Goal: Task Accomplishment & Management: Manage account settings

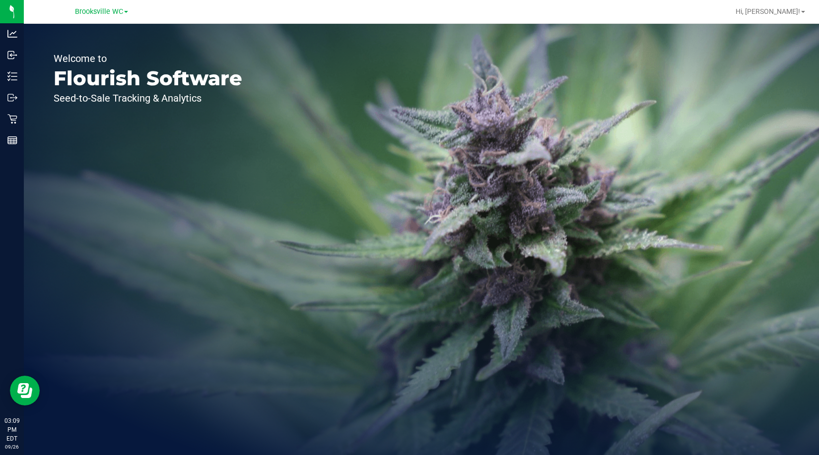
click at [58, 224] on div "Welcome to Flourish Software Seed-to-Sale Tracking & Analytics" at bounding box center [148, 240] width 248 height 432
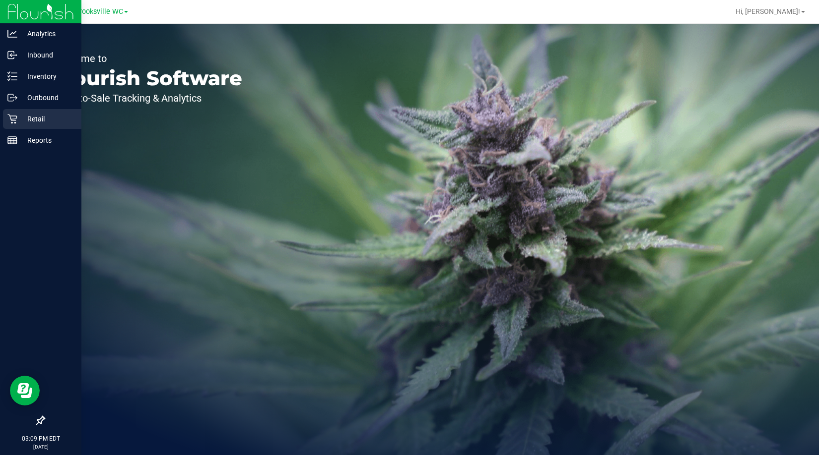
click at [24, 113] on p "Retail" at bounding box center [47, 119] width 60 height 12
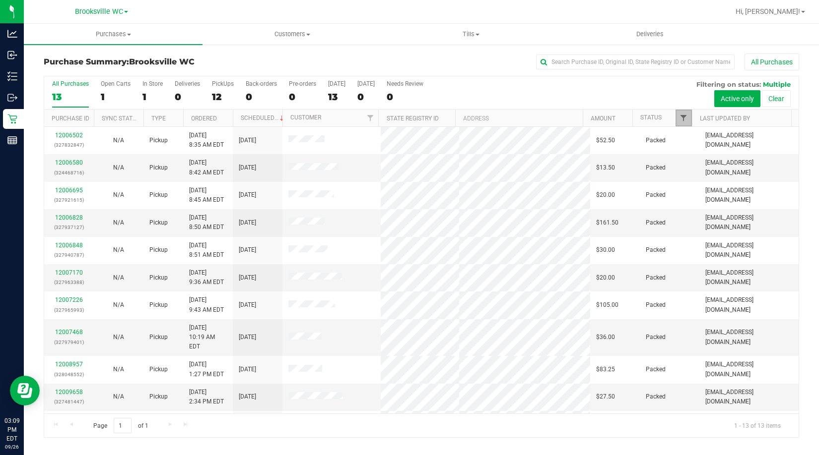
click at [685, 114] on link "Filter" at bounding box center [683, 118] width 16 height 17
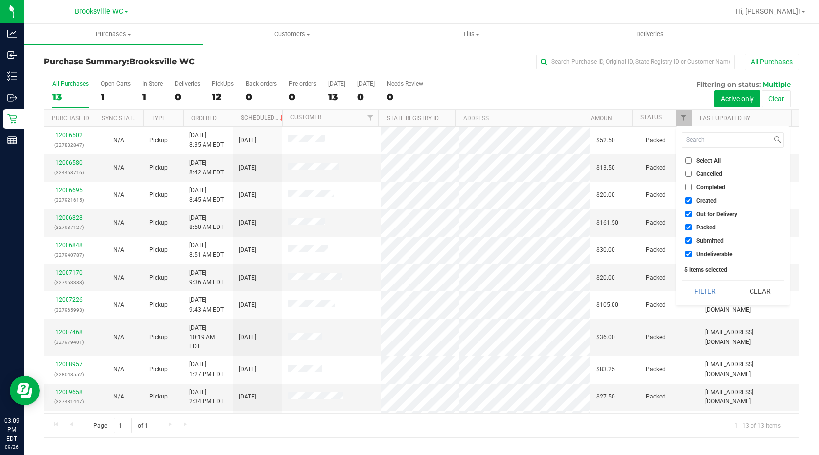
click at [705, 202] on span "Created" at bounding box center [706, 201] width 20 height 6
click at [692, 202] on input "Created" at bounding box center [688, 200] width 6 height 6
checkbox input "false"
click at [711, 212] on span "Out for Delivery" at bounding box center [716, 214] width 41 height 6
click at [692, 212] on input "Out for Delivery" at bounding box center [688, 214] width 6 height 6
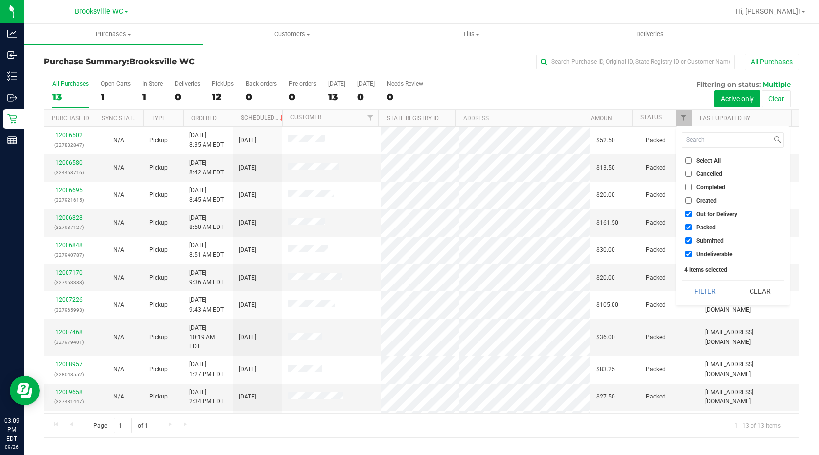
checkbox input "false"
click at [705, 225] on span "Packed" at bounding box center [705, 228] width 19 height 6
click at [692, 225] on input "Packed" at bounding box center [688, 227] width 6 height 6
checkbox input "false"
click at [706, 255] on span "Undeliverable" at bounding box center [714, 255] width 36 height 6
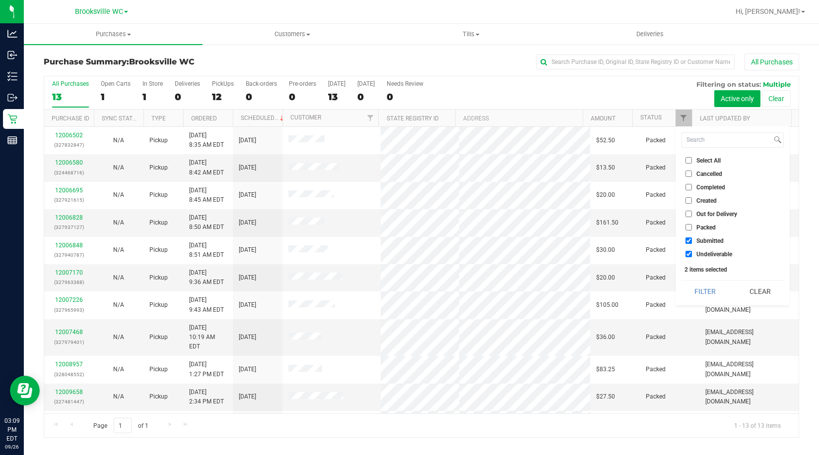
click at [692, 255] on input "Undeliverable" at bounding box center [688, 254] width 6 height 6
checkbox input "false"
click at [696, 289] on button "Filter" at bounding box center [705, 292] width 48 height 22
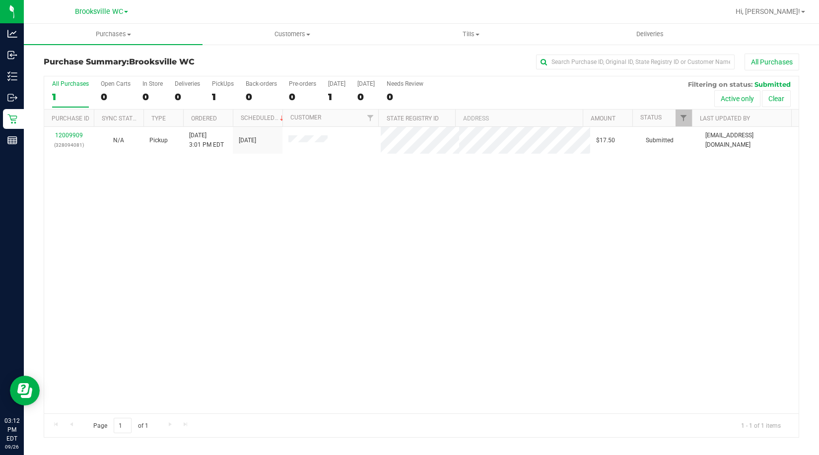
click at [112, 254] on div "12009909 (328094081) N/A Pickup 9/26/2025 3:01 PM EDT 9/26/2025 $17.50 Submitte…" at bounding box center [421, 270] width 754 height 287
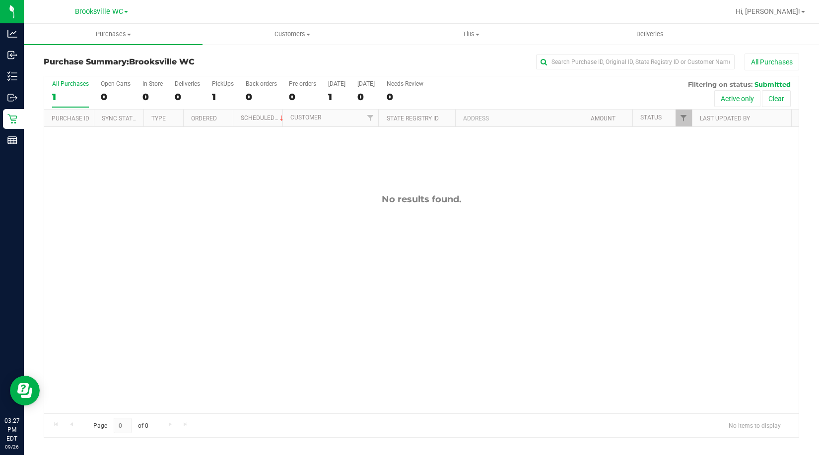
drag, startPoint x: 96, startPoint y: 251, endPoint x: 105, endPoint y: 246, distance: 10.2
click at [97, 251] on div "No results found." at bounding box center [421, 304] width 754 height 354
click at [127, 246] on div "No results found." at bounding box center [421, 304] width 754 height 354
click at [96, 231] on div "No results found." at bounding box center [421, 304] width 754 height 354
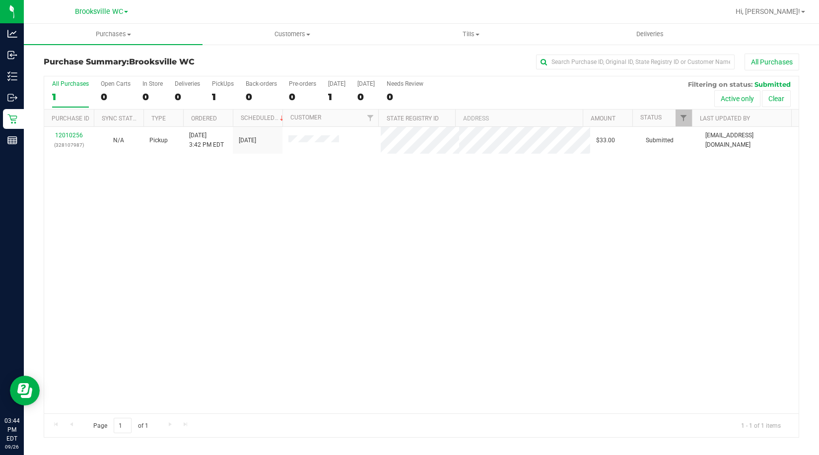
click at [35, 268] on div "Purchase Summary: Brooksville WC All Purchases All Purchases 1 Open Carts 0 In …" at bounding box center [421, 246] width 795 height 404
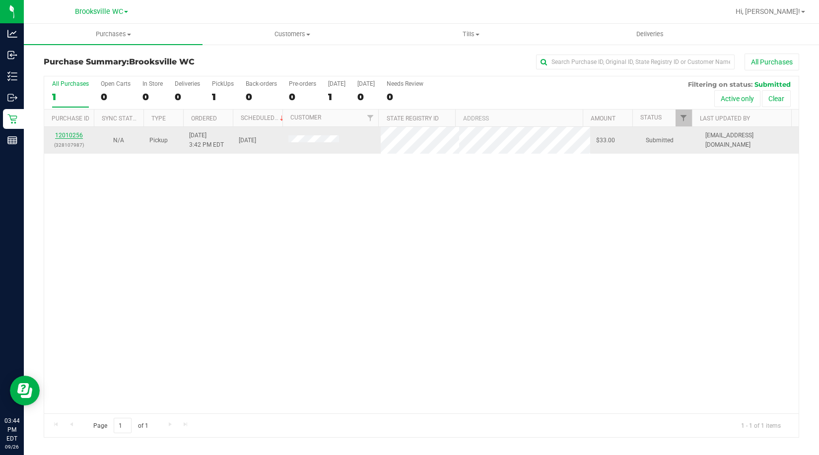
click at [73, 133] on link "12010256" at bounding box center [69, 135] width 28 height 7
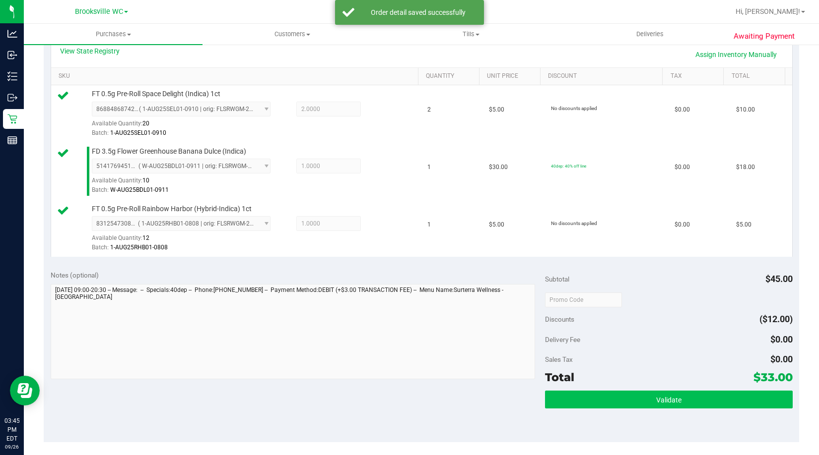
scroll to position [248, 0]
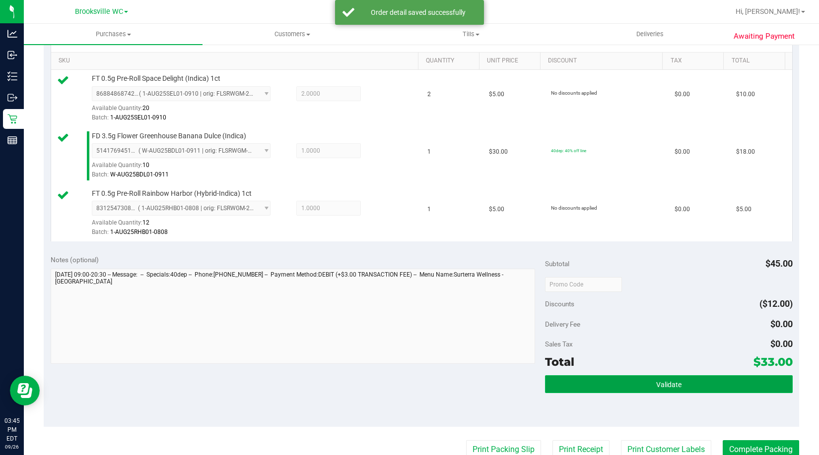
click at [620, 383] on button "Validate" at bounding box center [668, 385] width 247 height 18
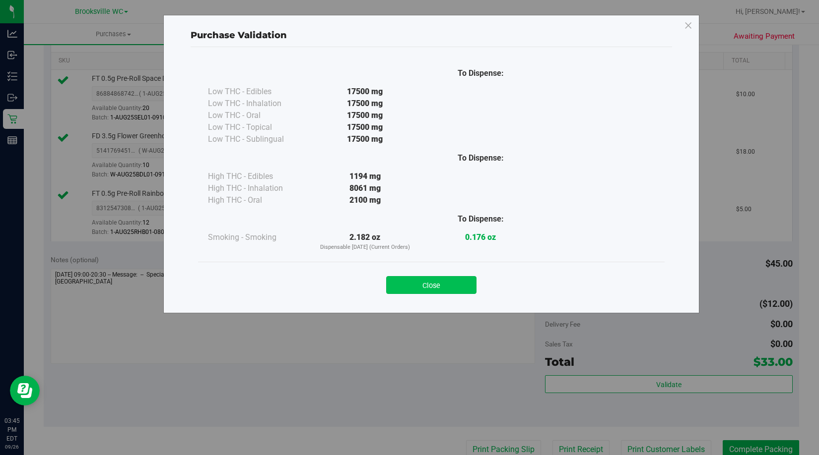
click at [427, 283] on button "Close" at bounding box center [431, 285] width 90 height 18
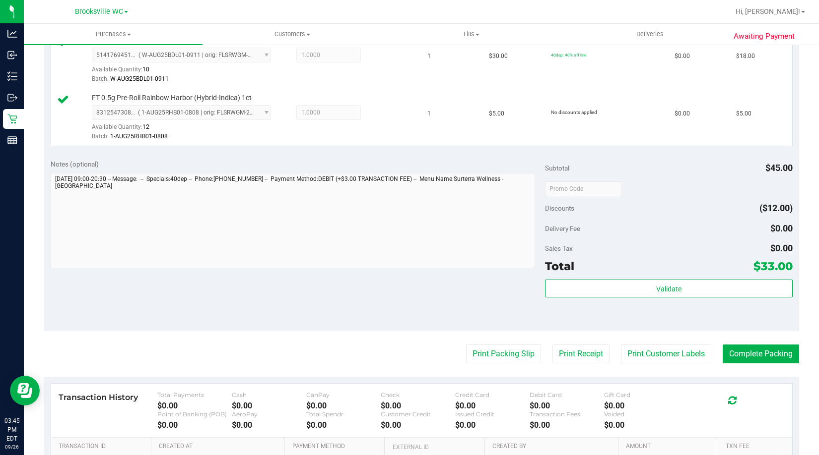
scroll to position [446, 0]
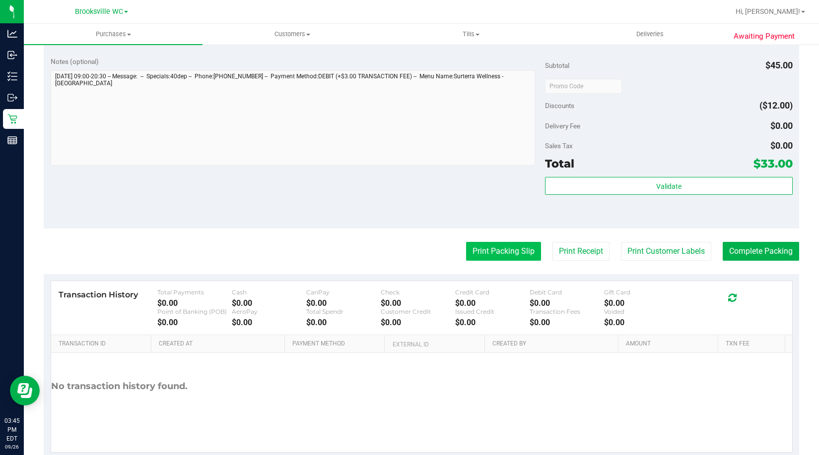
click at [477, 255] on button "Print Packing Slip" at bounding box center [503, 251] width 75 height 19
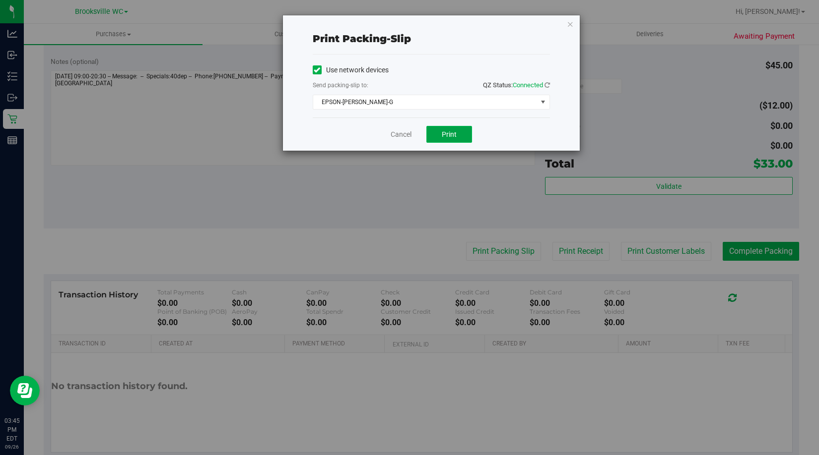
click at [447, 134] on span "Print" at bounding box center [449, 134] width 15 height 8
click at [568, 22] on icon "button" at bounding box center [570, 24] width 7 height 12
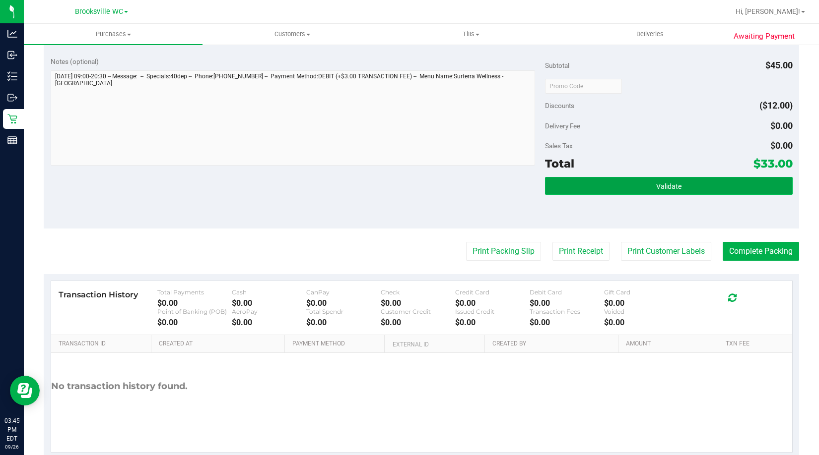
click at [617, 181] on button "Validate" at bounding box center [668, 186] width 247 height 18
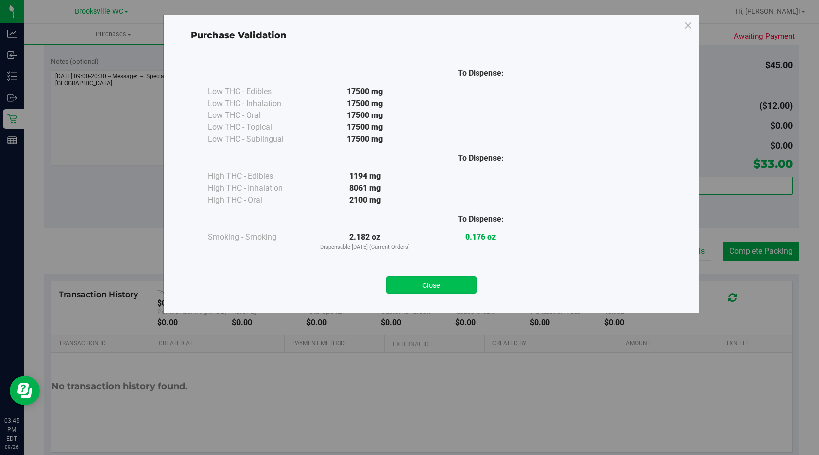
click at [450, 288] on button "Close" at bounding box center [431, 285] width 90 height 18
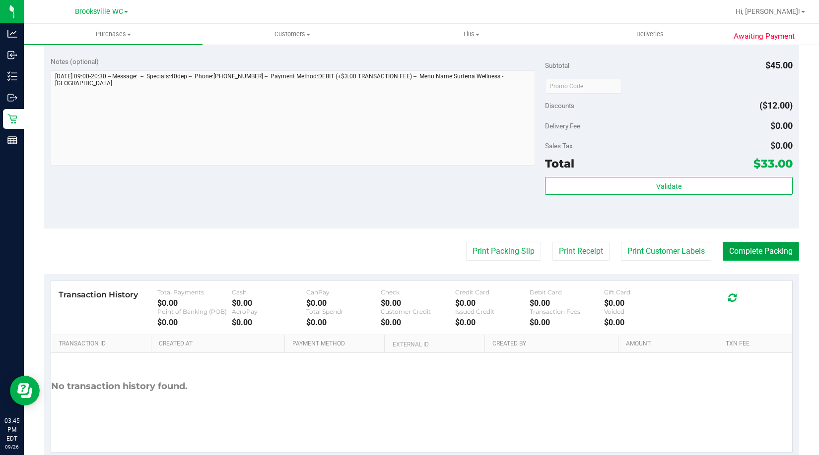
click at [754, 253] on button "Complete Packing" at bounding box center [760, 251] width 76 height 19
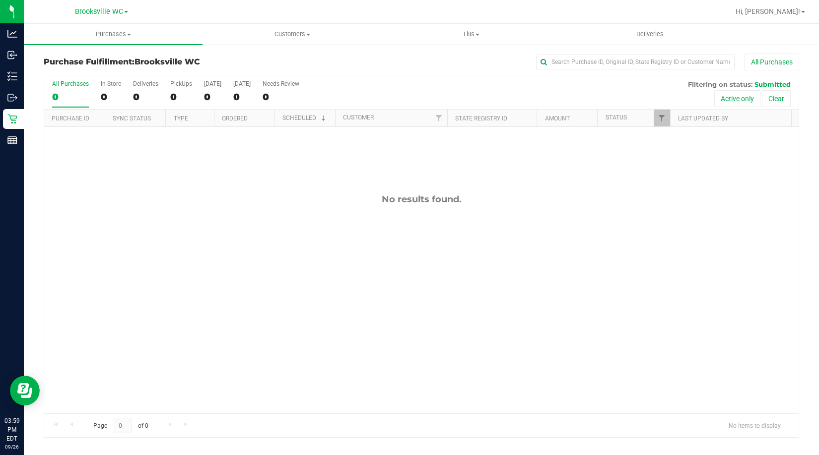
click at [113, 184] on div "No results found." at bounding box center [421, 304] width 754 height 354
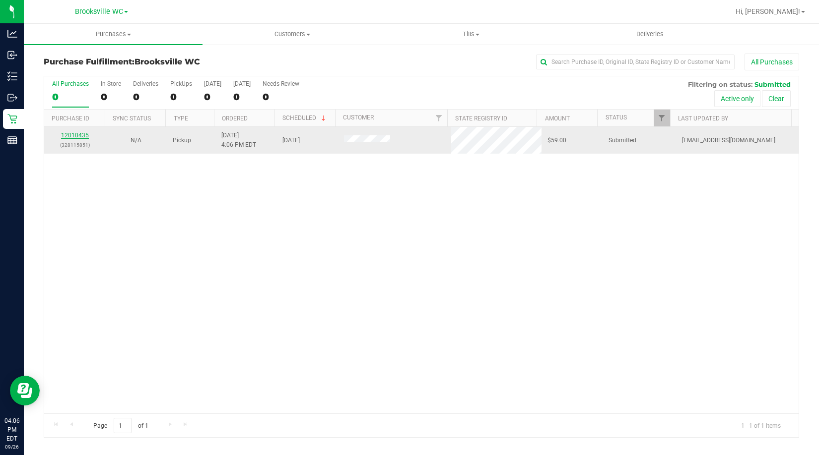
click at [73, 135] on link "12010435" at bounding box center [75, 135] width 28 height 7
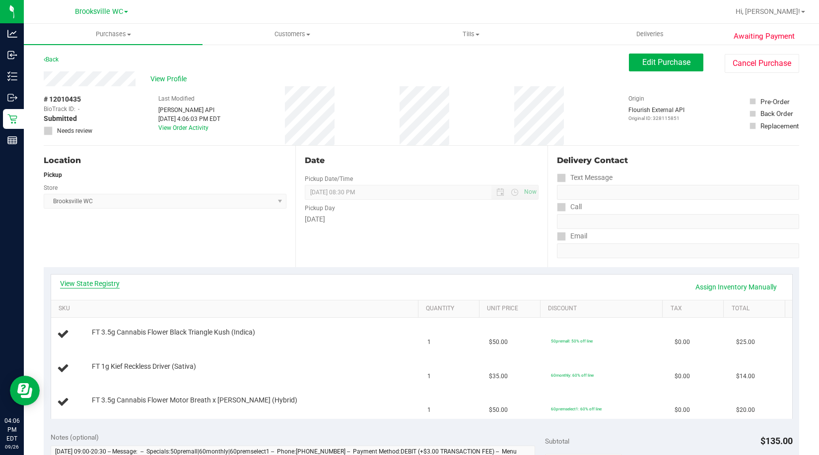
click at [101, 283] on link "View State Registry" at bounding box center [90, 284] width 60 height 10
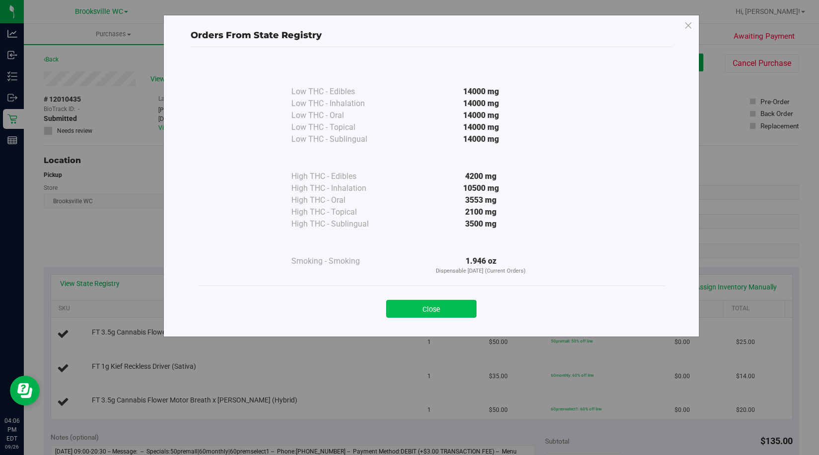
click at [414, 311] on button "Close" at bounding box center [431, 309] width 90 height 18
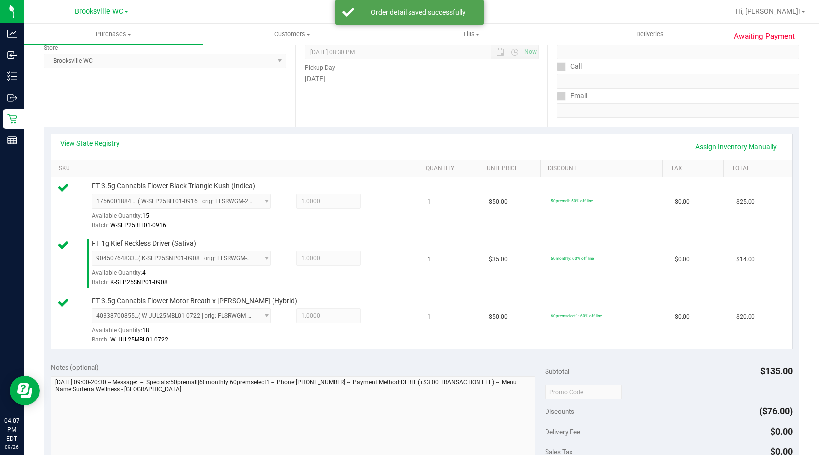
scroll to position [347, 0]
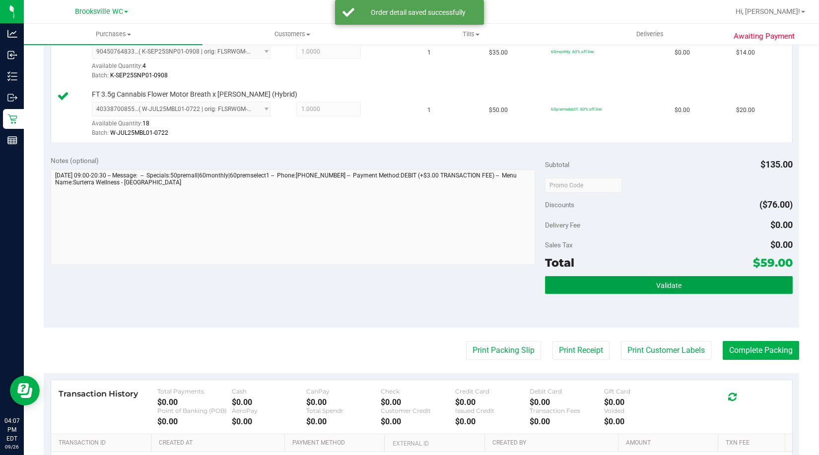
click at [584, 287] on button "Validate" at bounding box center [668, 285] width 247 height 18
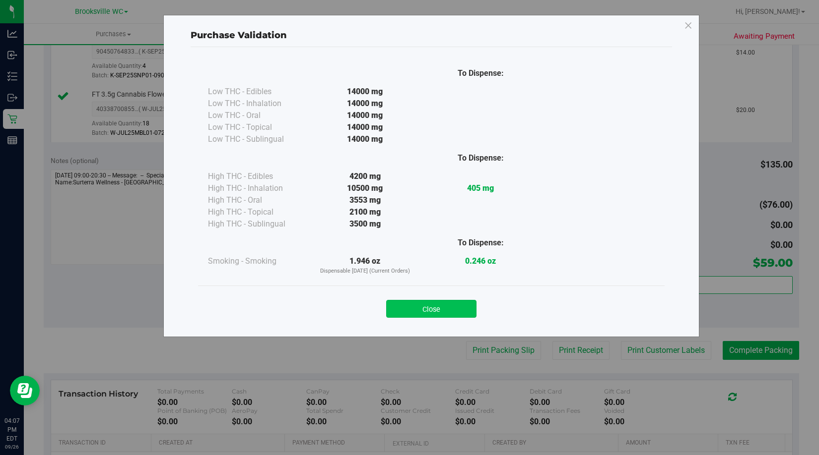
click at [459, 308] on button "Close" at bounding box center [431, 309] width 90 height 18
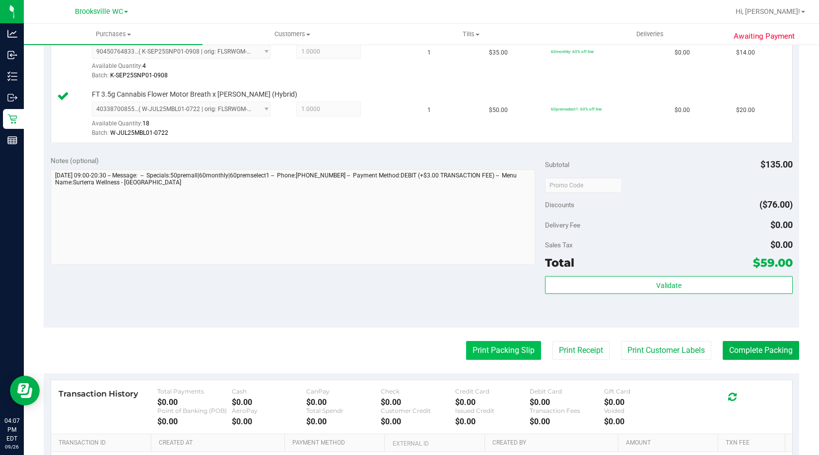
click at [490, 345] on button "Print Packing Slip" at bounding box center [503, 350] width 75 height 19
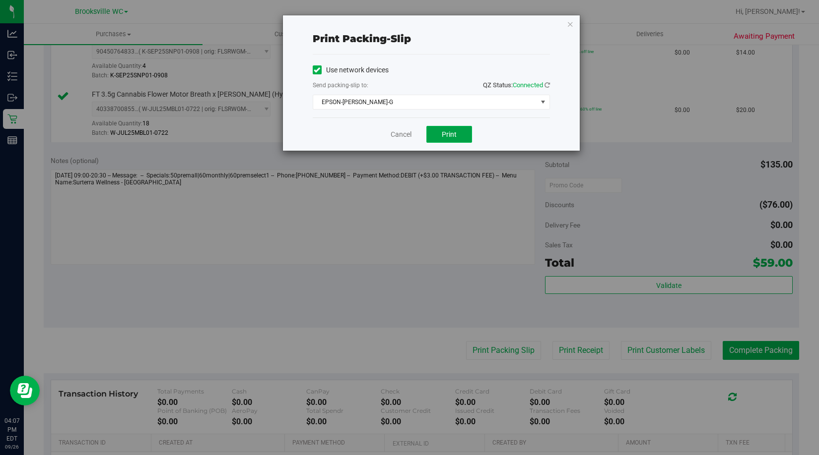
click at [449, 142] on button "Print" at bounding box center [449, 134] width 46 height 17
click at [573, 25] on icon "button" at bounding box center [570, 24] width 7 height 12
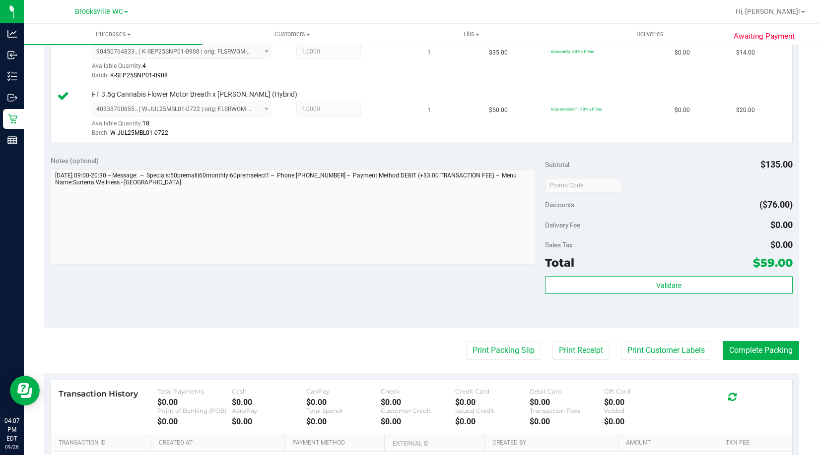
click at [642, 296] on div "Validate" at bounding box center [668, 298] width 247 height 45
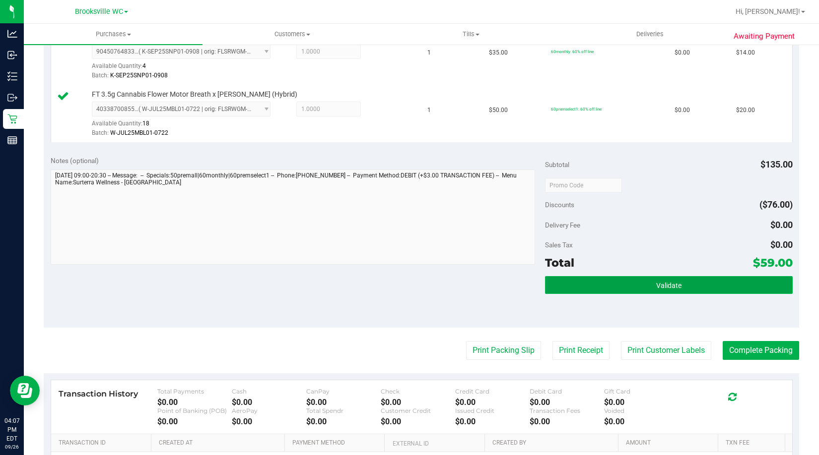
click at [642, 287] on button "Validate" at bounding box center [668, 285] width 247 height 18
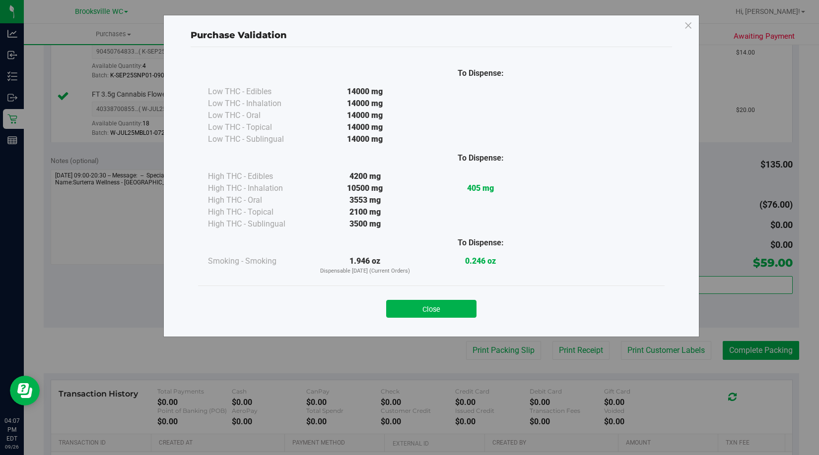
drag, startPoint x: 432, startPoint y: 311, endPoint x: 656, endPoint y: 309, distance: 224.7
click at [435, 308] on button "Close" at bounding box center [431, 309] width 90 height 18
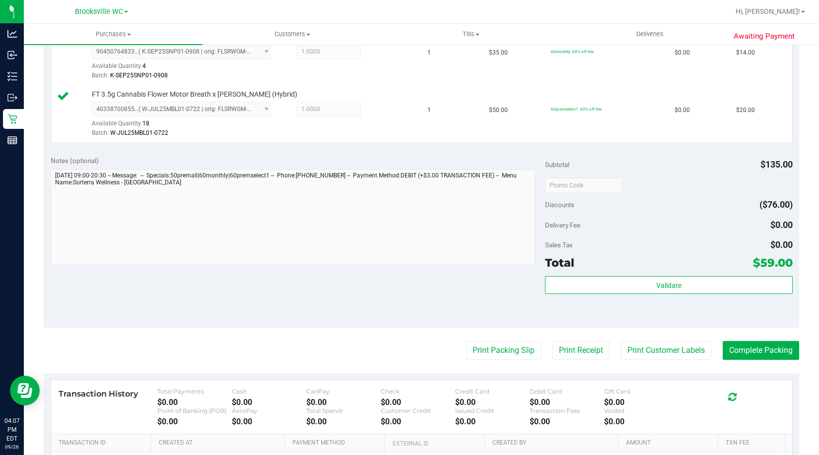
click at [756, 363] on purchase-details "Back Edit Purchase Cancel Purchase View Profile # 12010435 BioTrack ID: - Submi…" at bounding box center [421, 132] width 755 height 853
click at [759, 350] on button "Complete Packing" at bounding box center [760, 350] width 76 height 19
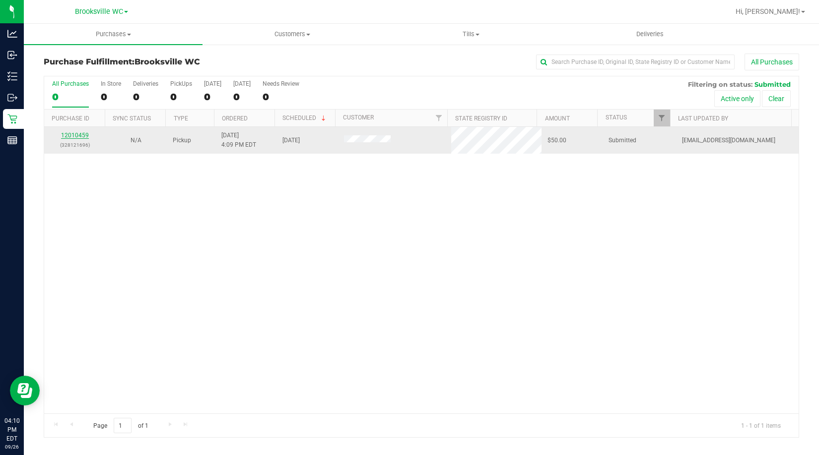
click at [77, 134] on link "12010459" at bounding box center [75, 135] width 28 height 7
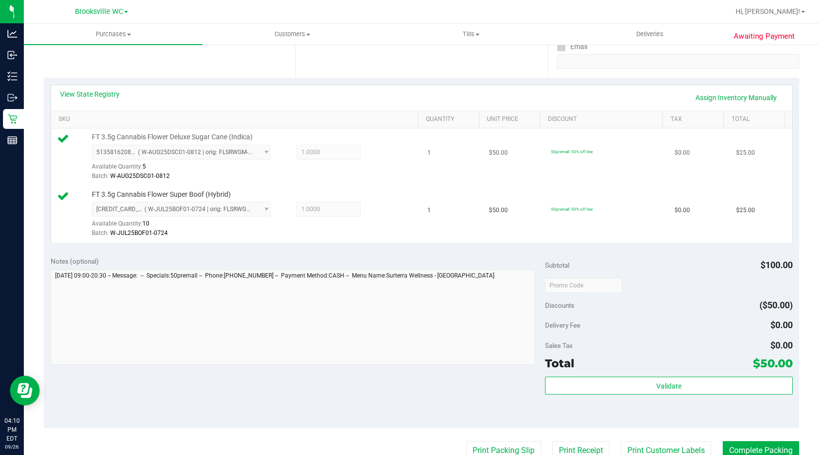
scroll to position [198, 0]
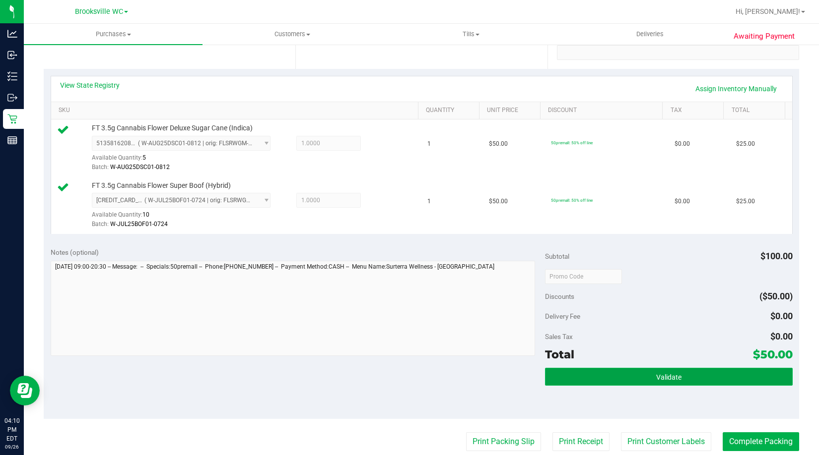
click at [616, 378] on button "Validate" at bounding box center [668, 377] width 247 height 18
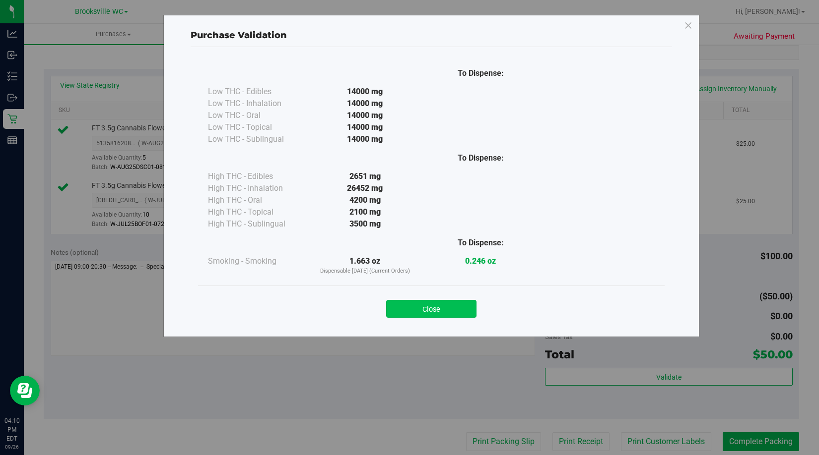
click at [447, 313] on button "Close" at bounding box center [431, 309] width 90 height 18
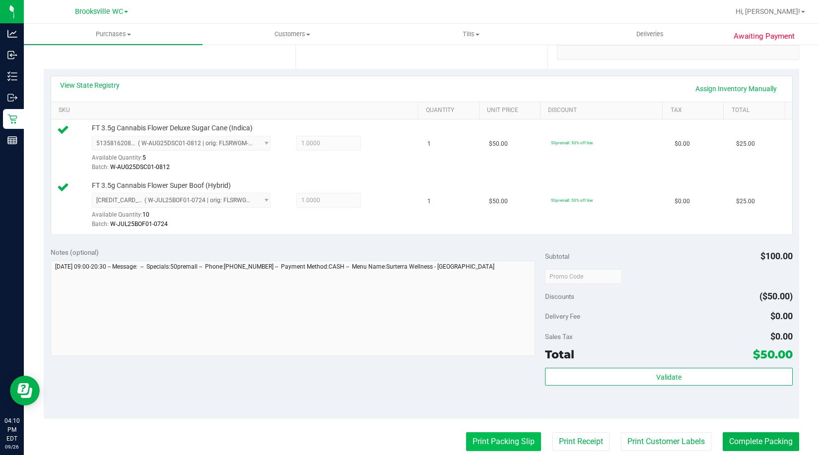
click at [507, 436] on button "Print Packing Slip" at bounding box center [503, 442] width 75 height 19
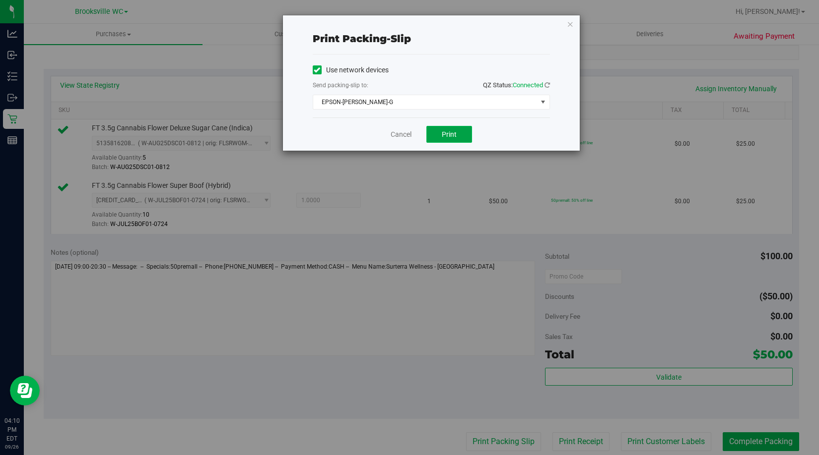
click at [446, 134] on span "Print" at bounding box center [449, 134] width 15 height 8
click at [567, 25] on icon "button" at bounding box center [570, 24] width 7 height 12
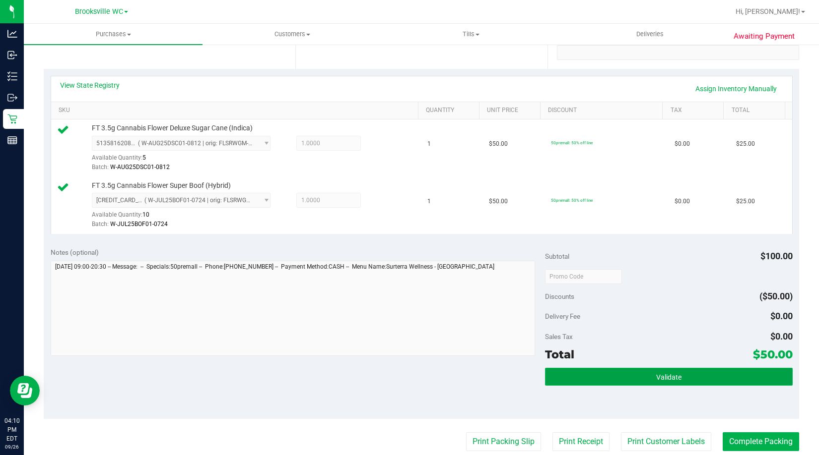
click at [707, 382] on button "Validate" at bounding box center [668, 377] width 247 height 18
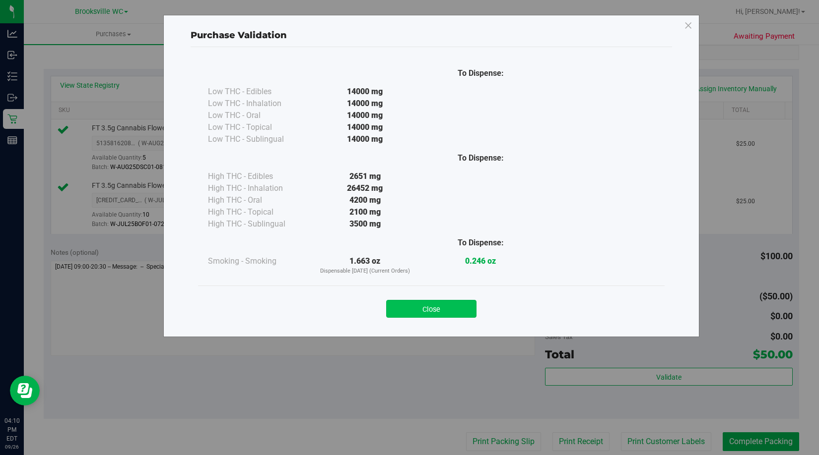
click at [445, 306] on button "Close" at bounding box center [431, 309] width 90 height 18
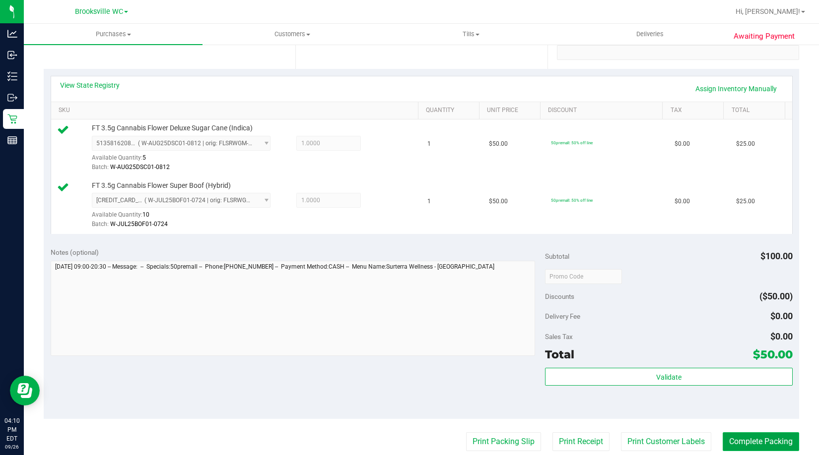
click at [756, 439] on button "Complete Packing" at bounding box center [760, 442] width 76 height 19
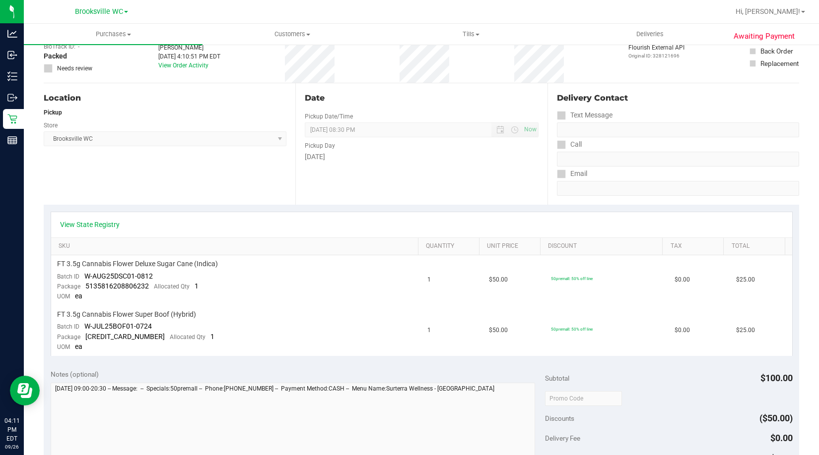
scroll to position [149, 0]
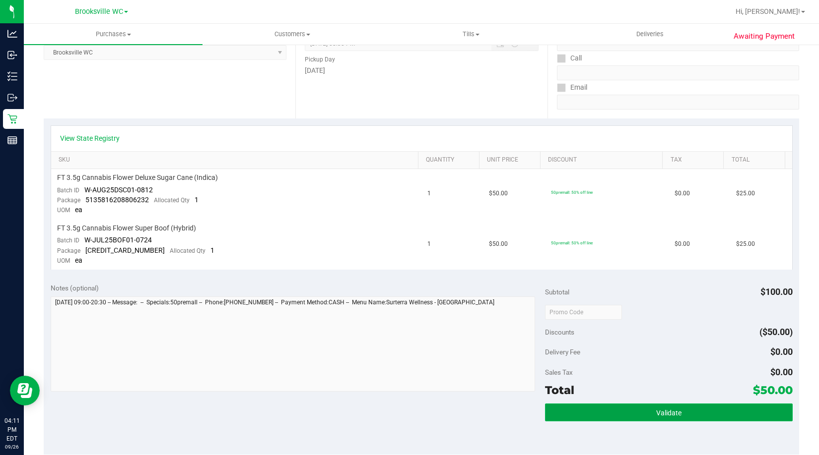
click at [656, 409] on span "Validate" at bounding box center [668, 413] width 25 height 8
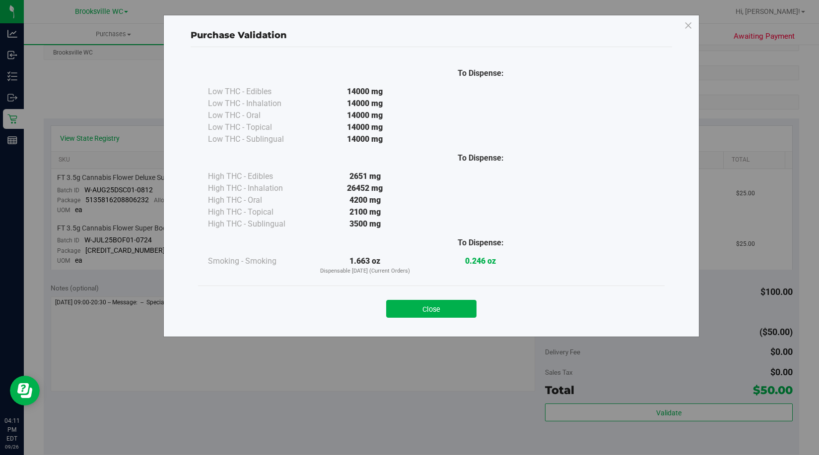
drag, startPoint x: 416, startPoint y: 313, endPoint x: 66, endPoint y: 1, distance: 468.7
click at [413, 308] on button "Close" at bounding box center [431, 309] width 90 height 18
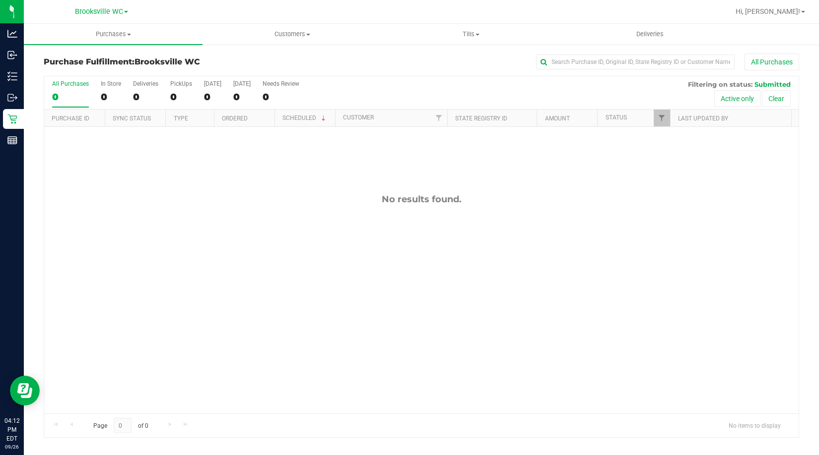
click at [76, 233] on div "No results found." at bounding box center [421, 304] width 754 height 354
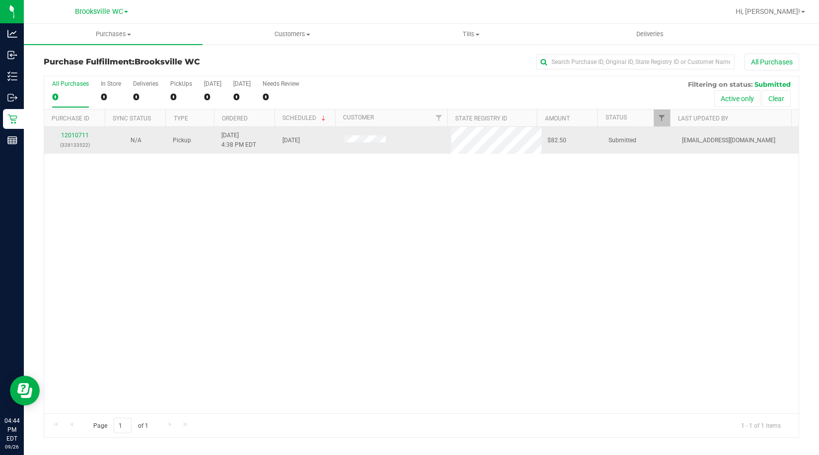
drag, startPoint x: 35, startPoint y: 278, endPoint x: 138, endPoint y: 136, distance: 175.3
click at [35, 278] on div "Purchase Fulfillment: Brooksville WC All Purchases All Purchases 0 In Store 0 D…" at bounding box center [421, 246] width 795 height 404
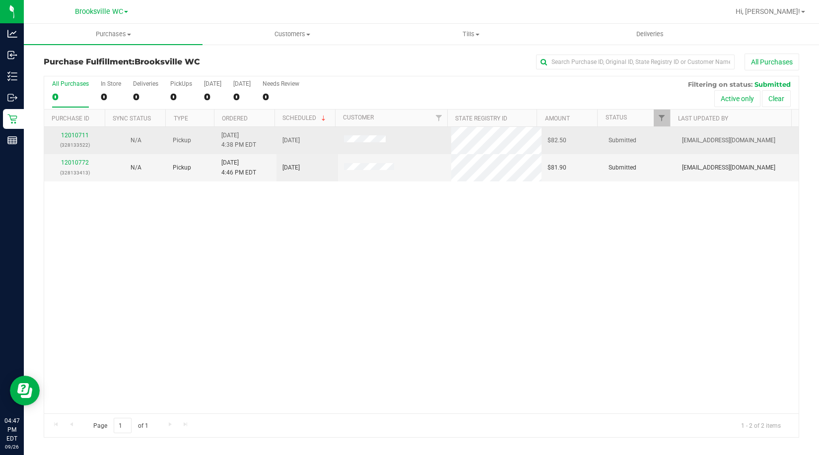
drag, startPoint x: 112, startPoint y: 262, endPoint x: 71, endPoint y: 128, distance: 140.5
click at [112, 260] on div "12010711 (328133522) N/A Pickup 9/26/2025 4:38 PM EDT 9/26/2025 $82.50 Submitte…" at bounding box center [421, 270] width 754 height 287
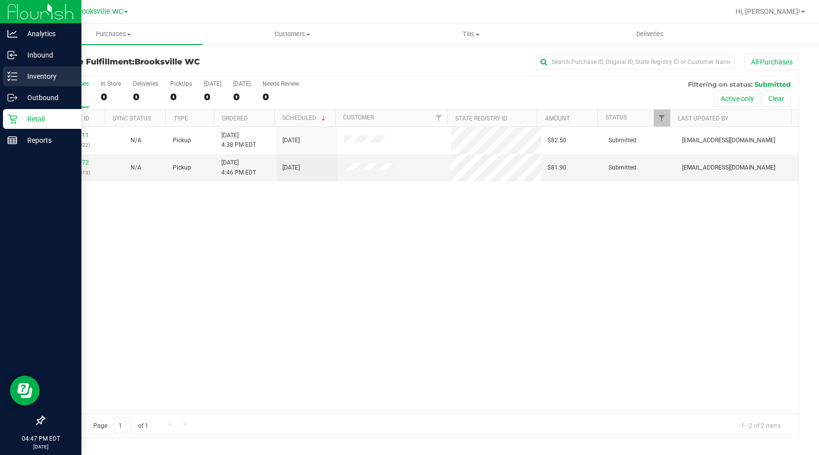
click at [9, 71] on div "Inventory" at bounding box center [42, 76] width 78 height 20
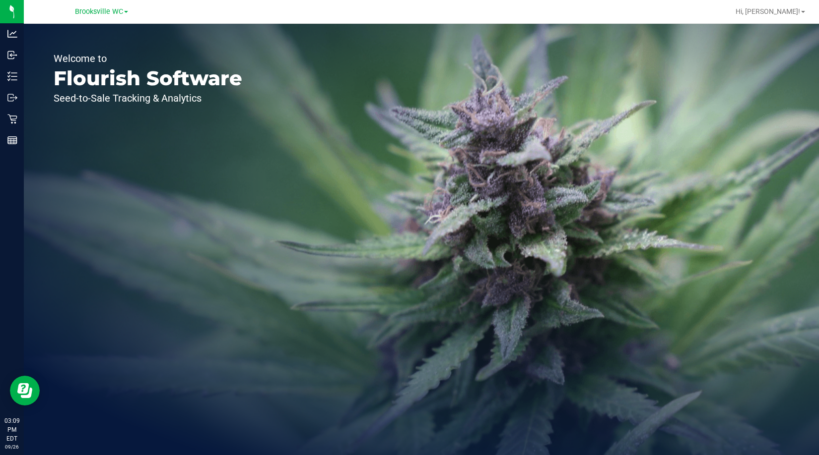
click at [111, 166] on div "Welcome to Flourish Software Seed-to-Sale Tracking & Analytics" at bounding box center [148, 240] width 248 height 432
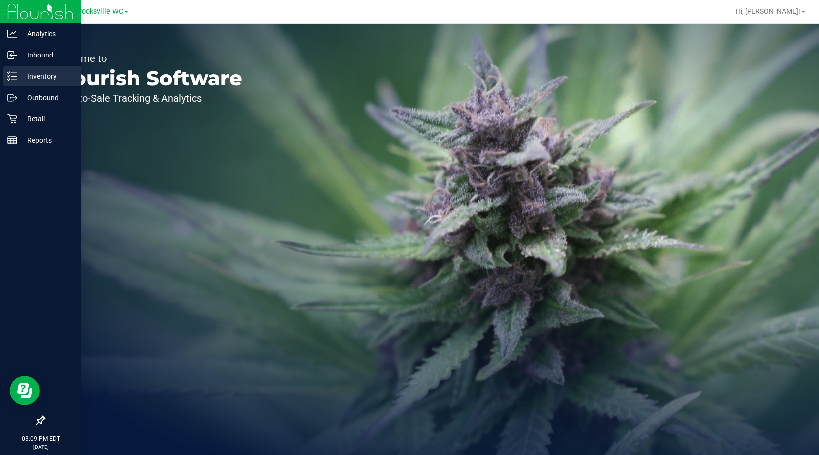
click at [39, 80] on p "Inventory" at bounding box center [47, 76] width 60 height 12
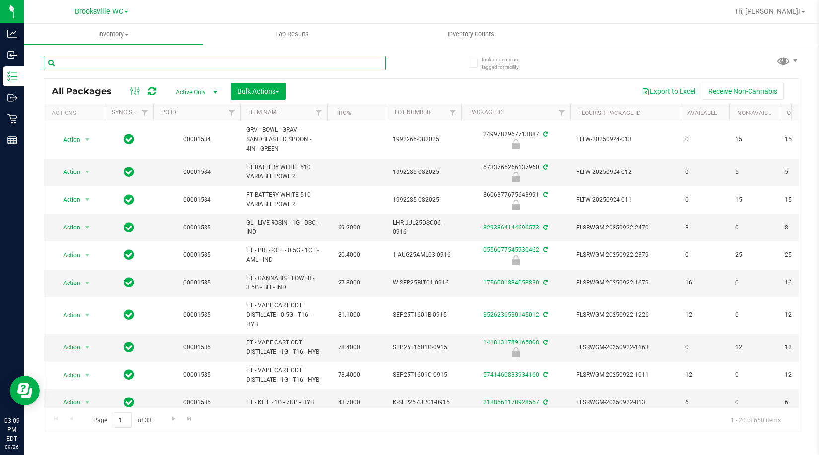
click at [153, 64] on input "text" at bounding box center [215, 63] width 342 height 15
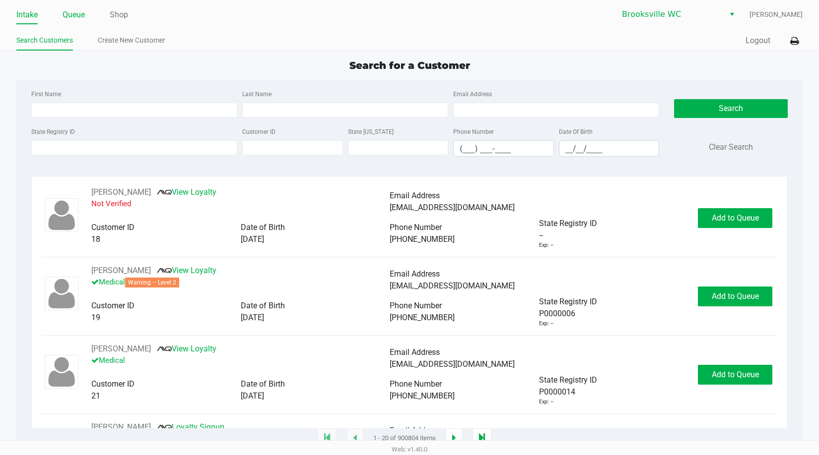
click at [71, 15] on link "Queue" at bounding box center [74, 15] width 22 height 14
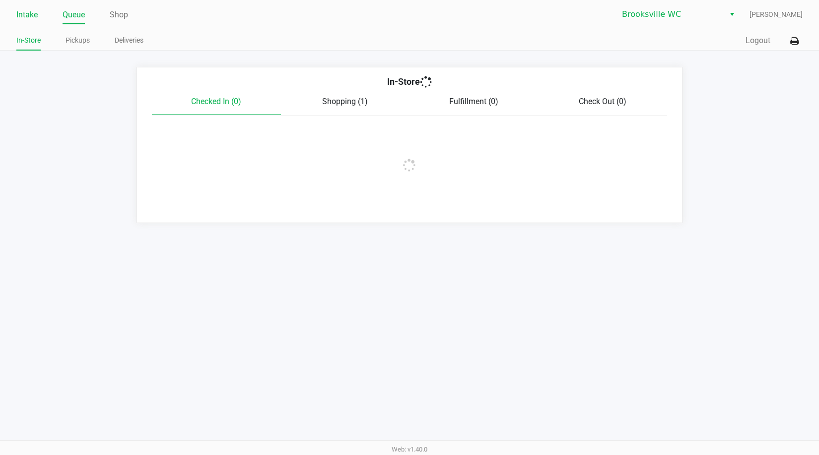
click at [29, 14] on link "Intake" at bounding box center [26, 15] width 21 height 14
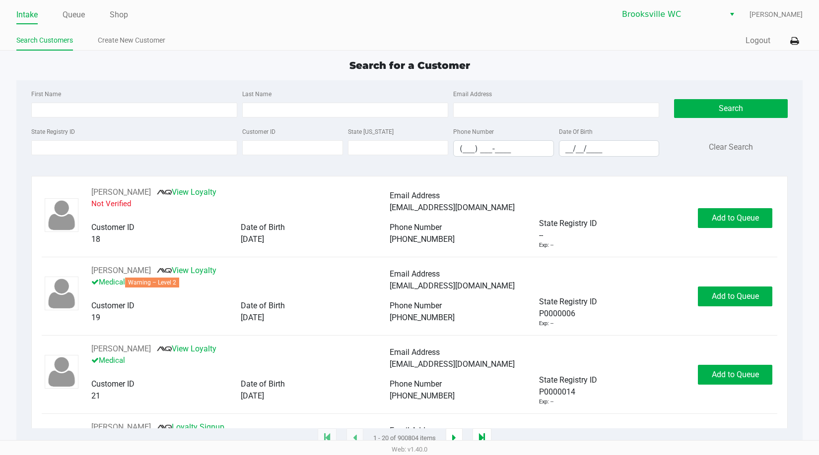
click at [721, 70] on div "Search for a Customer" at bounding box center [409, 65] width 801 height 15
click at [555, 65] on div "Search for a Customer" at bounding box center [409, 65] width 801 height 15
drag, startPoint x: 37, startPoint y: 164, endPoint x: 43, endPoint y: 157, distance: 8.8
click at [39, 163] on div "State Registry ID Customer ID State ID Phone Number (___) ___-____ Date Of Birt…" at bounding box center [345, 145] width 633 height 39
click at [48, 148] on input "State Registry ID" at bounding box center [134, 147] width 206 height 15
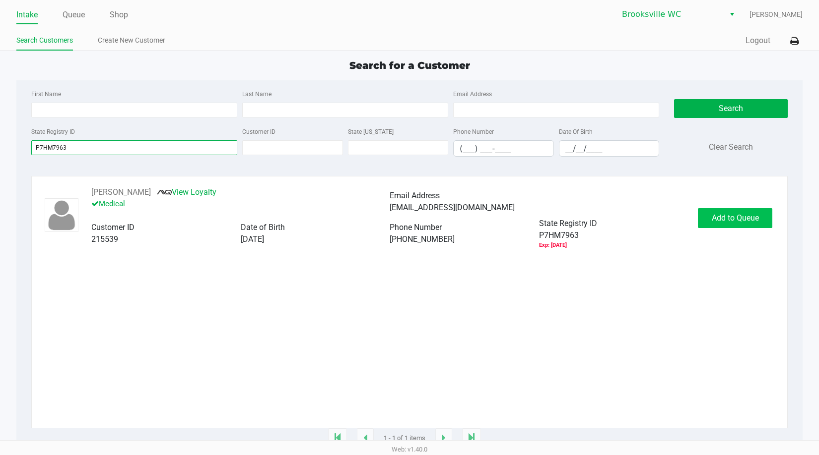
type input "P7HM7963"
click at [722, 219] on span "Add to Queue" at bounding box center [734, 217] width 47 height 9
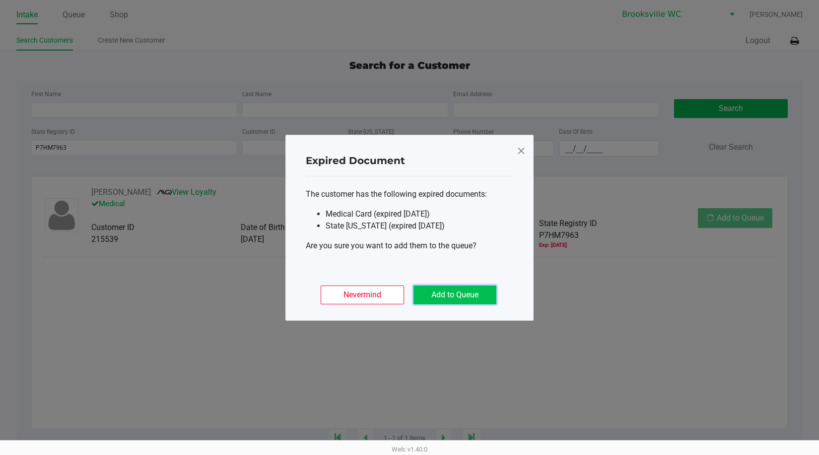
click at [453, 295] on button "Add to Queue" at bounding box center [454, 295] width 83 height 19
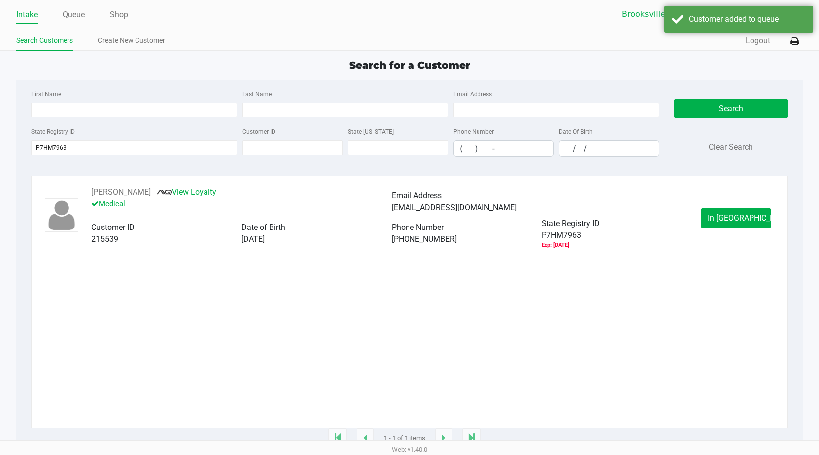
click at [723, 215] on span "In Queue" at bounding box center [748, 217] width 83 height 9
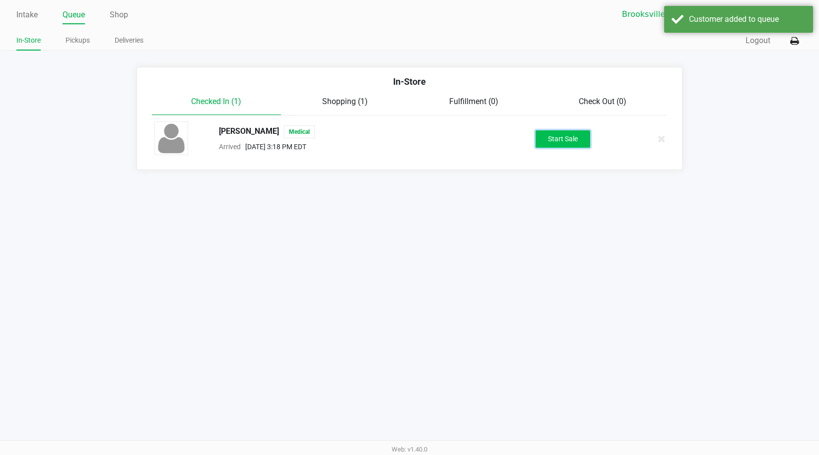
click at [571, 146] on button "Start Sale" at bounding box center [562, 138] width 55 height 17
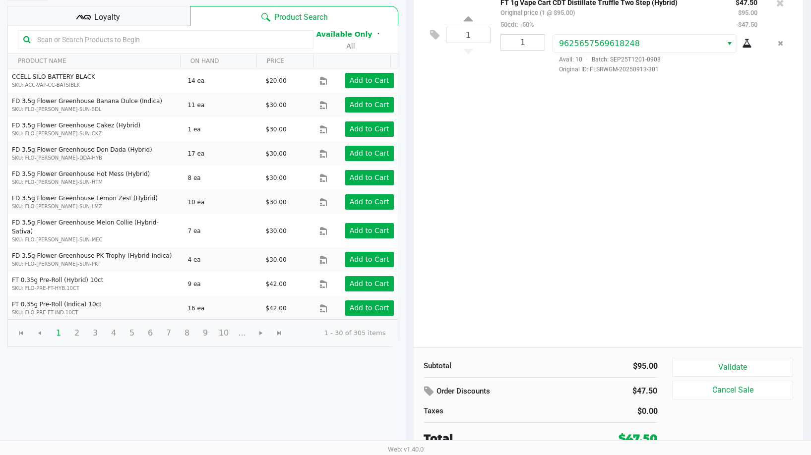
scroll to position [102, 0]
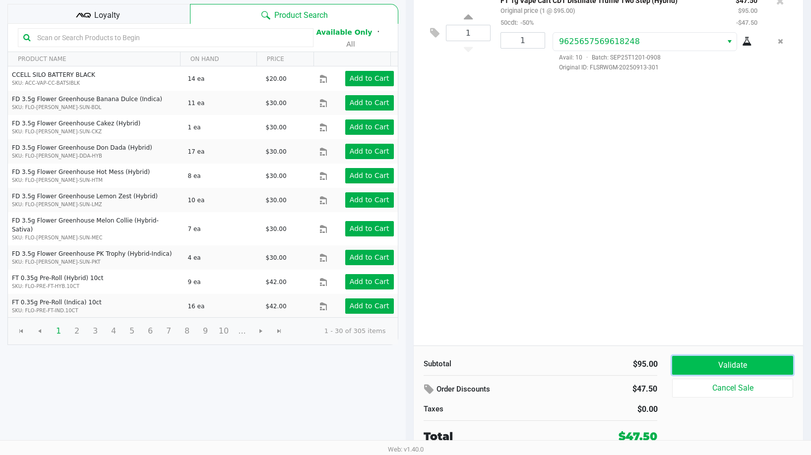
click at [724, 368] on button "Validate" at bounding box center [732, 365] width 121 height 19
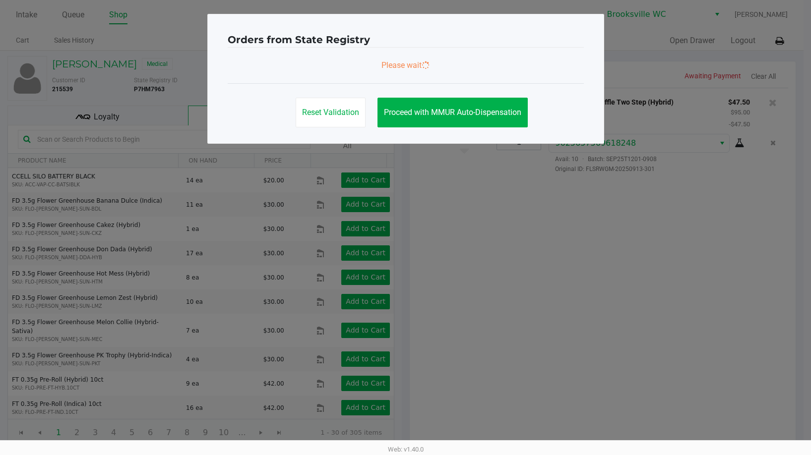
scroll to position [0, 0]
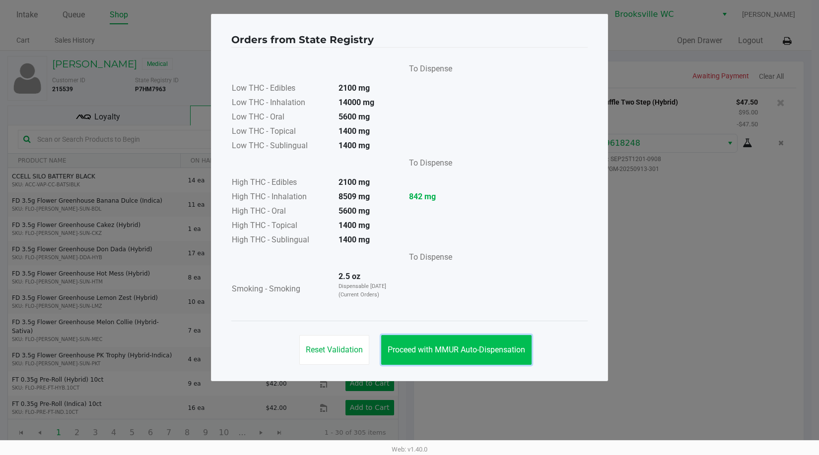
click at [470, 341] on button "Proceed with MMUR Auto-Dispensation" at bounding box center [456, 350] width 150 height 30
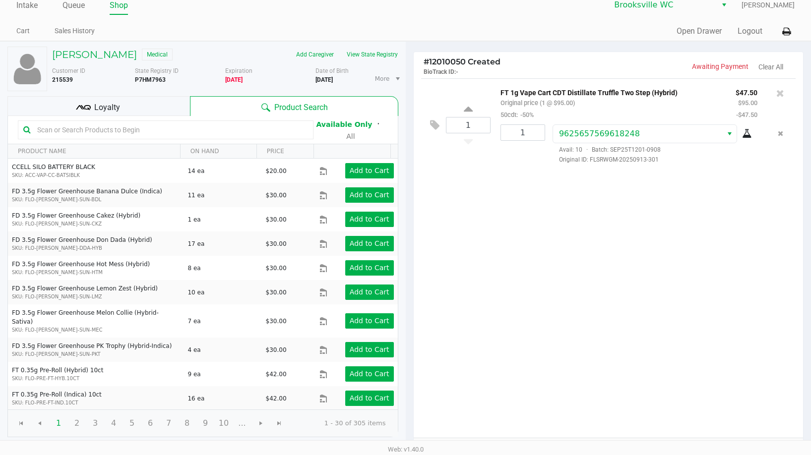
scroll to position [102, 0]
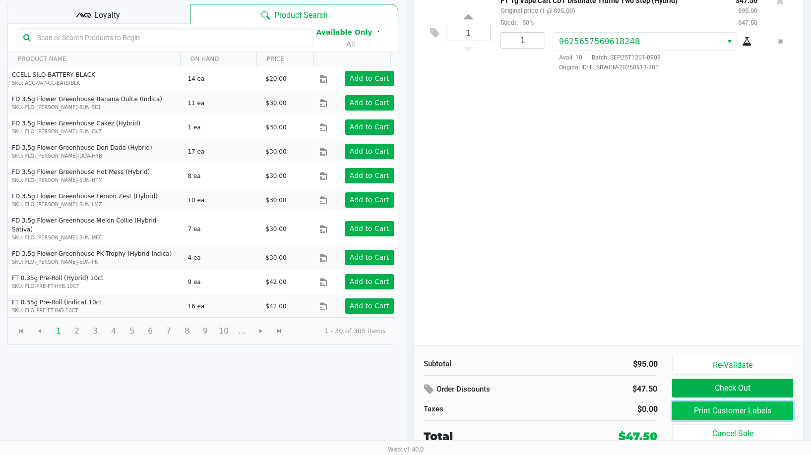
click at [709, 413] on button "Print Customer Labels" at bounding box center [732, 411] width 121 height 19
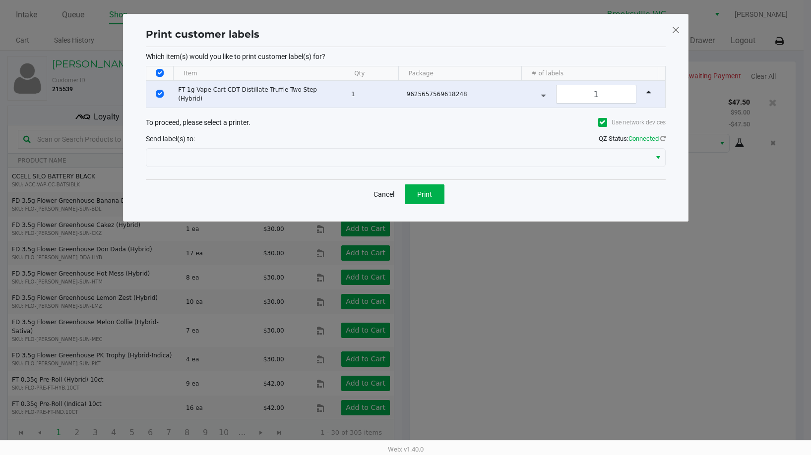
scroll to position [0, 0]
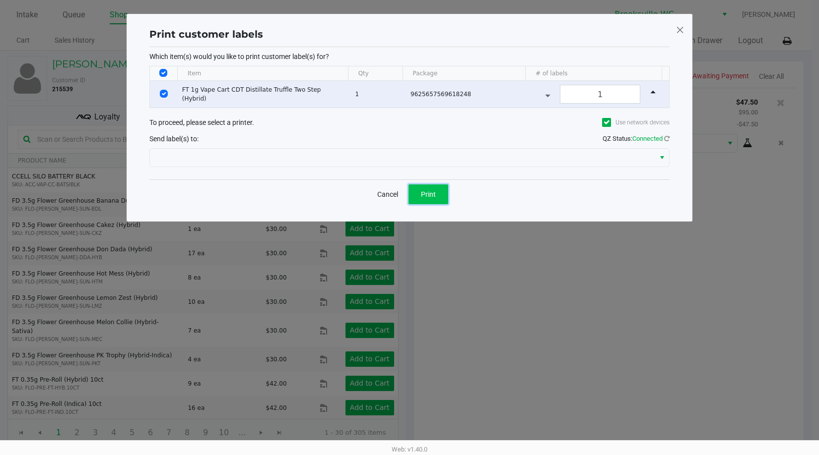
click at [432, 187] on button "Print" at bounding box center [428, 195] width 40 height 20
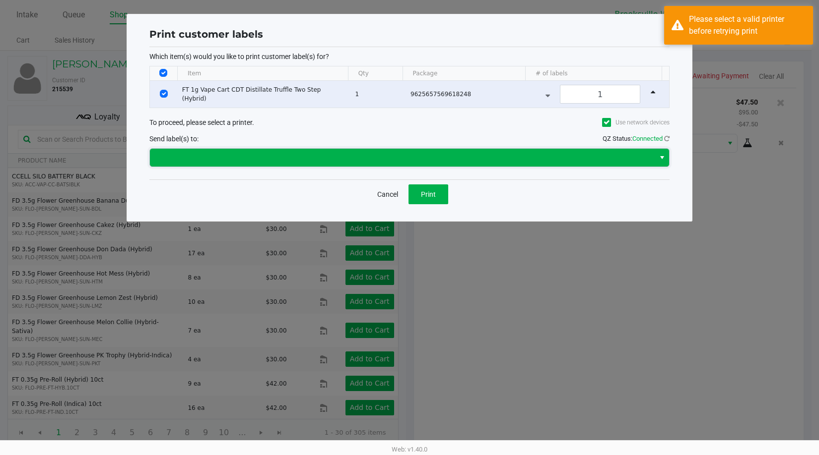
click at [415, 149] on span at bounding box center [402, 158] width 505 height 18
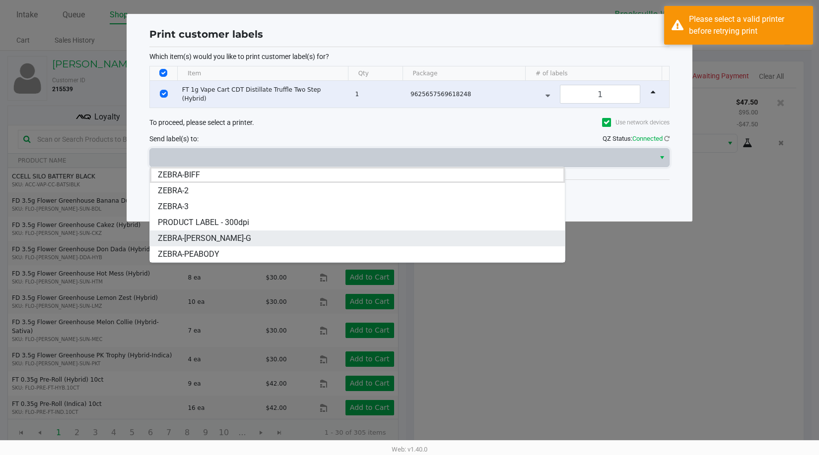
click at [218, 238] on li "ZEBRA-BECKY-G" at bounding box center [357, 239] width 415 height 16
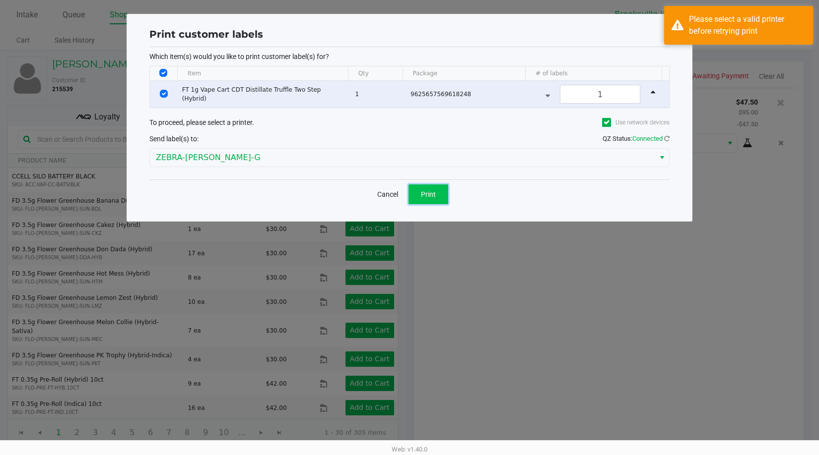
click at [443, 185] on button "Print" at bounding box center [428, 195] width 40 height 20
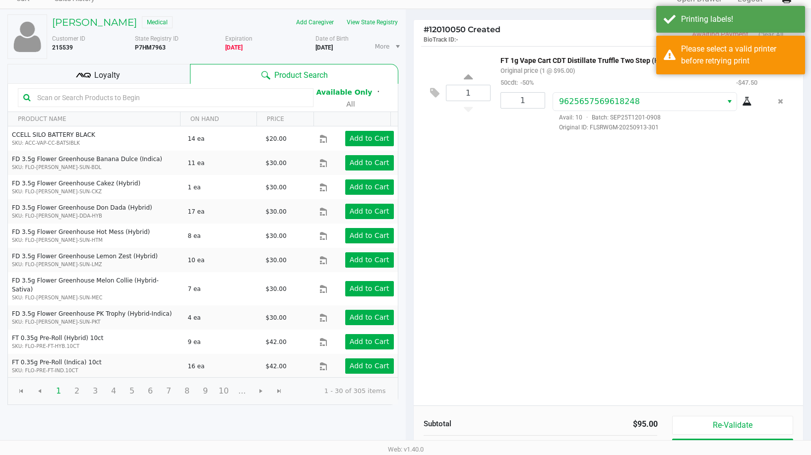
scroll to position [102, 0]
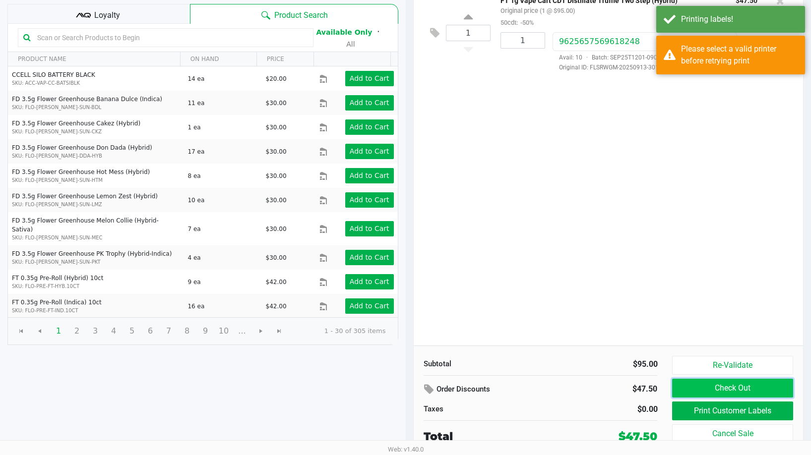
click at [719, 389] on button "Check Out" at bounding box center [732, 388] width 121 height 19
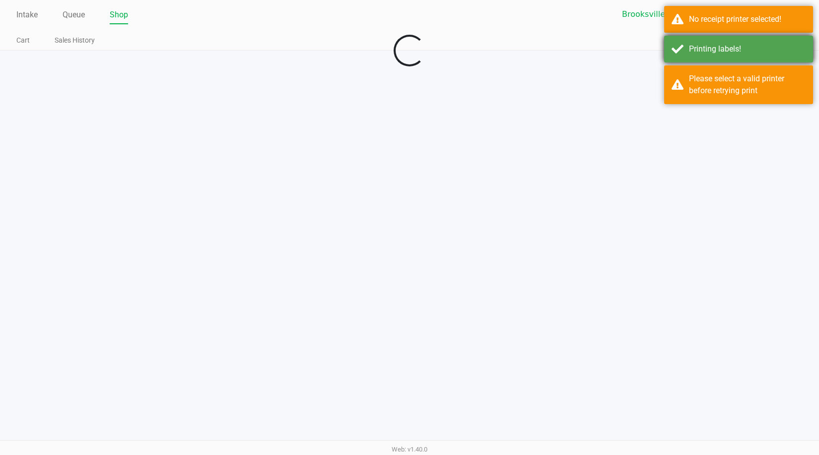
click at [702, 16] on div "No receipt printer selected!" at bounding box center [747, 19] width 117 height 12
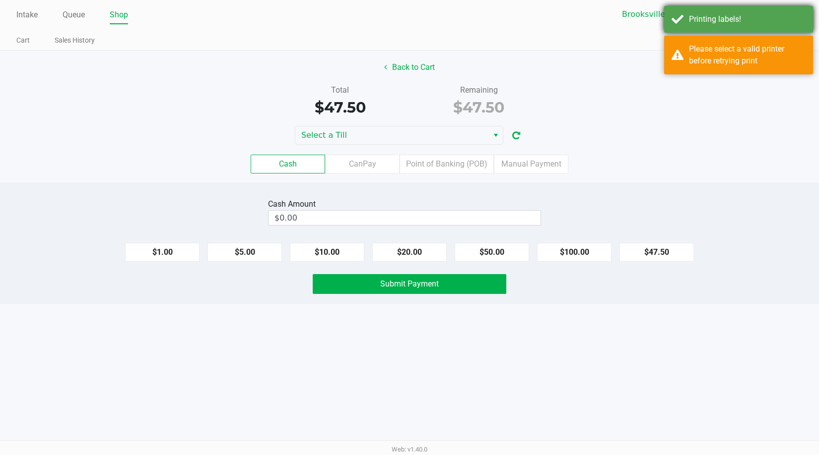
click at [700, 24] on div "Printing labels!" at bounding box center [747, 19] width 117 height 12
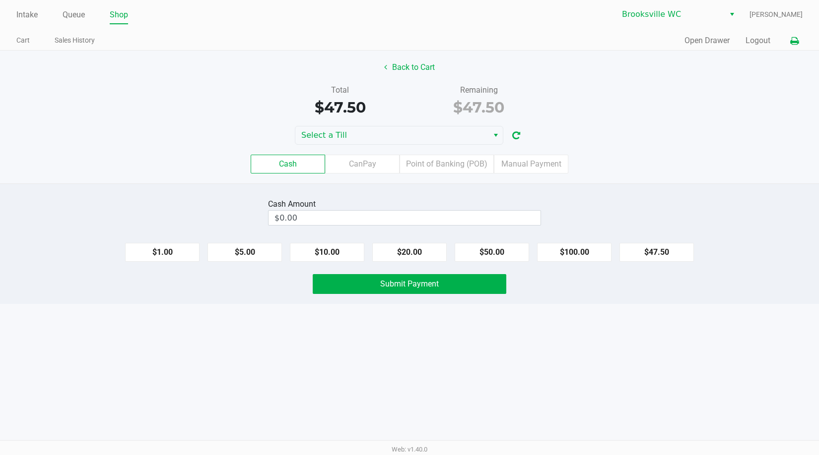
click at [793, 39] on icon at bounding box center [794, 41] width 8 height 7
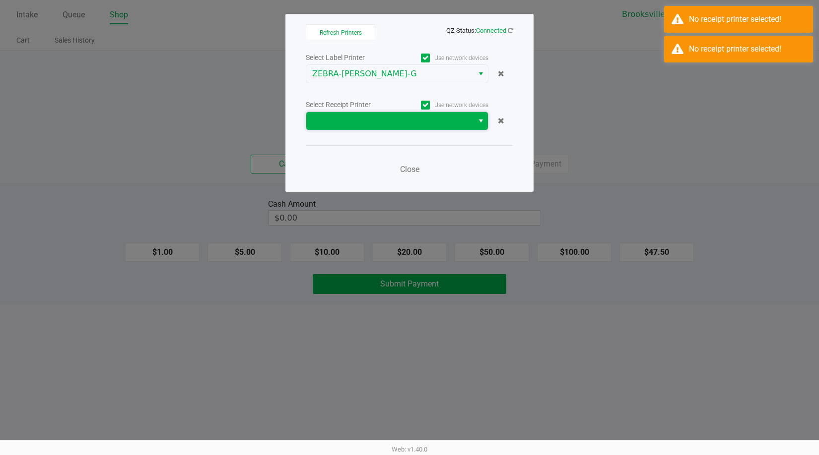
click at [379, 117] on span at bounding box center [389, 121] width 155 height 12
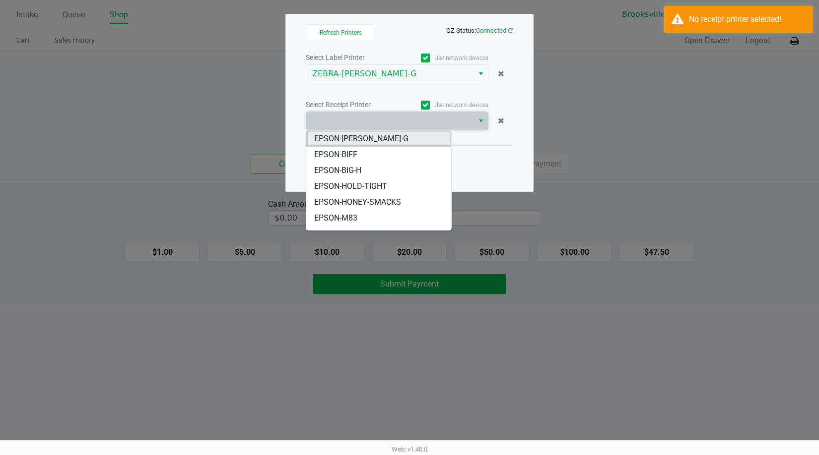
drag, startPoint x: 354, startPoint y: 143, endPoint x: 442, endPoint y: 163, distance: 90.1
click at [354, 142] on span "EPSON-[PERSON_NAME]-G" at bounding box center [361, 139] width 94 height 12
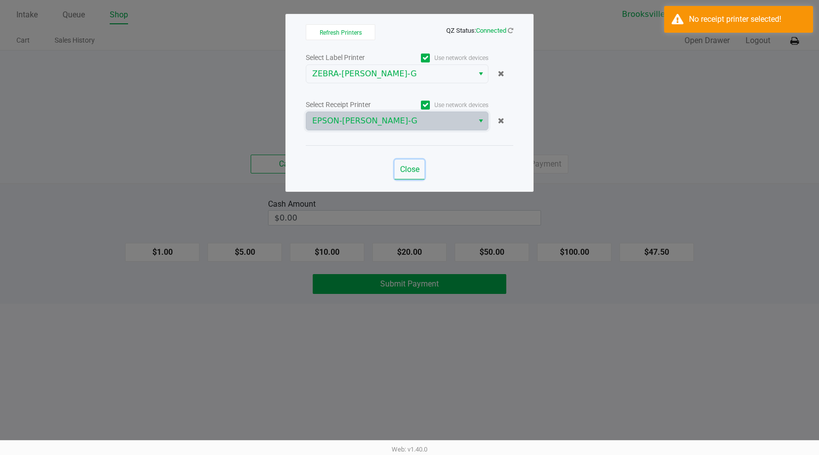
click at [410, 169] on span "Close" at bounding box center [409, 169] width 19 height 9
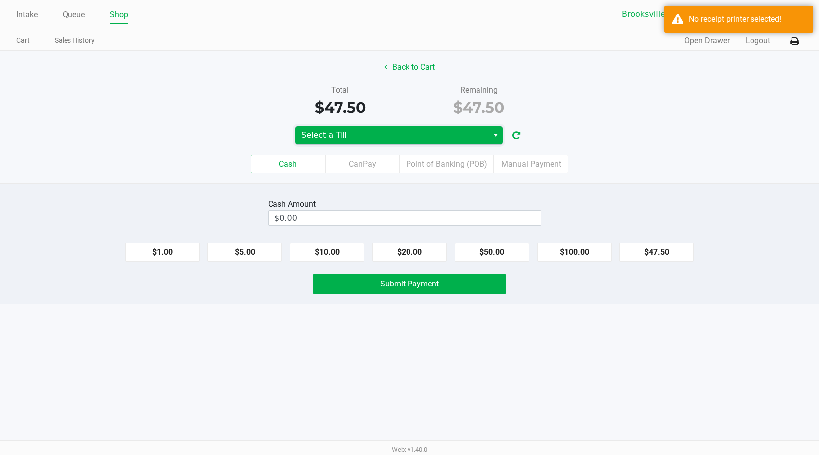
click at [346, 128] on span "Select a Till" at bounding box center [391, 136] width 193 height 18
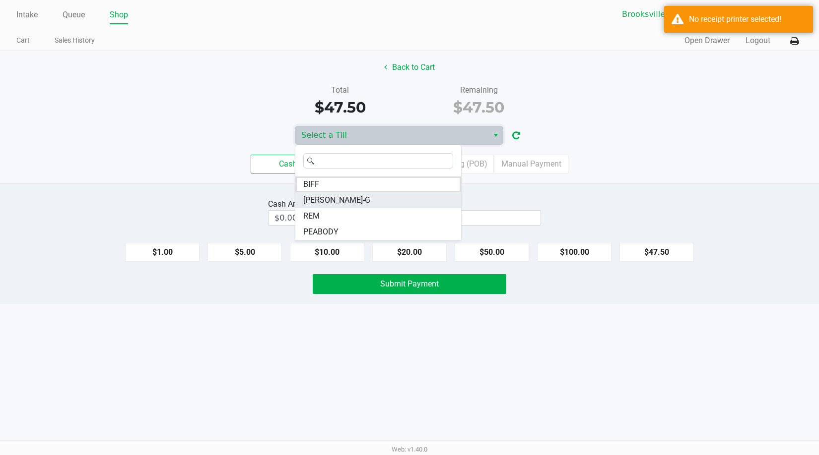
click at [335, 199] on li "BECKY-G" at bounding box center [378, 200] width 166 height 16
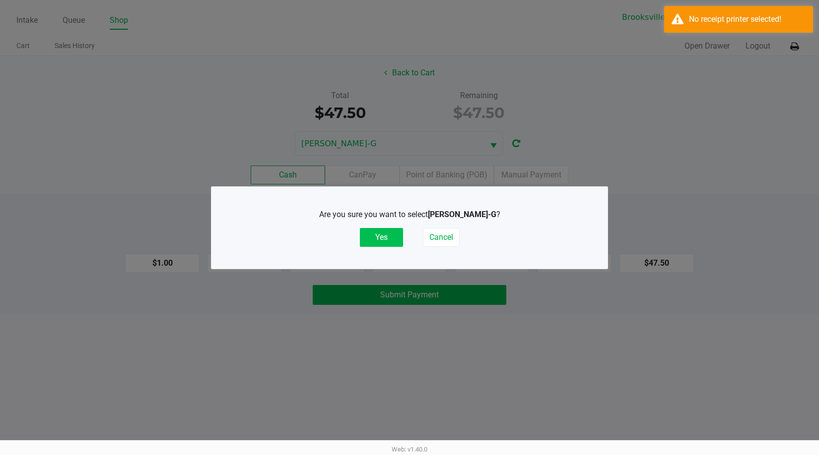
click at [368, 240] on button "Yes" at bounding box center [381, 237] width 43 height 19
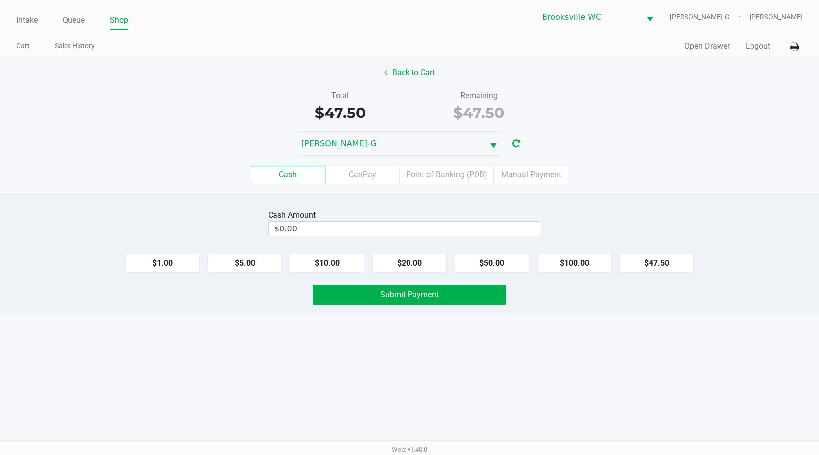
click at [650, 203] on div "Cash Amount $0.00 $1.00 $5.00 $10.00 $20.00 $50.00 $100.00 $47.50 Submit Payment" at bounding box center [409, 254] width 819 height 121
click at [437, 162] on div "Cash CanPay Point of Banking (POB) Manual Payment" at bounding box center [409, 175] width 833 height 39
click at [428, 177] on label "Point of Banking (POB)" at bounding box center [446, 175] width 94 height 19
click at [0, 0] on 7 "Point of Banking (POB)" at bounding box center [0, 0] width 0 height 0
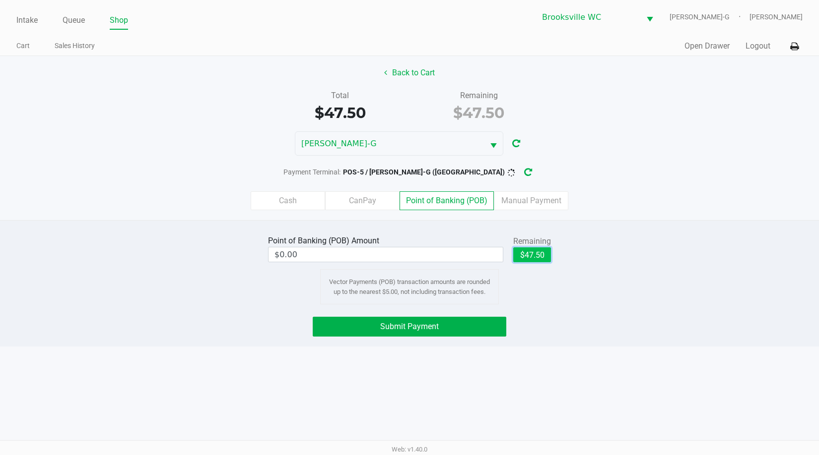
click at [535, 253] on button "$47.50" at bounding box center [532, 255] width 38 height 15
type input "$47.50"
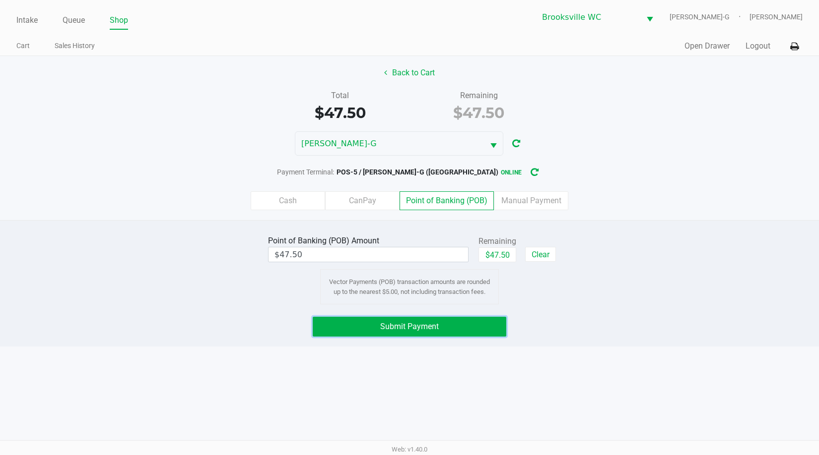
click at [443, 333] on button "Submit Payment" at bounding box center [409, 327] width 193 height 20
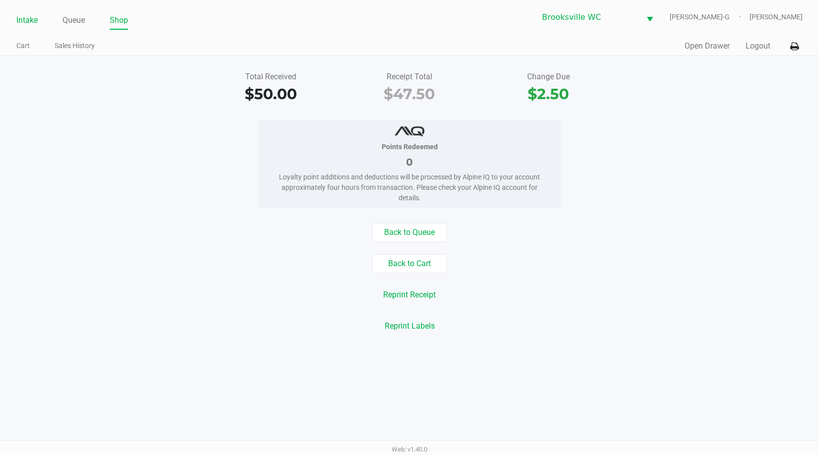
click at [34, 20] on link "Intake" at bounding box center [26, 20] width 21 height 14
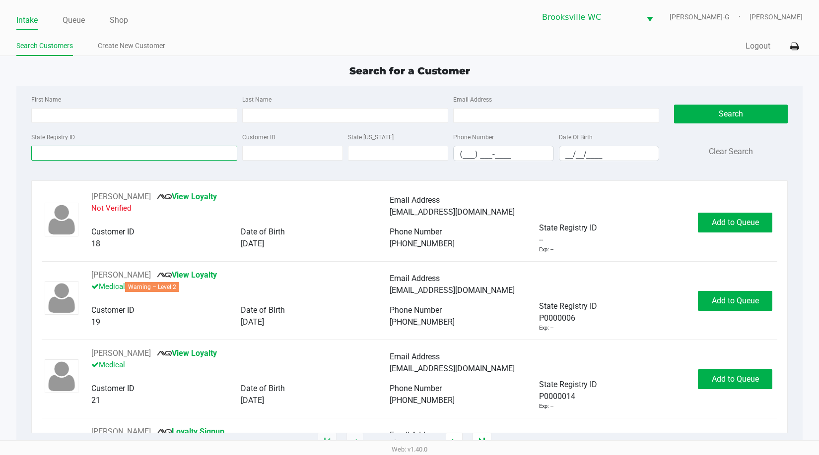
click at [96, 157] on input "State Registry ID" at bounding box center [134, 153] width 206 height 15
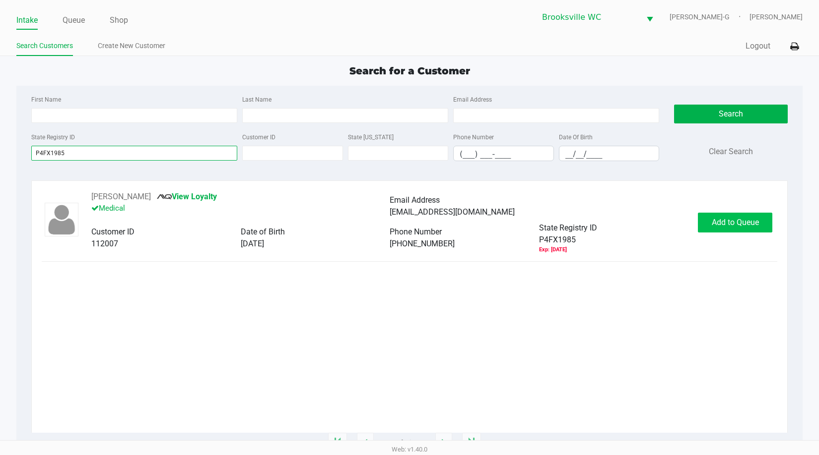
type input "P4FX1985"
click at [726, 226] on span "Add to Queue" at bounding box center [734, 222] width 47 height 9
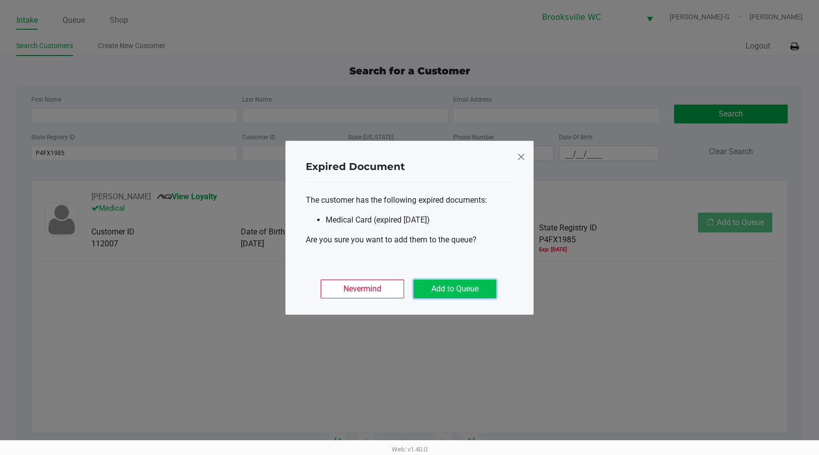
click at [465, 288] on button "Add to Queue" at bounding box center [454, 289] width 83 height 19
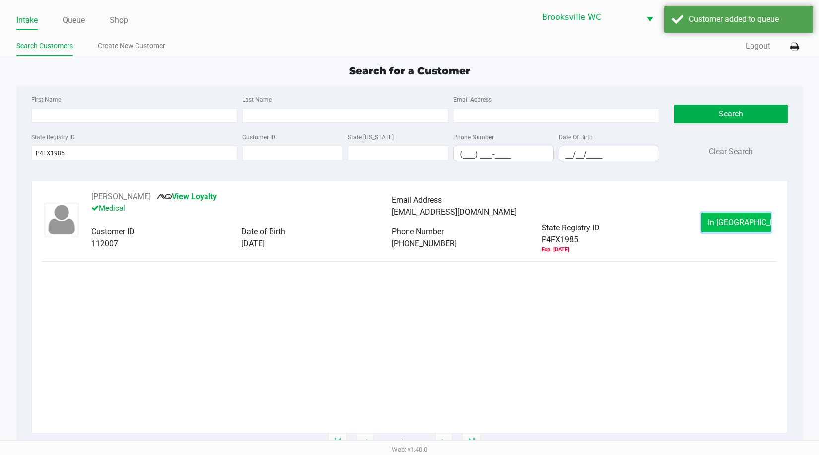
click at [730, 219] on span "In Queue" at bounding box center [748, 222] width 83 height 9
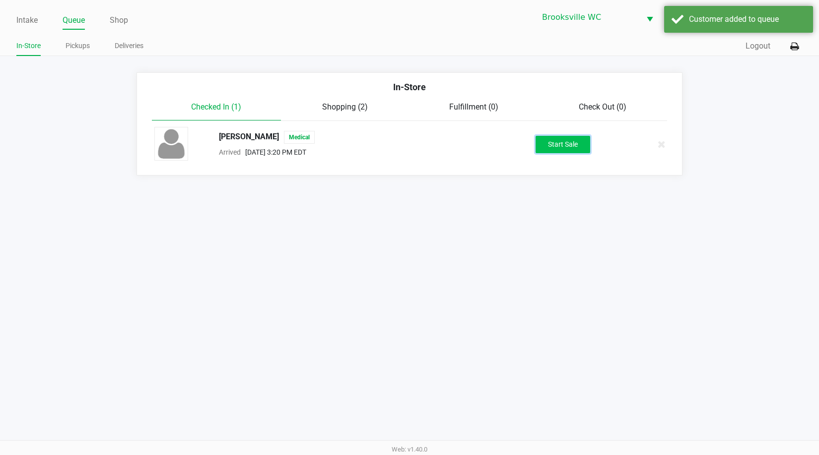
click at [567, 151] on button "Start Sale" at bounding box center [562, 144] width 55 height 17
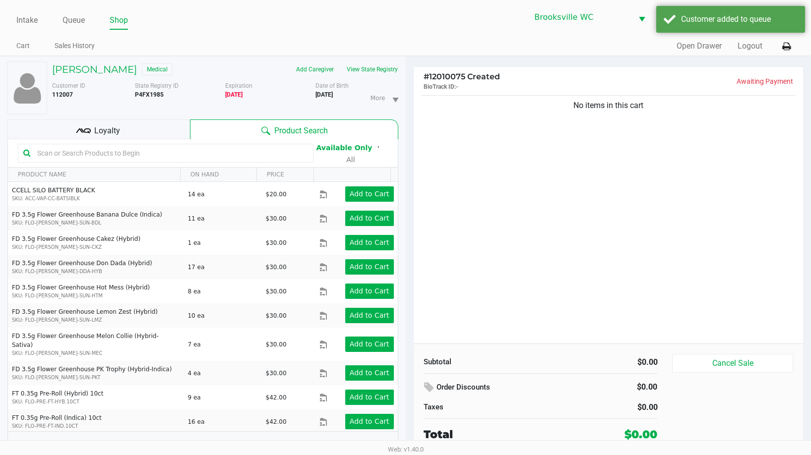
click at [515, 180] on div "No items in this cart" at bounding box center [609, 218] width 390 height 251
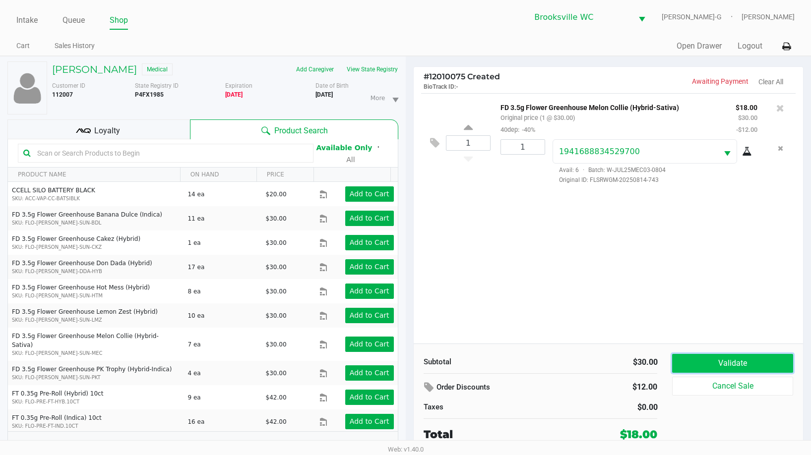
click at [701, 370] on button "Validate" at bounding box center [732, 363] width 121 height 19
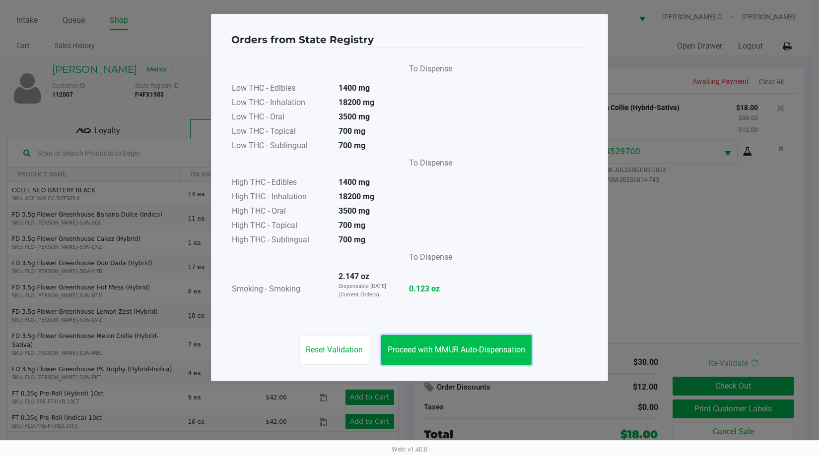
click at [459, 359] on button "Proceed with MMUR Auto-Dispensation" at bounding box center [456, 350] width 150 height 30
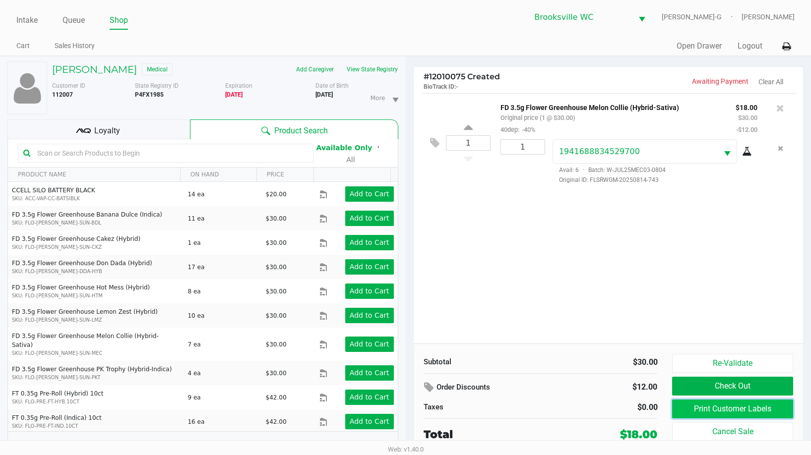
click at [691, 405] on button "Print Customer Labels" at bounding box center [732, 409] width 121 height 19
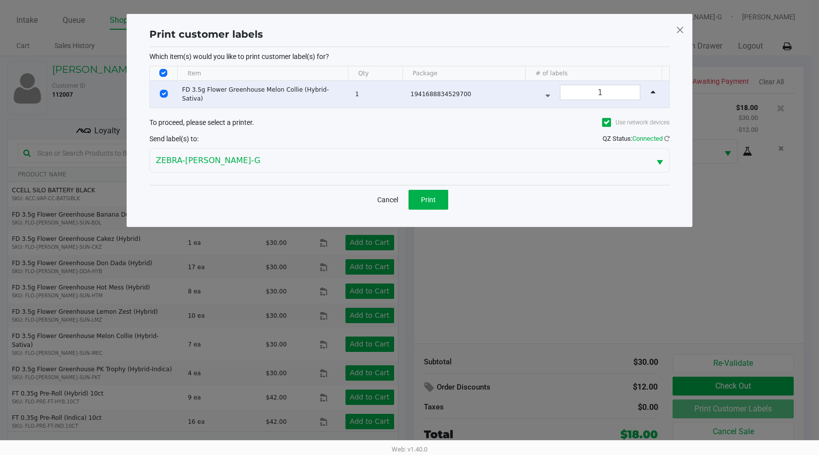
click at [433, 209] on div "Cancel Print" at bounding box center [409, 199] width 520 height 29
click at [435, 202] on span "Print" at bounding box center [428, 200] width 15 height 8
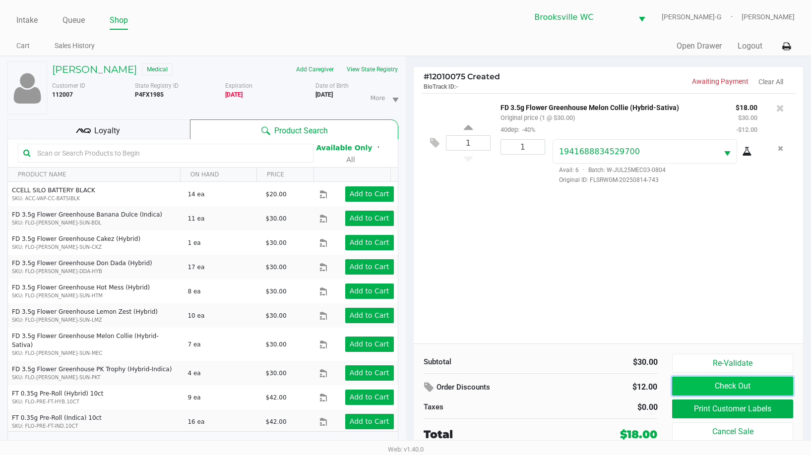
click at [728, 386] on button "Check Out" at bounding box center [732, 386] width 121 height 19
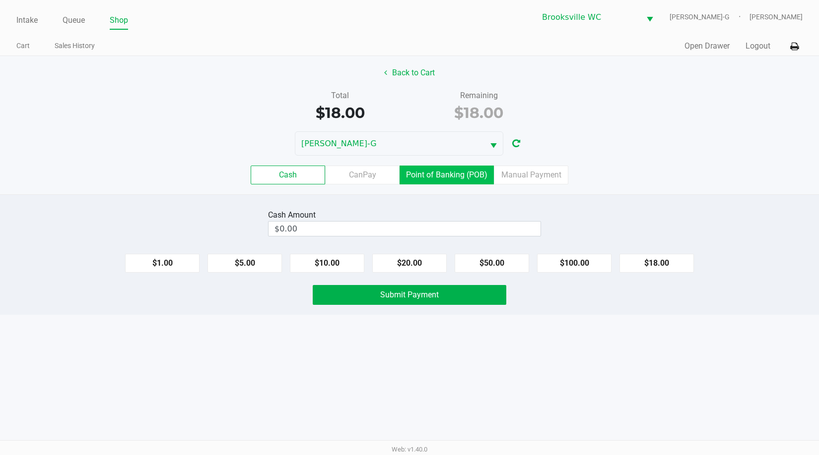
click at [478, 179] on label "Point of Banking (POB)" at bounding box center [446, 175] width 94 height 19
click at [0, 0] on 7 "Point of Banking (POB)" at bounding box center [0, 0] width 0 height 0
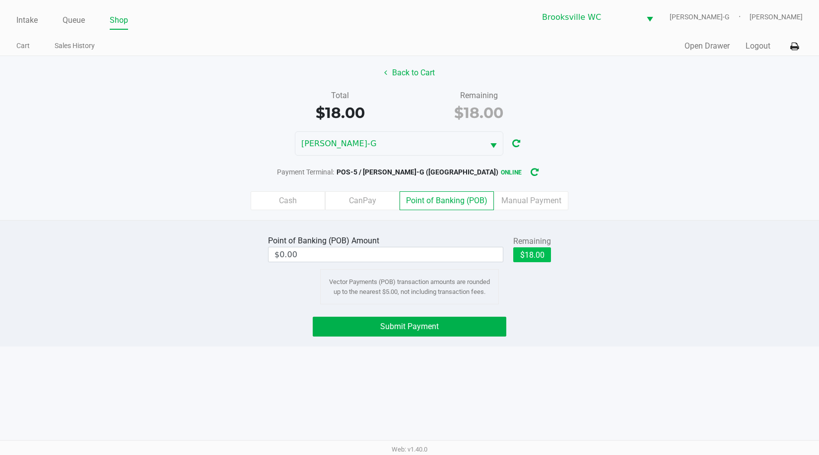
click at [522, 245] on div "Remaining" at bounding box center [532, 242] width 38 height 12
click at [522, 256] on button "$18.00" at bounding box center [532, 255] width 38 height 15
type input "$18.00"
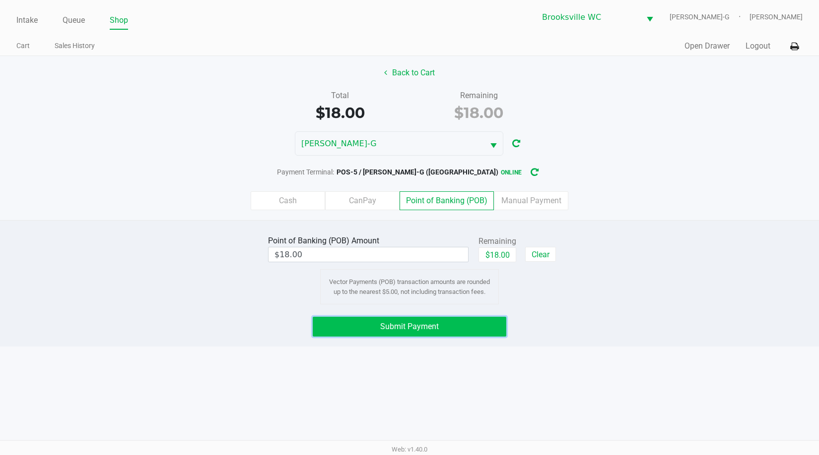
click at [443, 322] on button "Submit Payment" at bounding box center [409, 327] width 193 height 20
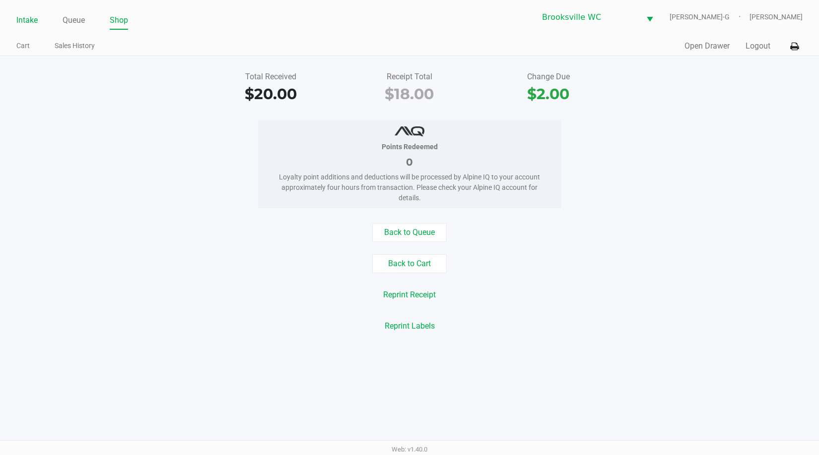
click at [31, 21] on link "Intake" at bounding box center [26, 20] width 21 height 14
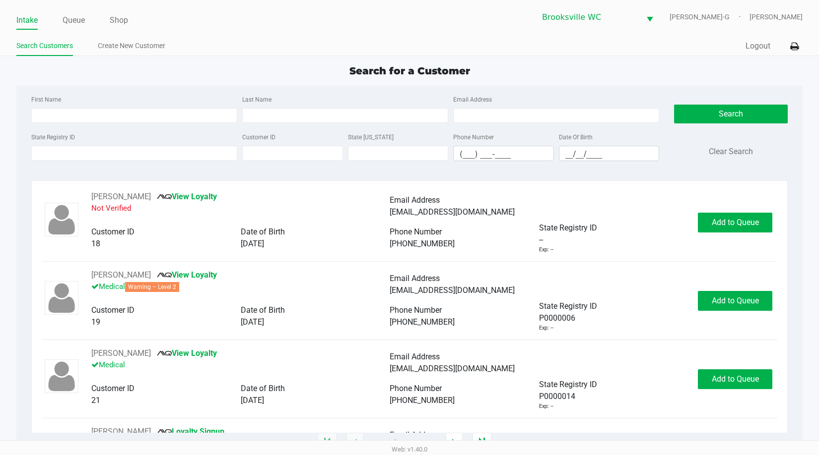
click at [159, 77] on div "Search for a Customer" at bounding box center [409, 70] width 801 height 15
drag, startPoint x: 734, startPoint y: 70, endPoint x: 635, endPoint y: 90, distance: 100.6
click at [734, 70] on div "Search for a Customer" at bounding box center [409, 70] width 801 height 15
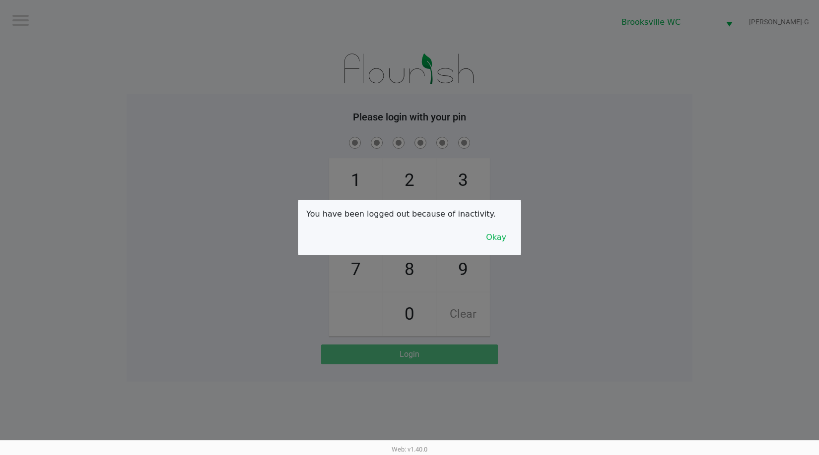
click at [730, 101] on div at bounding box center [409, 227] width 819 height 455
checkbox input "true"
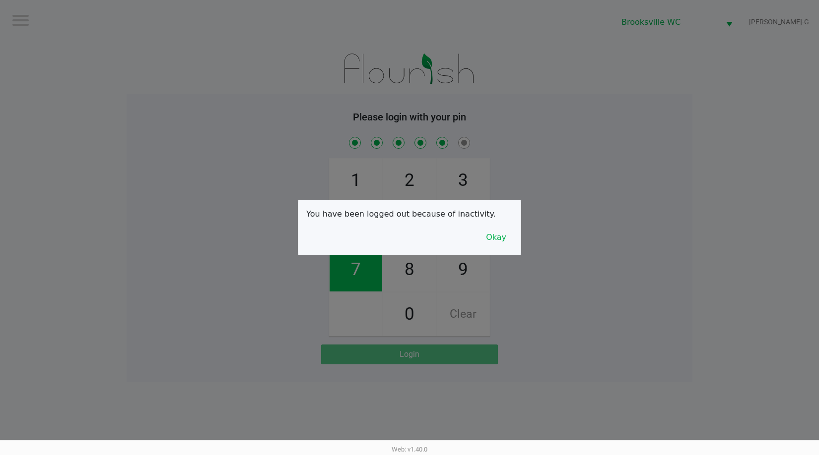
checkbox input "true"
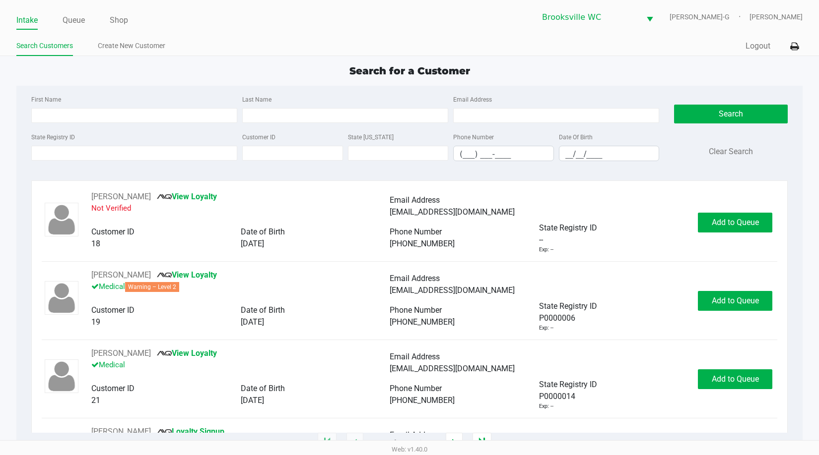
click at [738, 90] on div "First Name Last Name Email Address State Registry ID Customer ID State ID Phone…" at bounding box center [409, 131] width 771 height 91
click at [757, 82] on div "Search for a Customer First Name Last Name Email Address State Registry ID Cust…" at bounding box center [409, 253] width 786 height 380
click at [96, 76] on div "Search for a Customer" at bounding box center [409, 70] width 801 height 15
click at [717, 74] on div "Search for a Customer" at bounding box center [409, 70] width 801 height 15
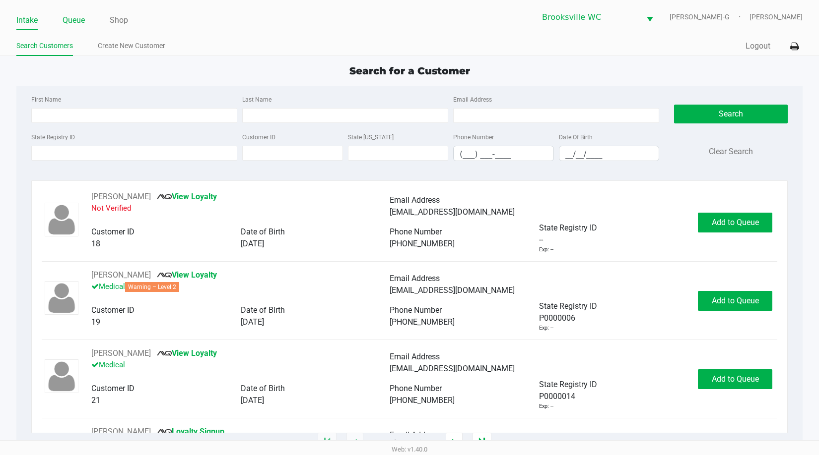
click at [69, 19] on link "Queue" at bounding box center [74, 20] width 22 height 14
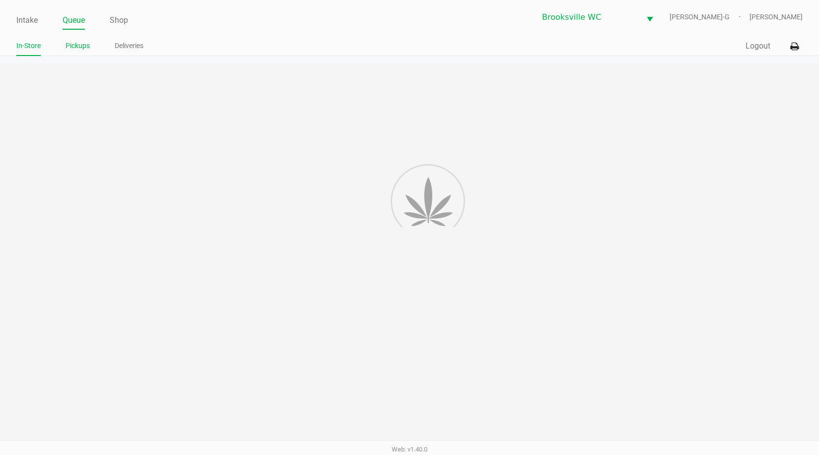
click at [81, 48] on link "Pickups" at bounding box center [77, 46] width 24 height 12
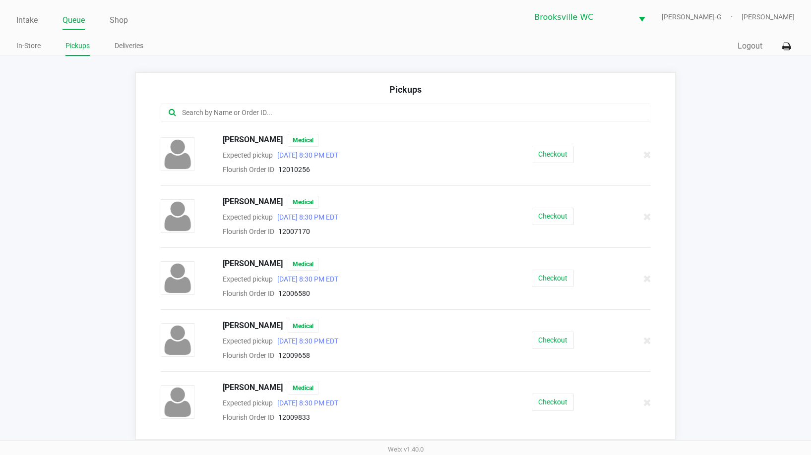
click at [207, 110] on input "text" at bounding box center [394, 112] width 427 height 11
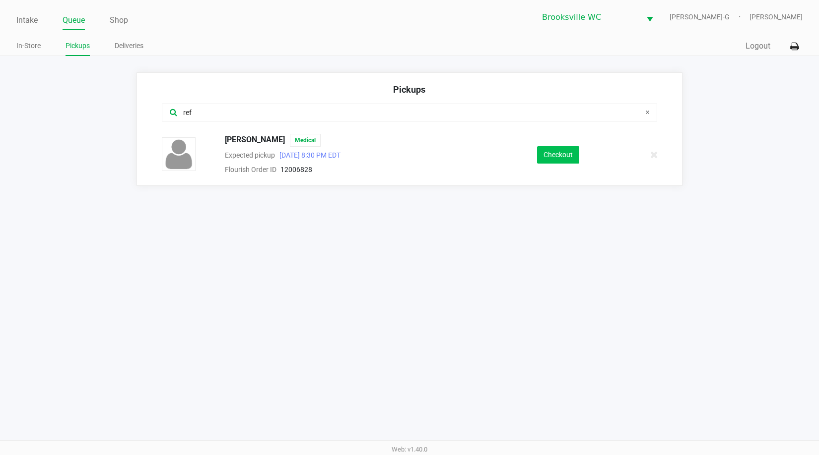
type input "ref"
click at [564, 161] on button "Checkout" at bounding box center [558, 154] width 42 height 17
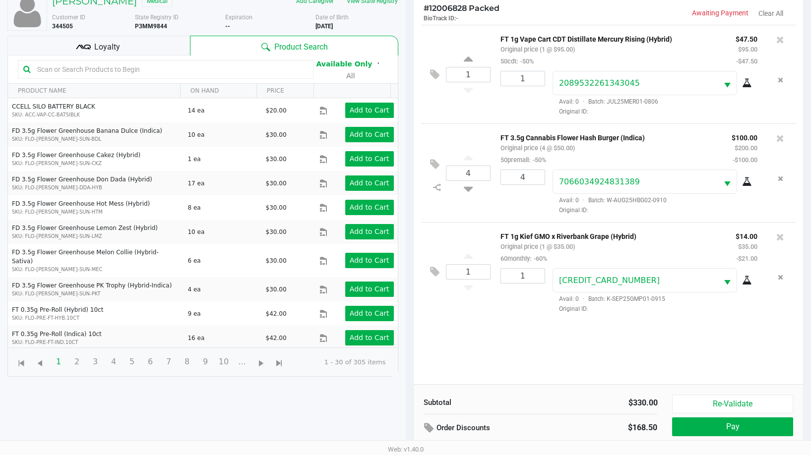
scroll to position [99, 0]
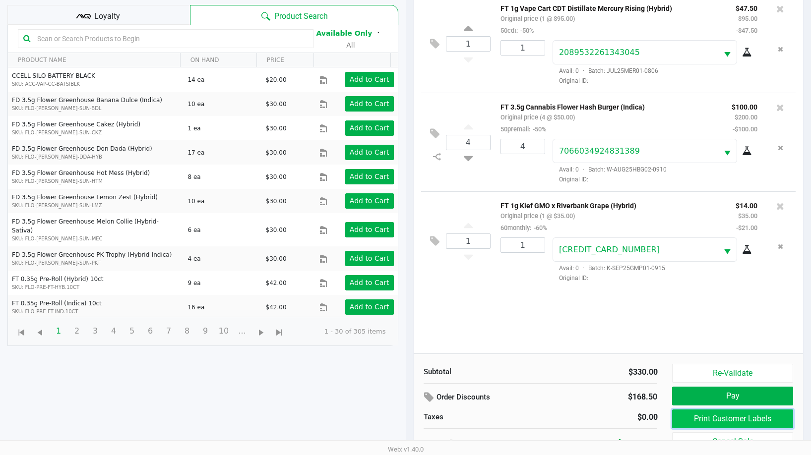
click at [712, 422] on button "Print Customer Labels" at bounding box center [732, 419] width 121 height 19
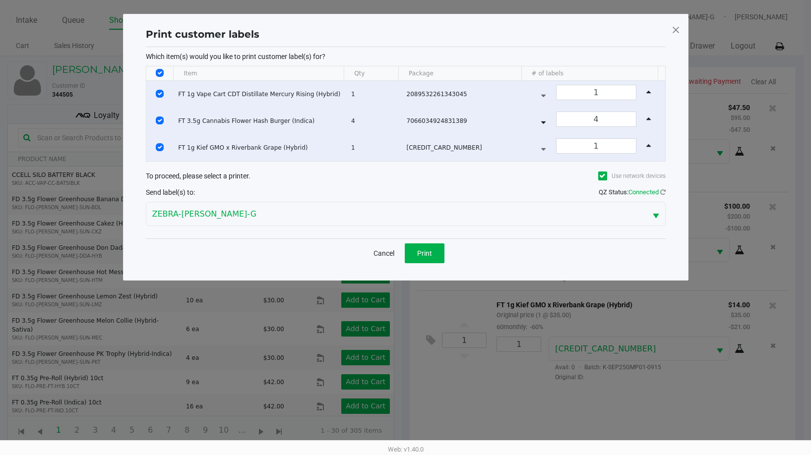
scroll to position [0, 0]
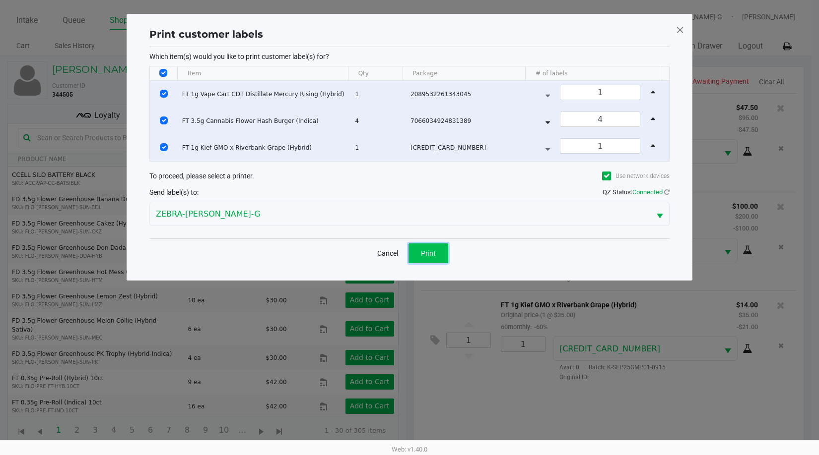
click at [429, 253] on span "Print" at bounding box center [428, 254] width 15 height 8
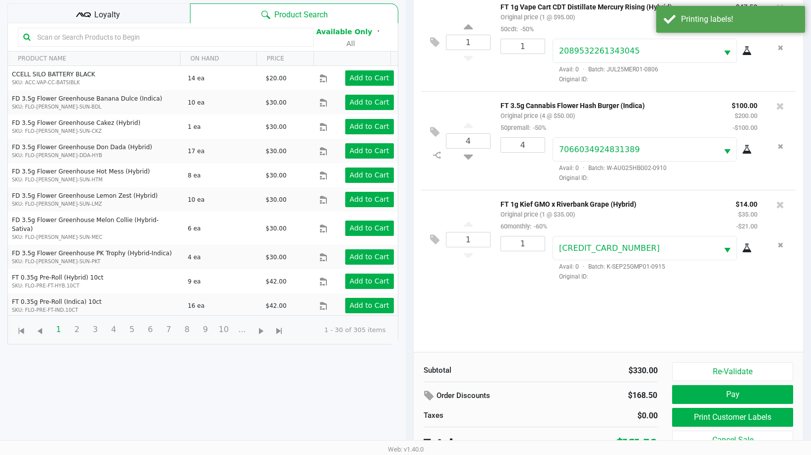
scroll to position [107, 0]
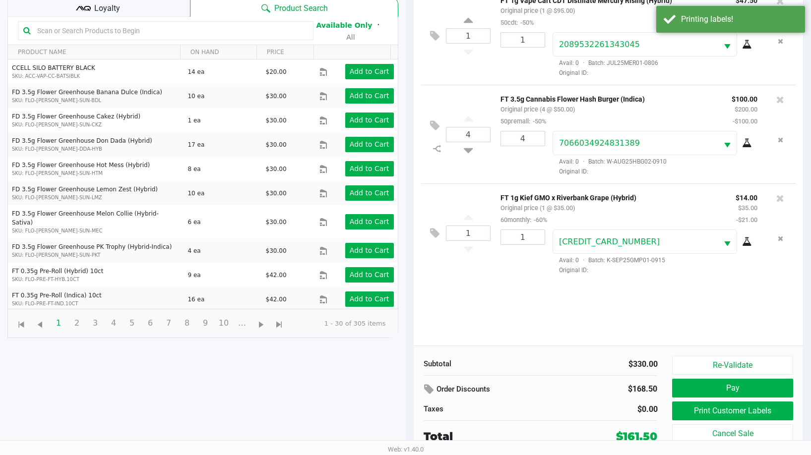
click at [103, 3] on span "Loyalty" at bounding box center [107, 8] width 26 height 12
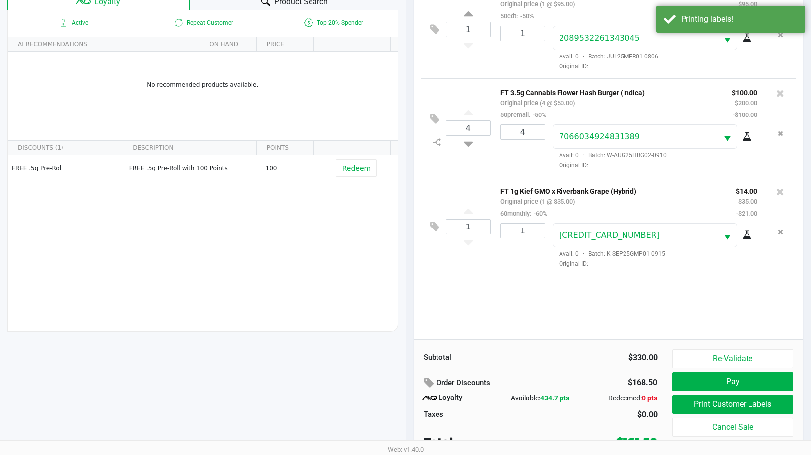
scroll to position [119, 0]
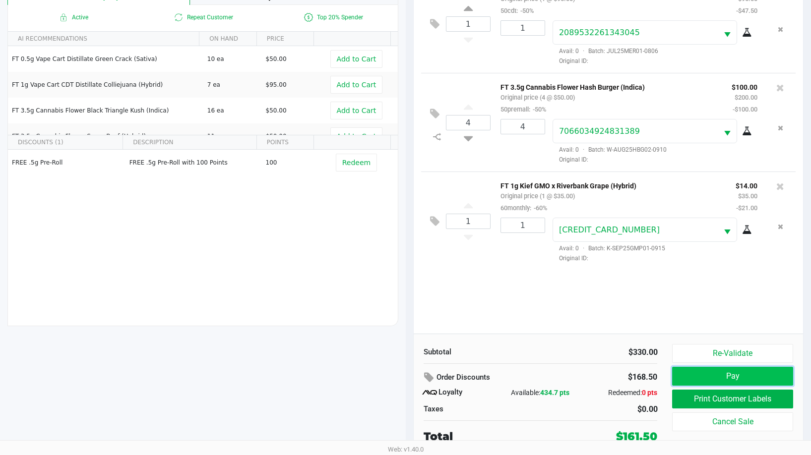
click at [703, 380] on button "Pay" at bounding box center [732, 376] width 121 height 19
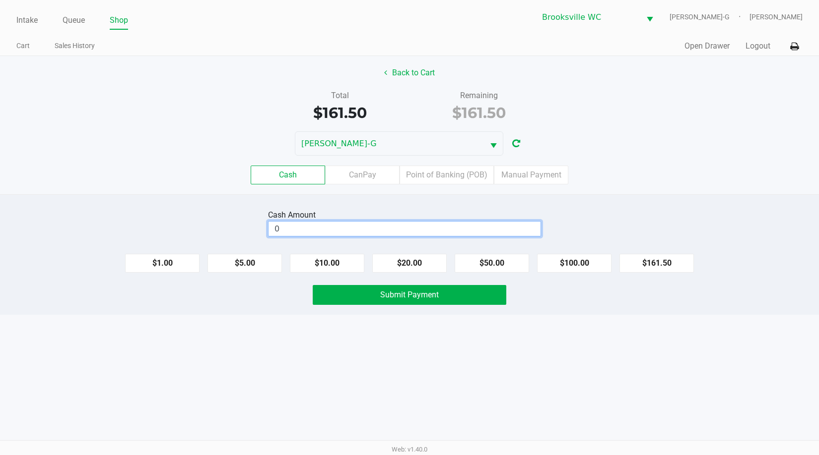
click at [314, 233] on input "0" at bounding box center [404, 229] width 272 height 14
type input "$165.00"
click at [678, 190] on div "Cash CanPay Point of Banking (POB) Manual Payment" at bounding box center [409, 175] width 833 height 39
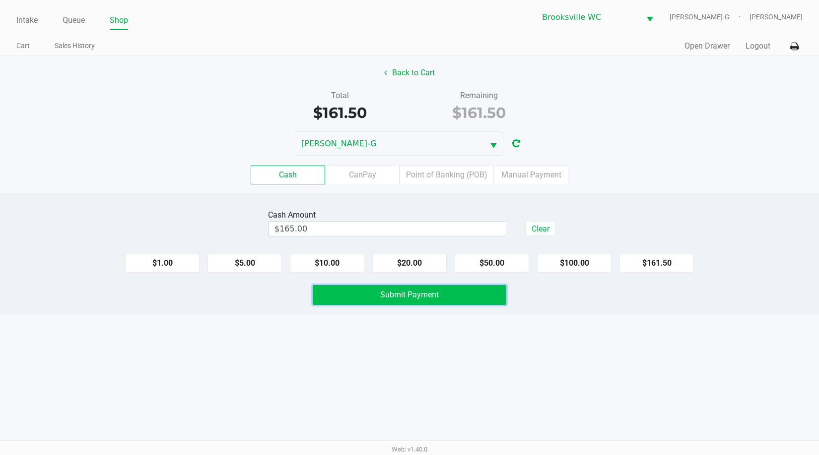
click at [468, 304] on button "Submit Payment" at bounding box center [409, 295] width 193 height 20
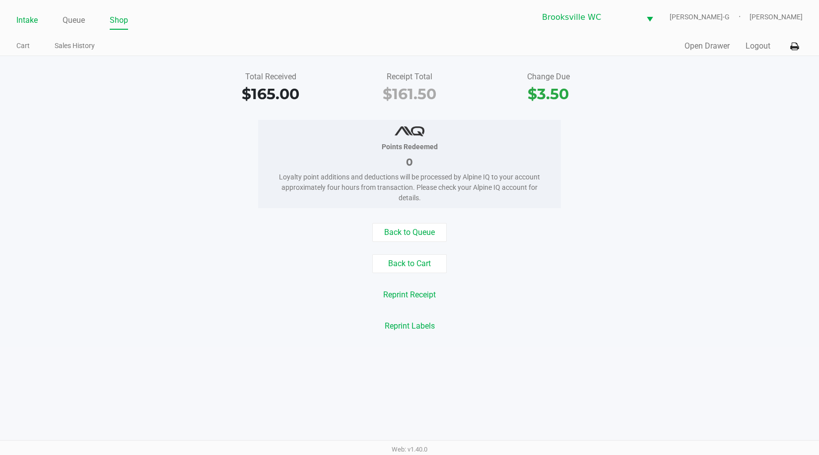
click at [25, 24] on link "Intake" at bounding box center [26, 20] width 21 height 14
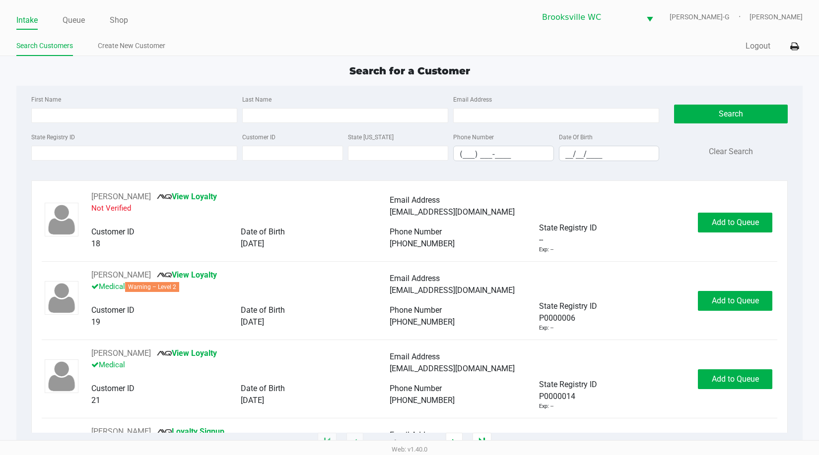
click at [157, 77] on div "Search for a Customer" at bounding box center [409, 70] width 801 height 15
click at [769, 81] on div "Search for a Customer First Name Last Name Email Address State Registry ID Cust…" at bounding box center [409, 253] width 786 height 380
click at [232, 71] on div "Search for a Customer" at bounding box center [409, 70] width 801 height 15
click at [705, 44] on div "Quick Sale Logout" at bounding box center [605, 46] width 393 height 18
click at [710, 56] on app-point-of-sale "Intake Queue Shop Brooksville WC BECKY-G Gabriel Guillen Search Customers Creat…" at bounding box center [409, 221] width 819 height 443
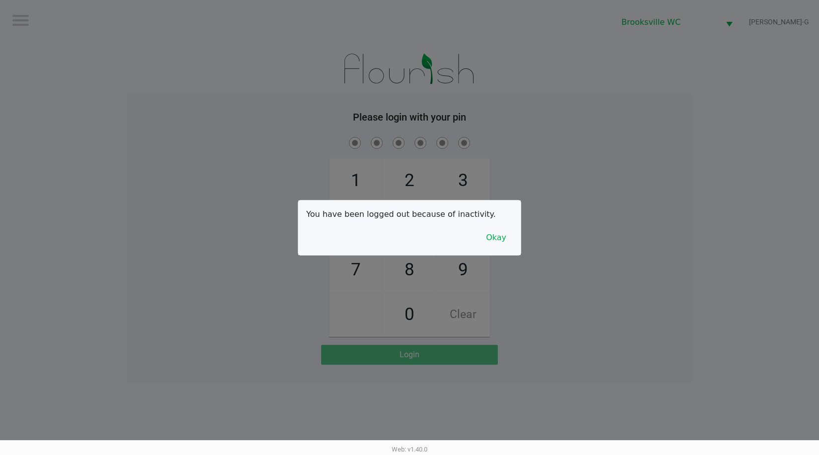
click at [727, 108] on div at bounding box center [409, 227] width 819 height 455
checkbox input "true"
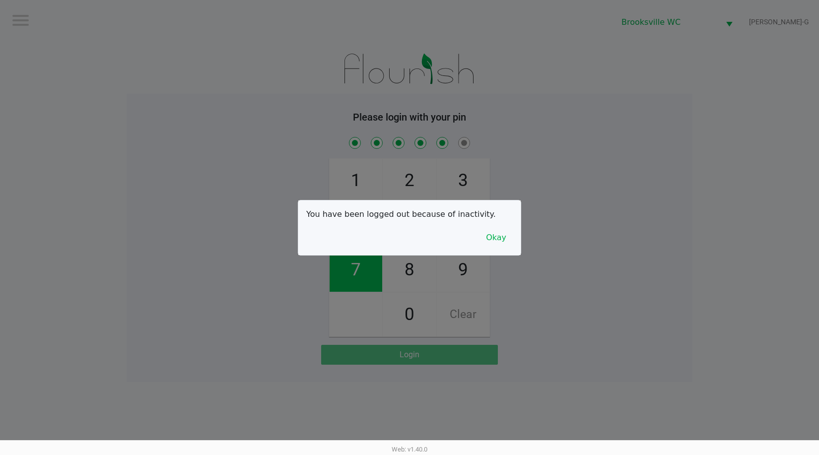
checkbox input "true"
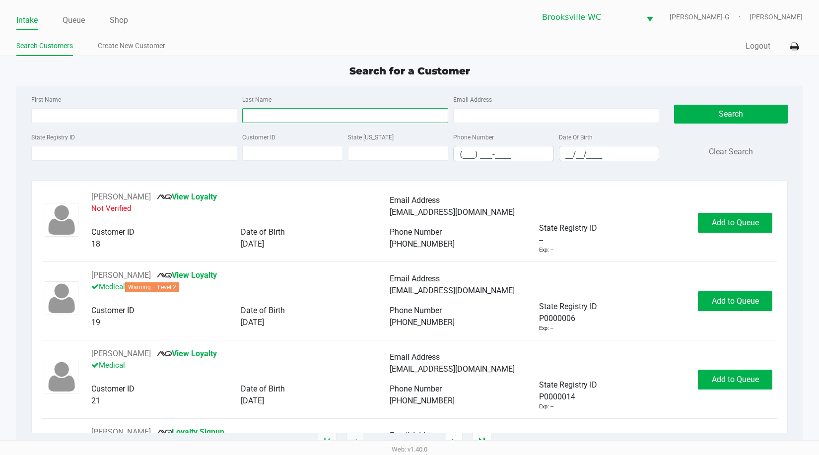
click at [313, 114] on input "Last Name" at bounding box center [345, 115] width 206 height 15
type input "stampfli"
click at [554, 150] on div "Phone Number (___) ___-____" at bounding box center [503, 146] width 106 height 30
click at [566, 154] on input "__/__/____" at bounding box center [609, 153] width 100 height 15
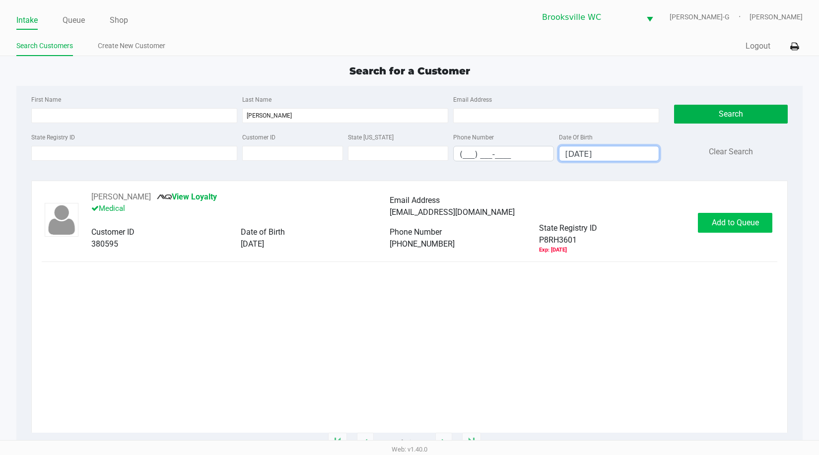
type input "11/08/1975"
click at [736, 215] on button "Add to Queue" at bounding box center [734, 223] width 74 height 20
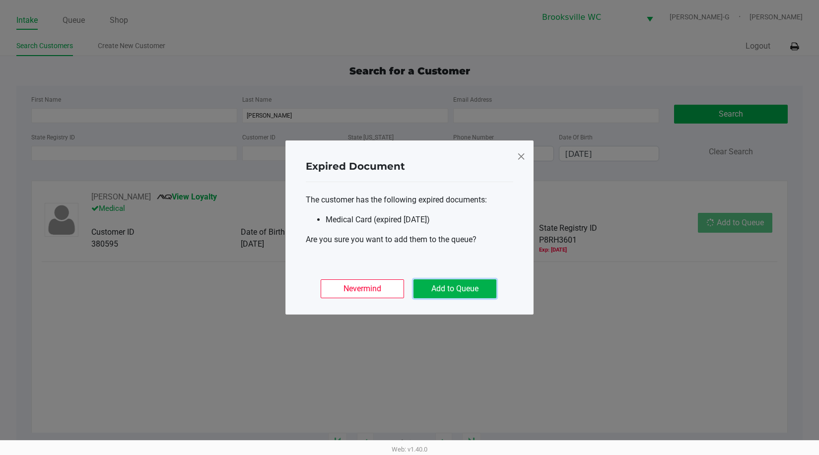
drag, startPoint x: 482, startPoint y: 289, endPoint x: 478, endPoint y: 296, distance: 7.8
click at [480, 295] on button "Add to Queue" at bounding box center [454, 288] width 83 height 19
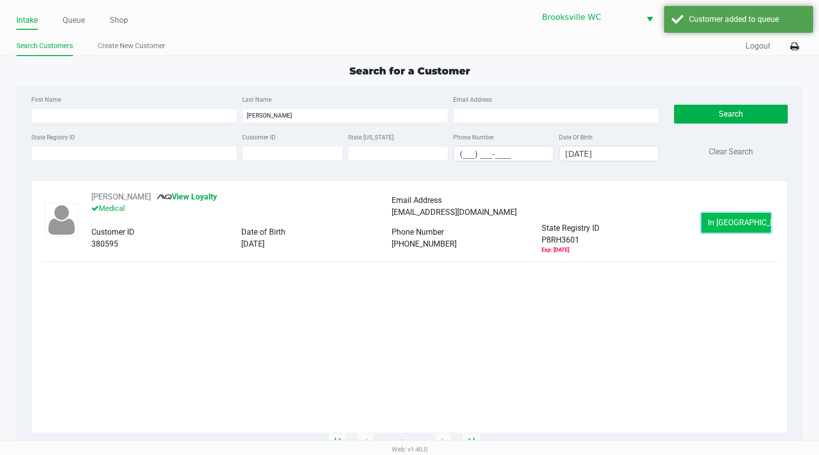
click at [737, 220] on span "In Queue" at bounding box center [748, 222] width 83 height 9
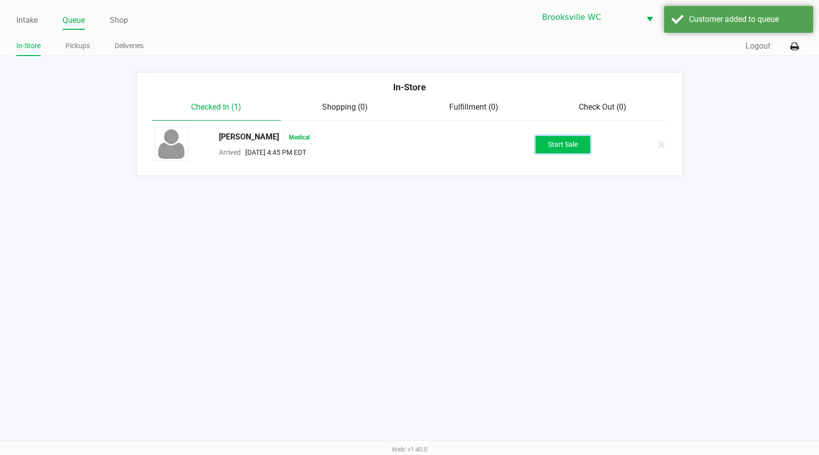
click at [568, 144] on button "Start Sale" at bounding box center [562, 144] width 55 height 17
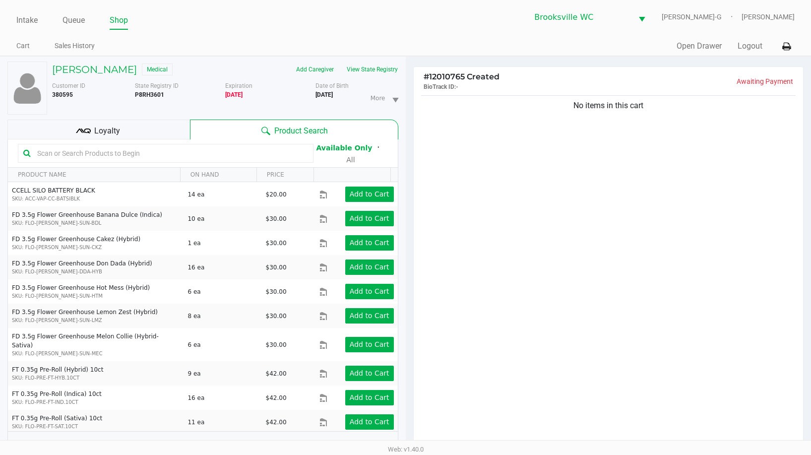
click at [84, 151] on input "text" at bounding box center [170, 153] width 275 height 15
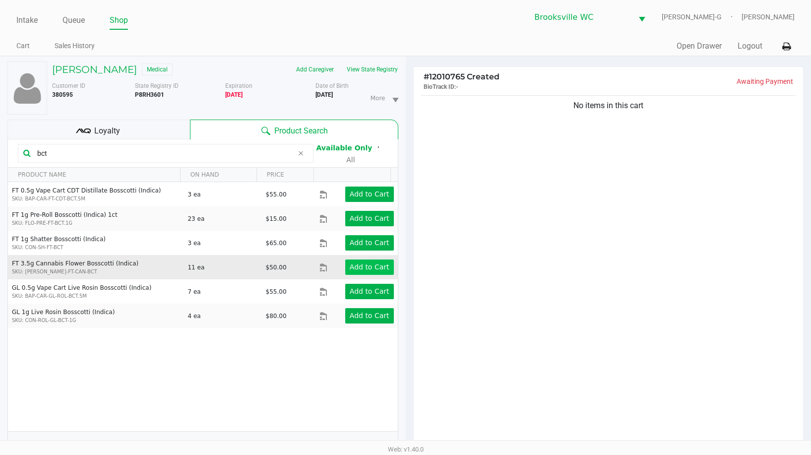
type input "bct"
click at [357, 263] on app-button-loader "Add to Cart" at bounding box center [370, 267] width 40 height 8
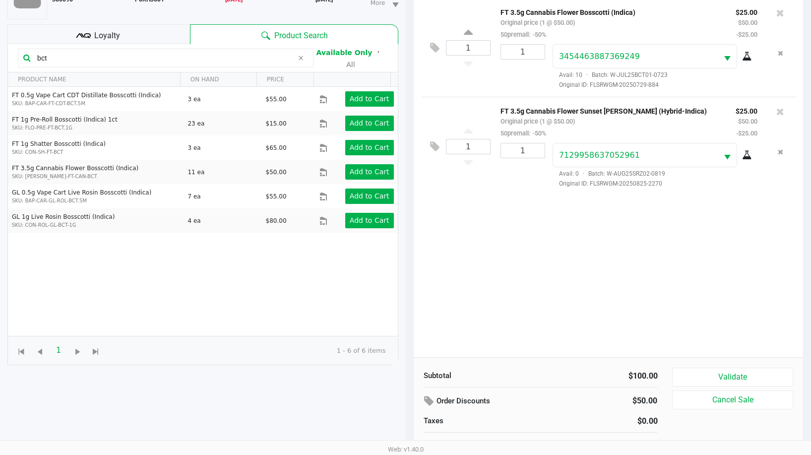
scroll to position [107, 0]
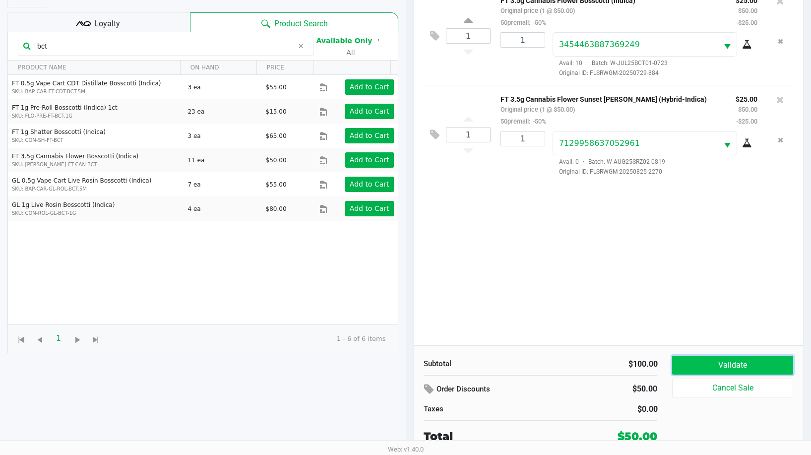
click at [729, 356] on button "Validate" at bounding box center [732, 365] width 121 height 19
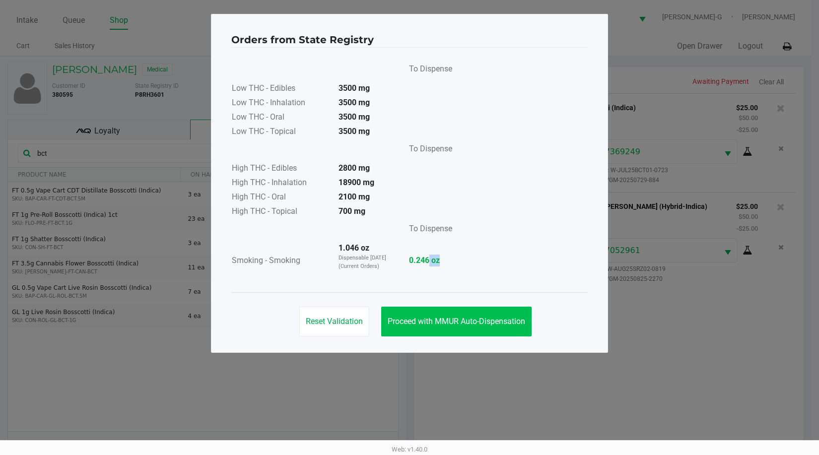
click at [426, 305] on app-state-registry "Orders from State Registry To Dispense Low THC - Edibles 3500 mg Low THC - Inha…" at bounding box center [409, 183] width 356 height 318
click at [429, 312] on button "Proceed with MMUR Auto-Dispensation" at bounding box center [456, 322] width 150 height 30
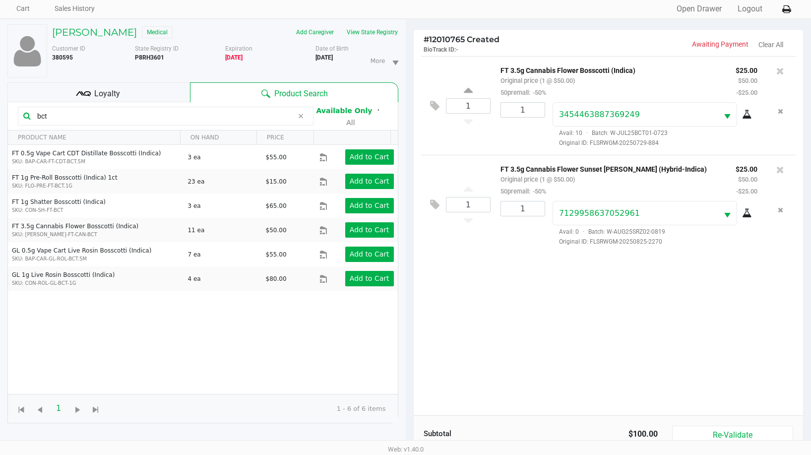
scroll to position [107, 0]
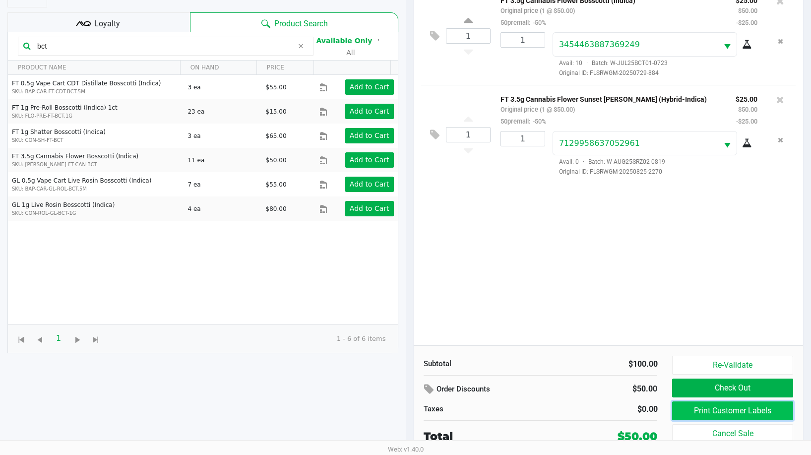
click at [713, 414] on button "Print Customer Labels" at bounding box center [732, 410] width 121 height 19
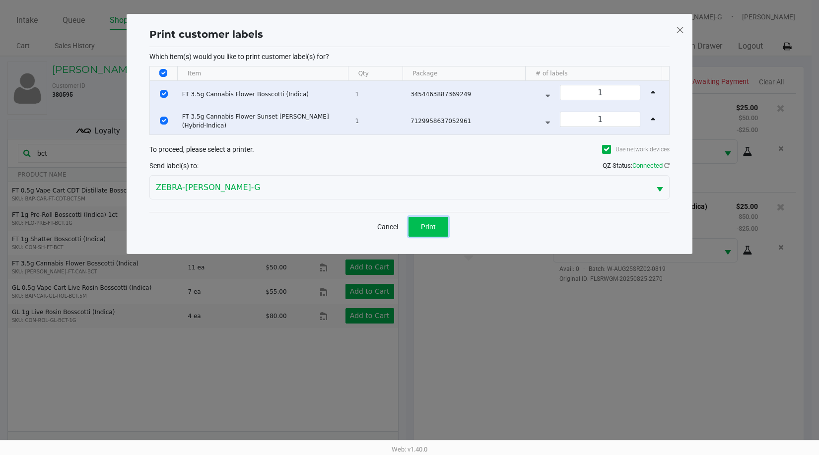
click at [439, 224] on button "Print" at bounding box center [428, 227] width 40 height 20
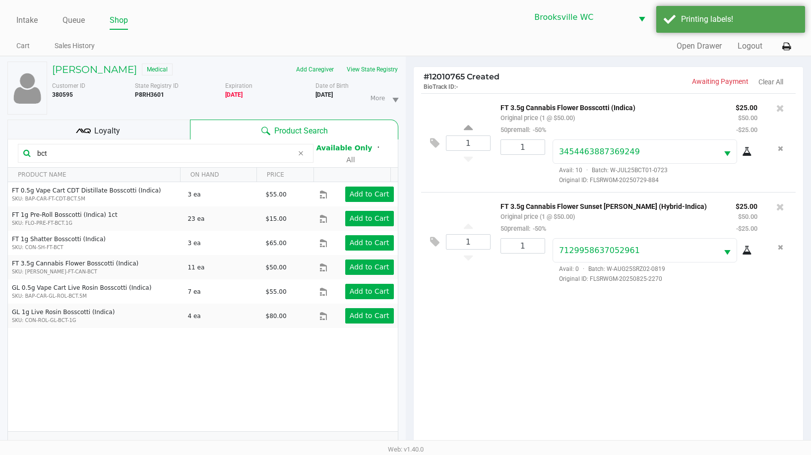
scroll to position [107, 0]
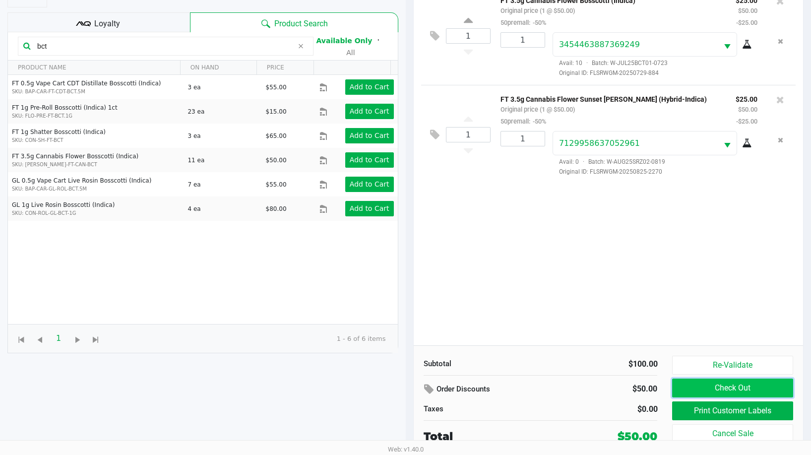
click at [718, 387] on button "Check Out" at bounding box center [732, 388] width 121 height 19
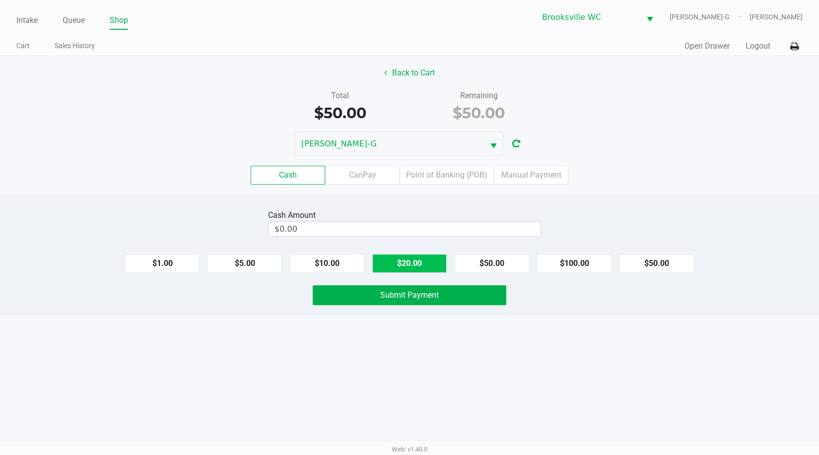
click at [397, 258] on button "$20.00" at bounding box center [409, 263] width 74 height 19
type input "$60.00"
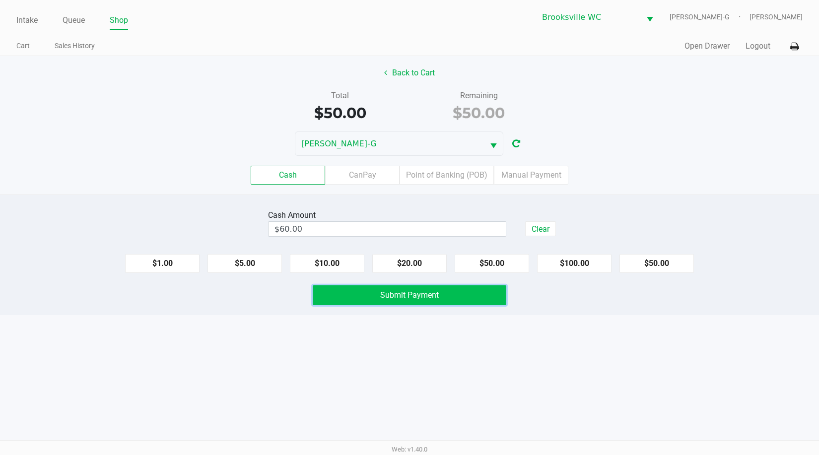
click at [405, 293] on span "Submit Payment" at bounding box center [409, 294] width 59 height 9
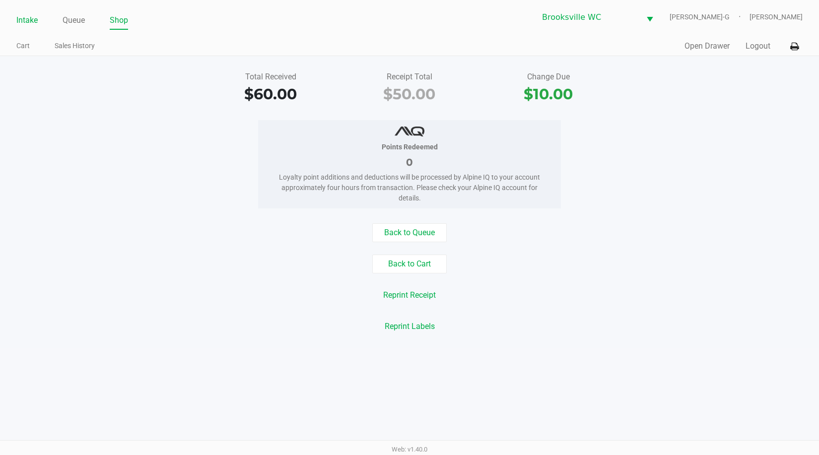
click at [24, 21] on link "Intake" at bounding box center [26, 20] width 21 height 14
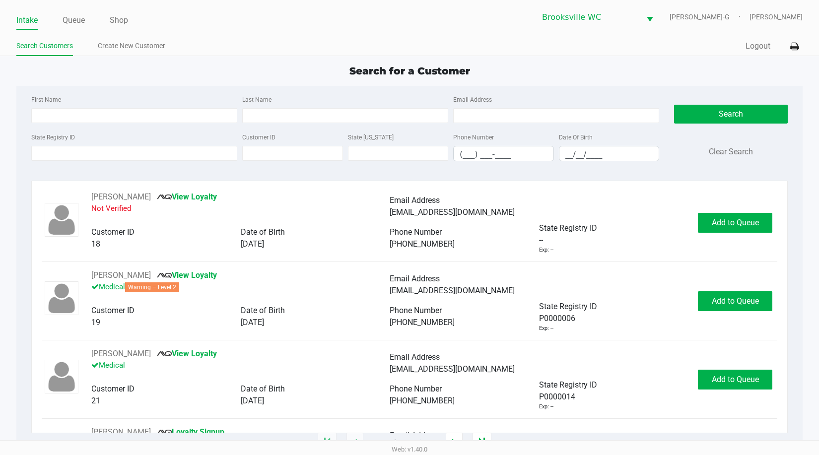
click at [744, 72] on div "Search for a Customer" at bounding box center [409, 70] width 801 height 15
click at [710, 69] on div "Search for a Customer" at bounding box center [409, 70] width 801 height 15
click at [103, 79] on div "Search for a Customer First Name Last Name Email Address State Registry ID Cust…" at bounding box center [409, 253] width 786 height 380
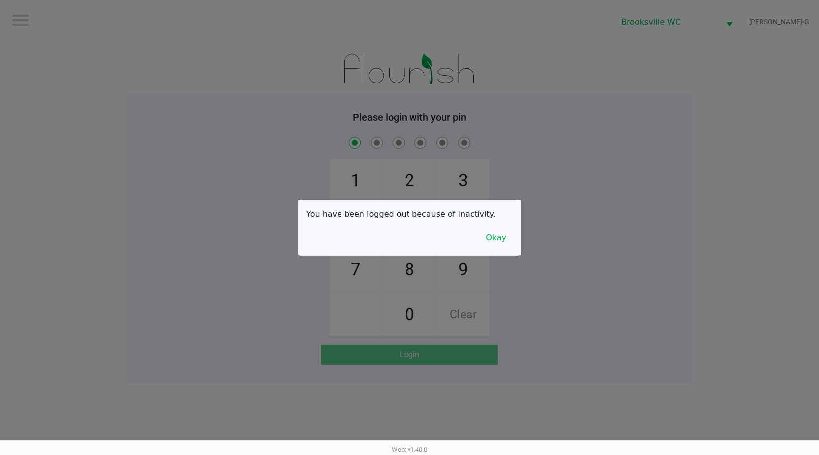
checkbox input "true"
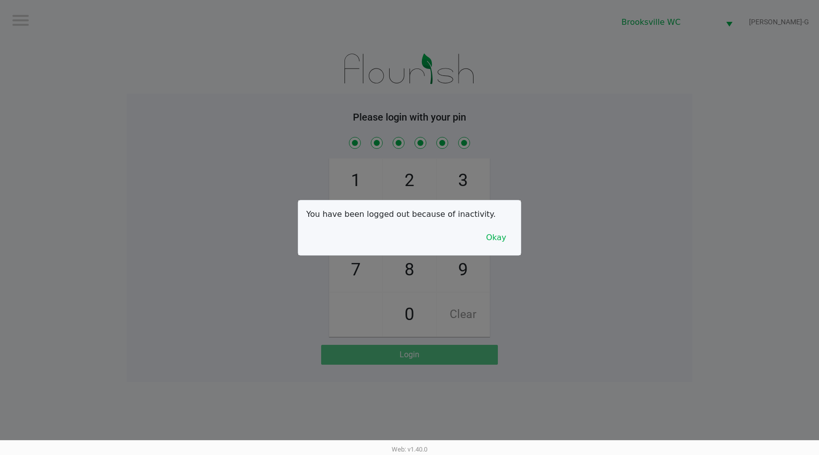
checkbox input "true"
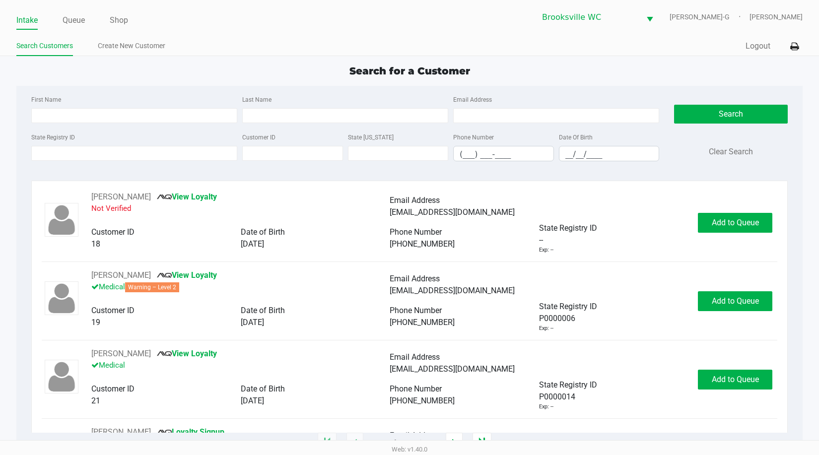
click at [95, 144] on div "State Registry ID" at bounding box center [134, 146] width 211 height 30
click at [71, 151] on input "State Registry ID" at bounding box center [134, 153] width 206 height 15
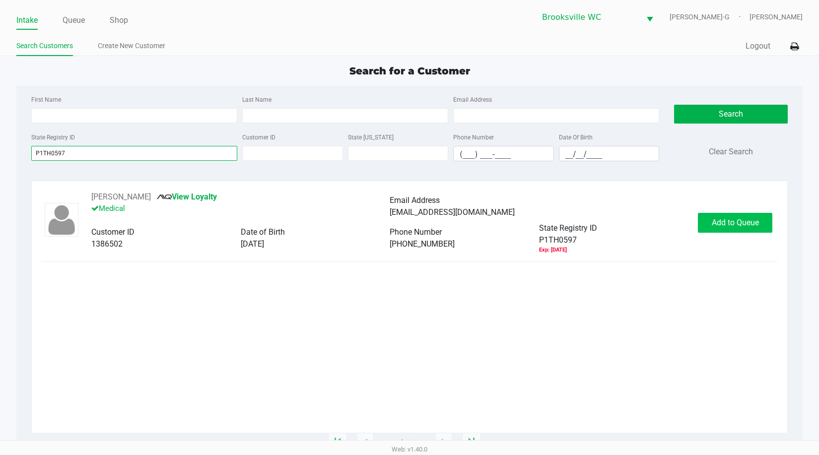
type input "P1TH0597"
click at [730, 219] on span "Add to Queue" at bounding box center [734, 222] width 47 height 9
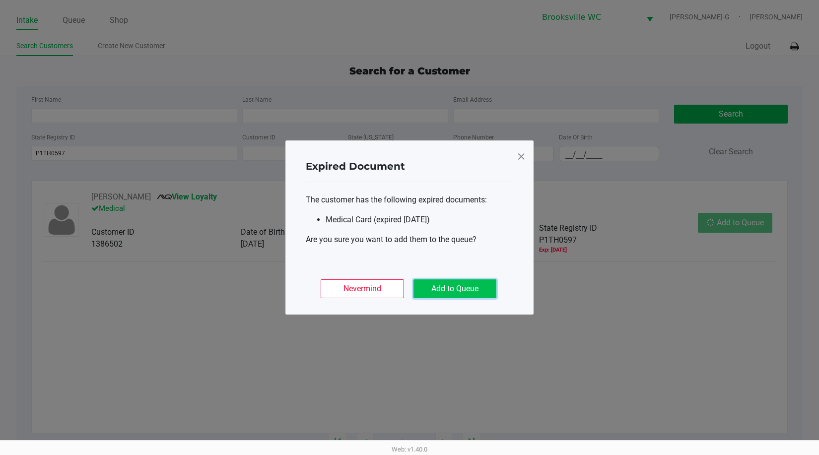
drag, startPoint x: 443, startPoint y: 289, endPoint x: 715, endPoint y: 213, distance: 282.6
click at [443, 288] on button "Add to Queue" at bounding box center [454, 288] width 83 height 19
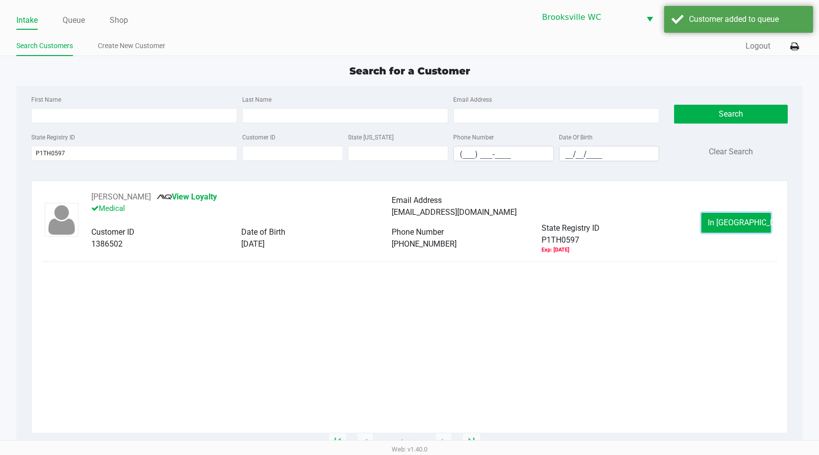
click at [732, 221] on span "In Queue" at bounding box center [748, 222] width 83 height 9
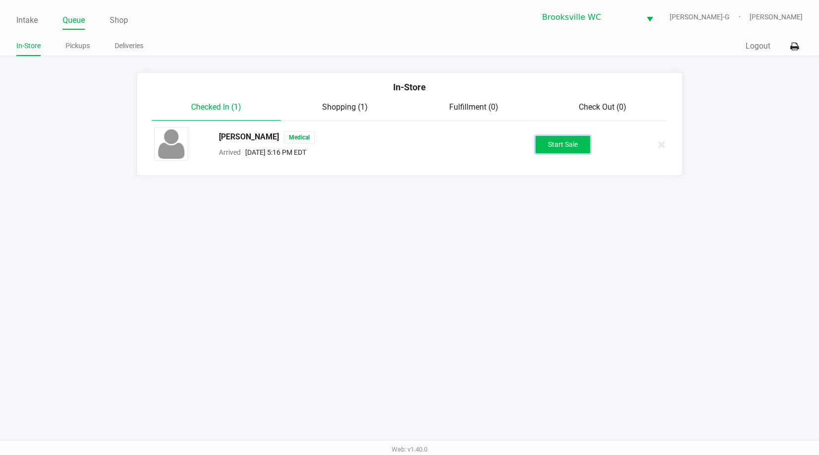
click at [562, 139] on button "Start Sale" at bounding box center [562, 144] width 55 height 17
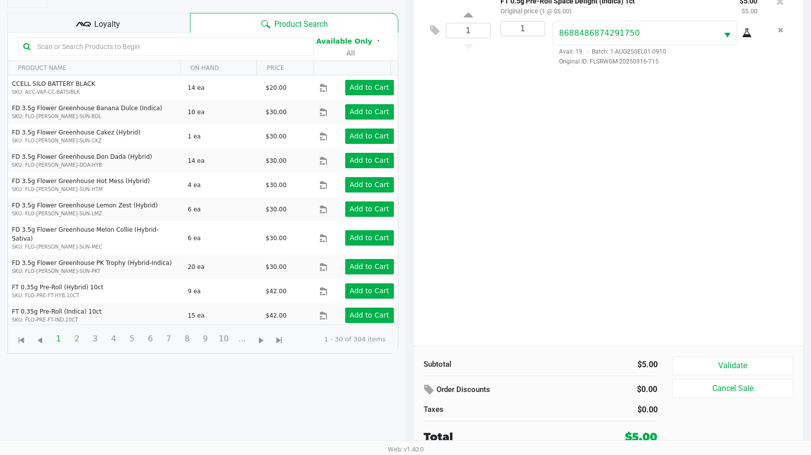
scroll to position [107, 0]
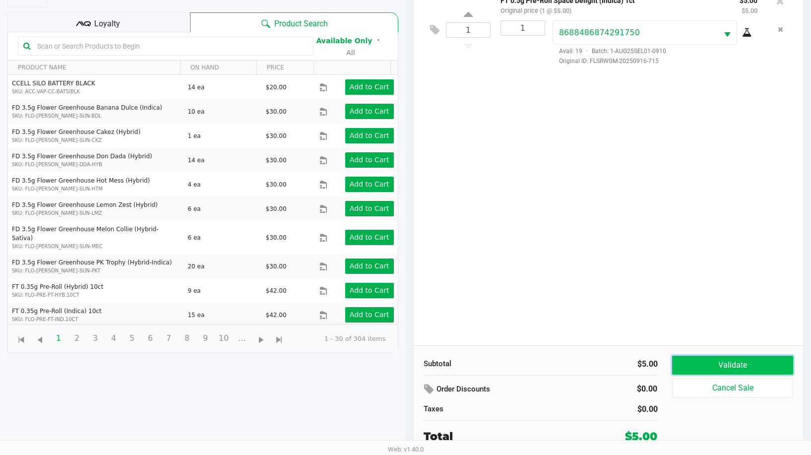
click at [730, 361] on button "Validate" at bounding box center [732, 365] width 121 height 19
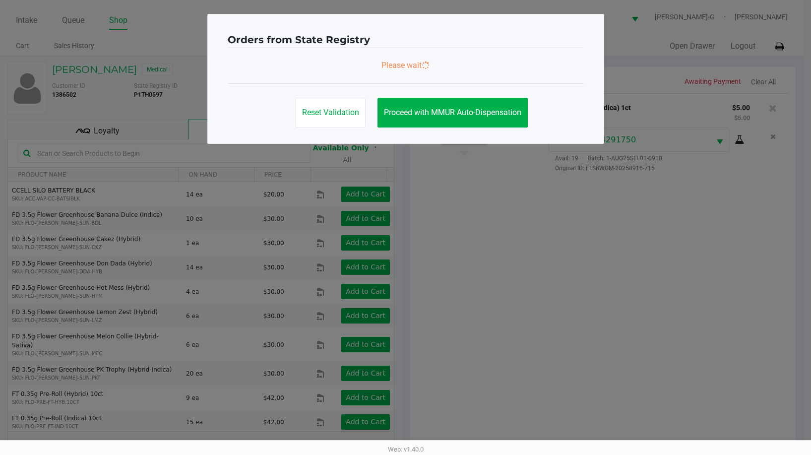
scroll to position [0, 0]
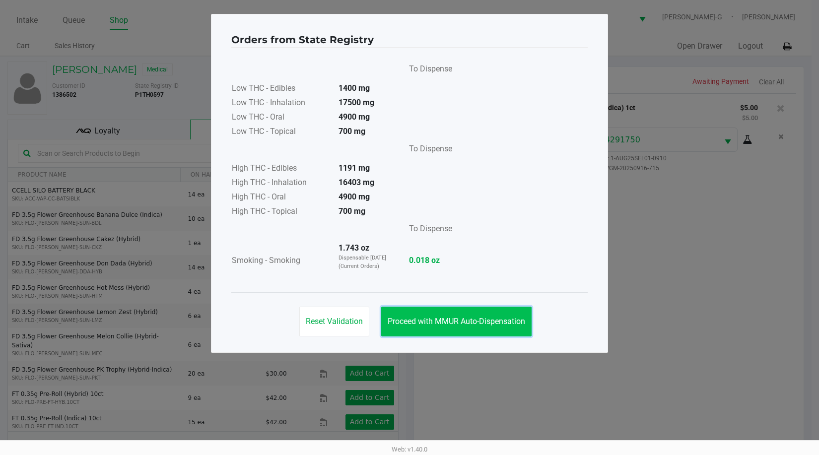
click at [442, 307] on button "Proceed with MMUR Auto-Dispensation" at bounding box center [456, 322] width 150 height 30
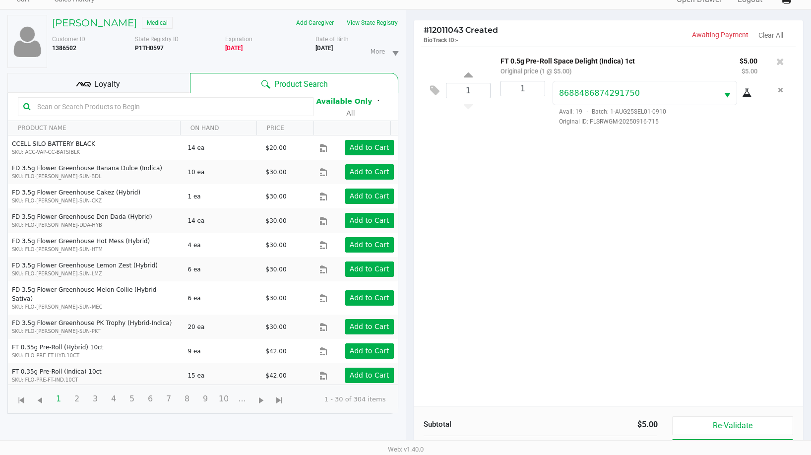
scroll to position [107, 0]
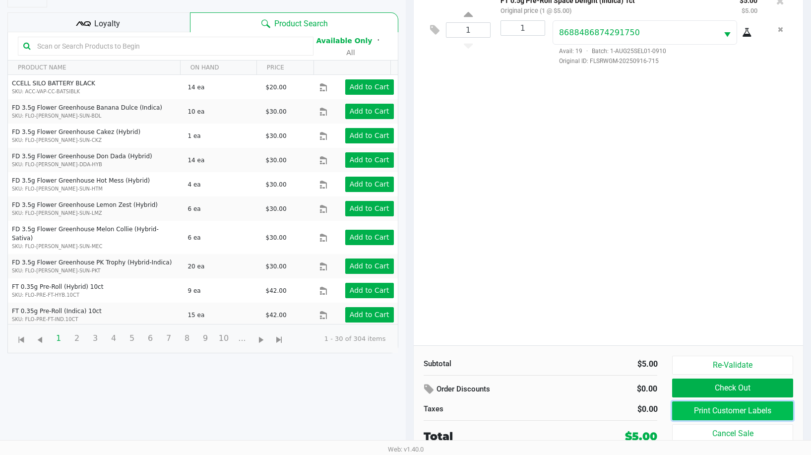
click at [699, 411] on button "Print Customer Labels" at bounding box center [732, 410] width 121 height 19
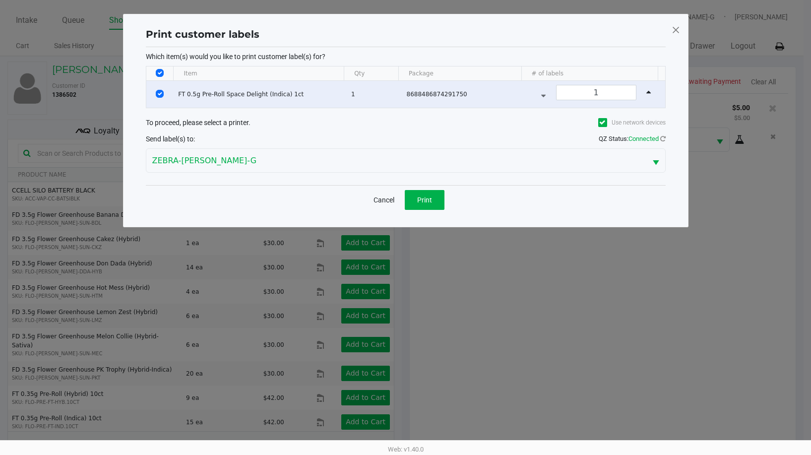
scroll to position [0, 0]
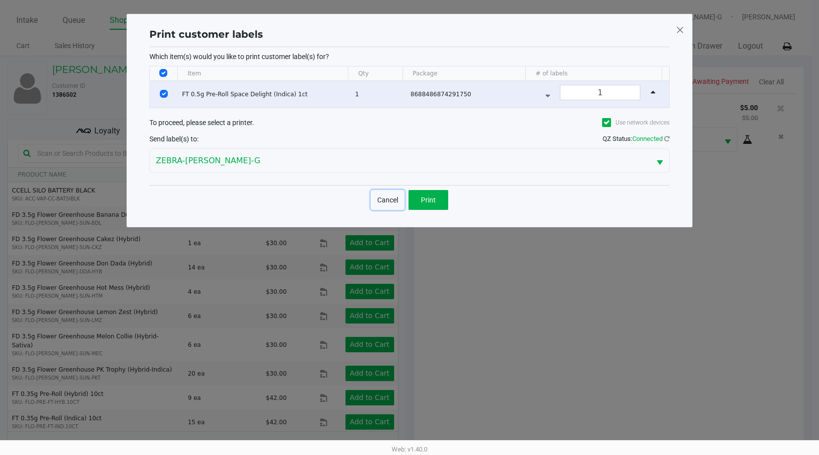
click at [390, 202] on button "Cancel" at bounding box center [388, 200] width 34 height 20
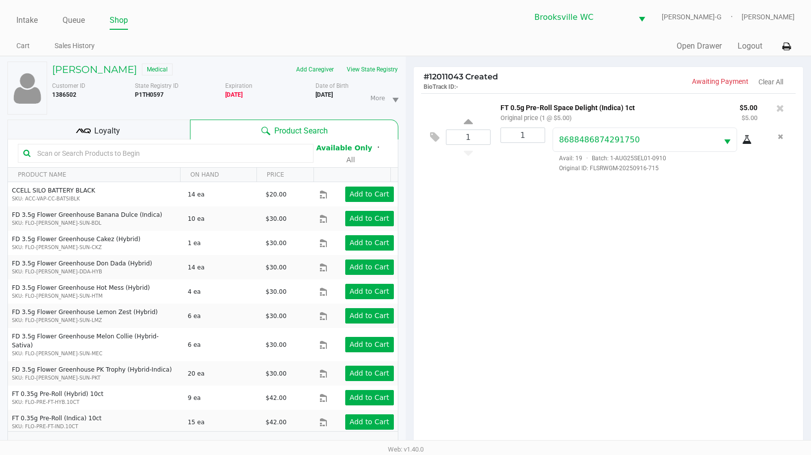
click at [97, 156] on input "text" at bounding box center [170, 153] width 275 height 15
type input "lighter"
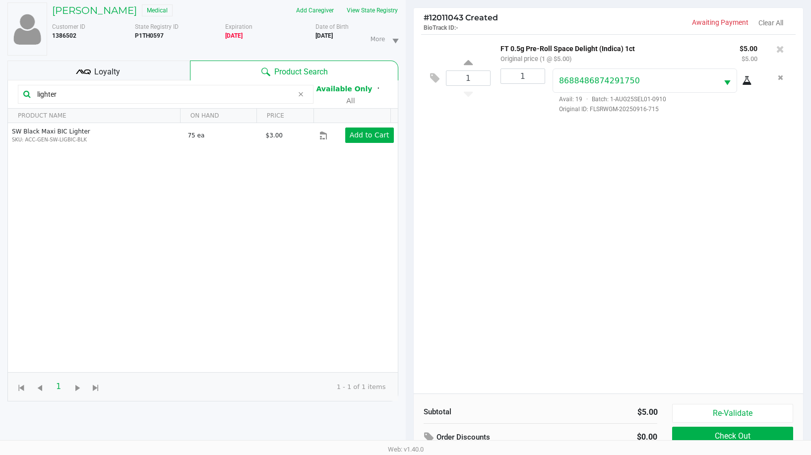
scroll to position [107, 0]
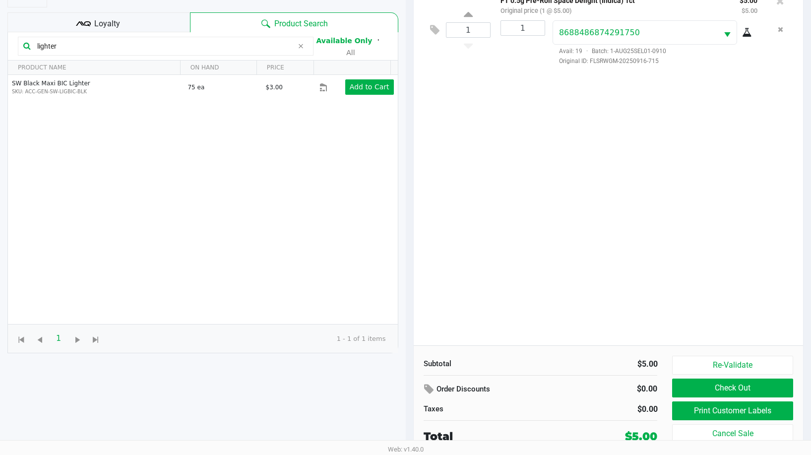
click at [94, 26] on span "Loyalty" at bounding box center [107, 24] width 26 height 12
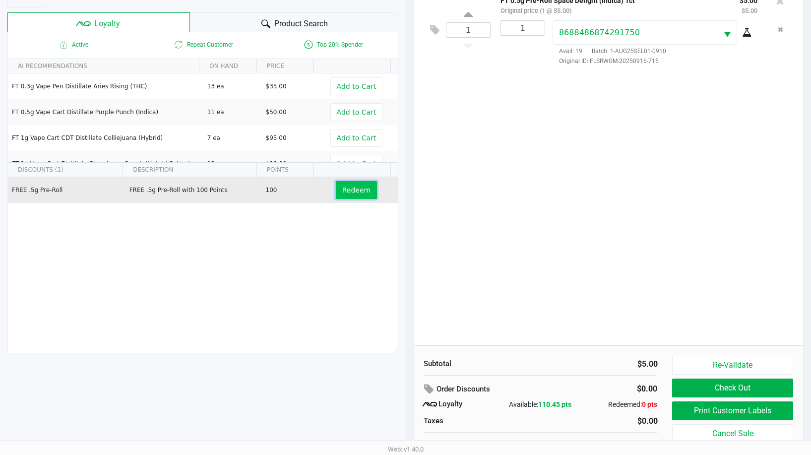
click at [342, 191] on span "Redeem" at bounding box center [356, 190] width 28 height 8
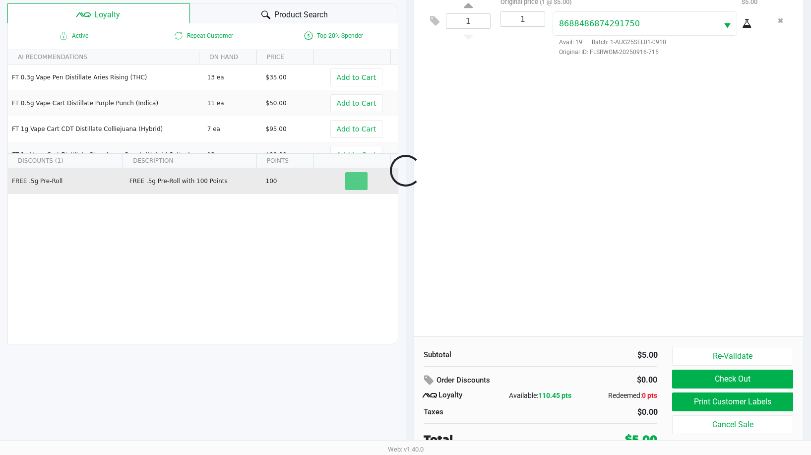
scroll to position [119, 0]
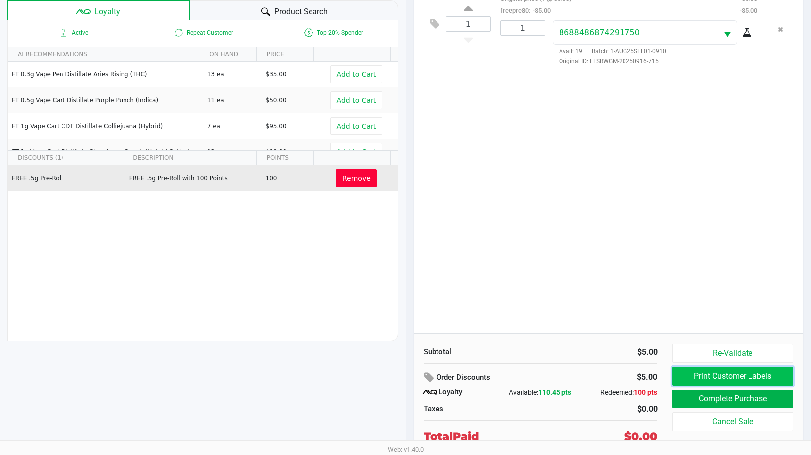
click at [699, 375] on button "Print Customer Labels" at bounding box center [732, 376] width 121 height 19
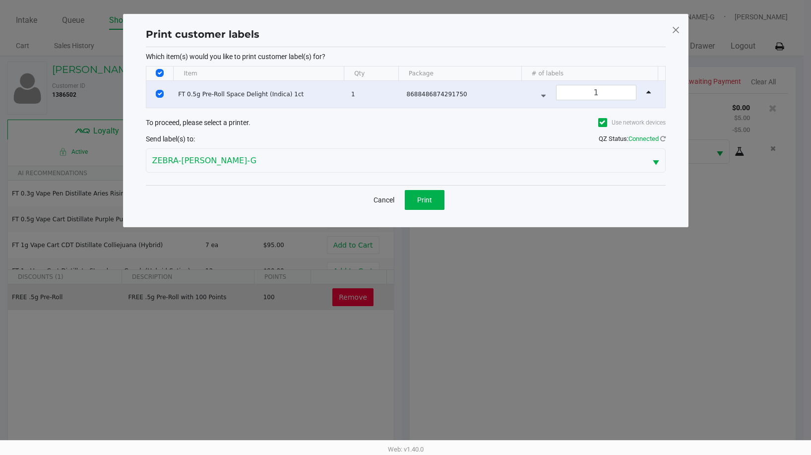
scroll to position [0, 0]
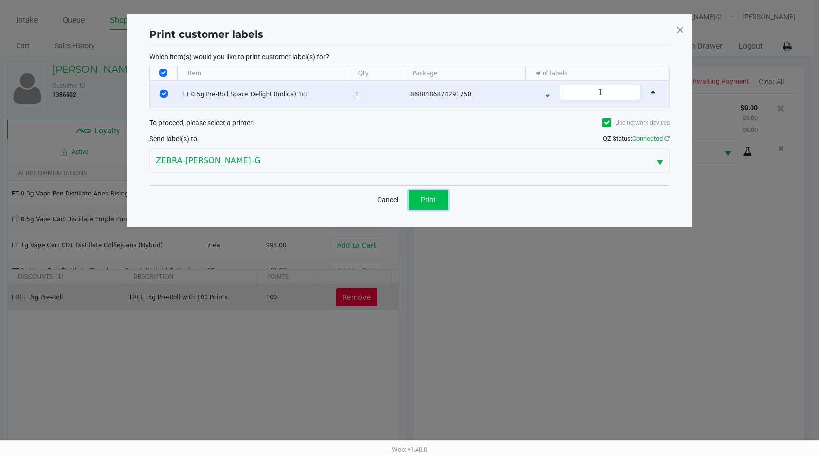
click at [438, 197] on button "Print" at bounding box center [428, 200] width 40 height 20
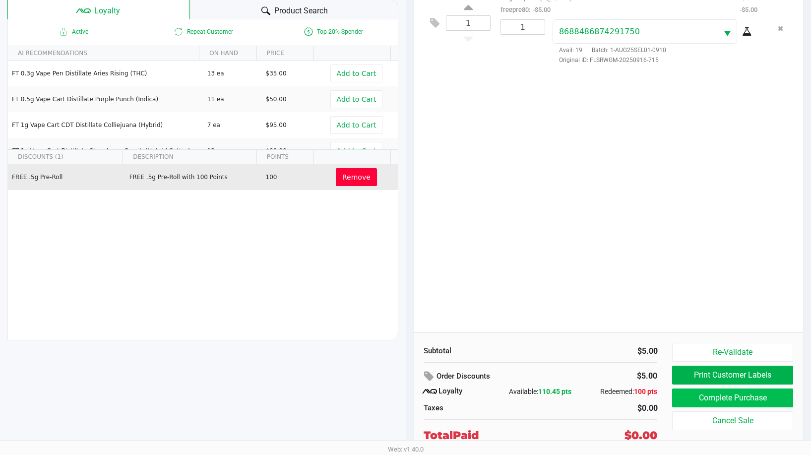
scroll to position [144, 0]
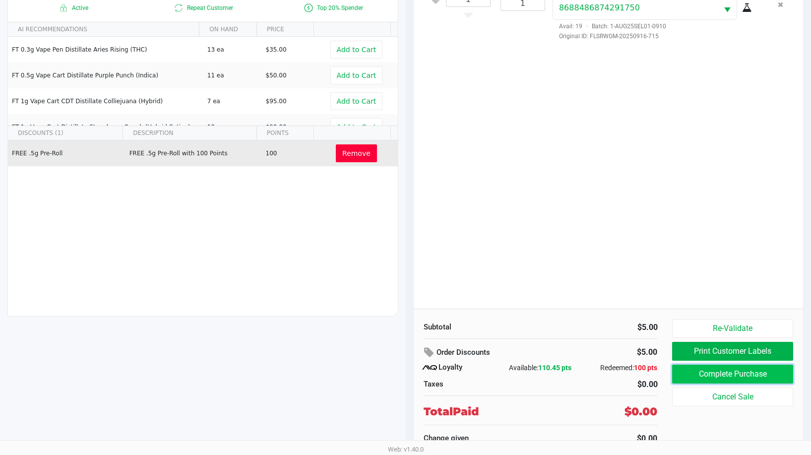
click at [691, 372] on button "Complete Purchase" at bounding box center [732, 374] width 121 height 19
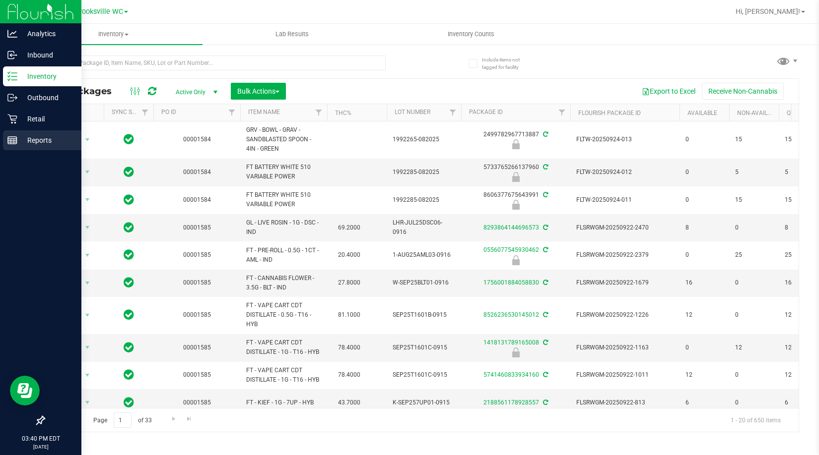
click at [37, 133] on div "Reports" at bounding box center [42, 140] width 78 height 20
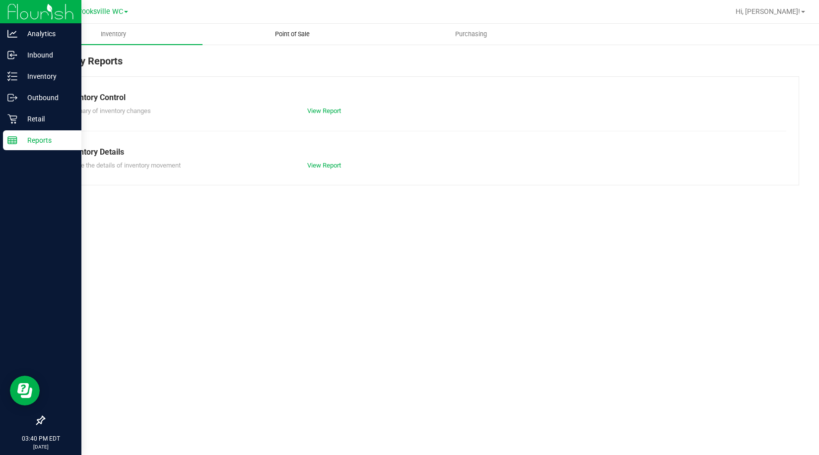
click at [301, 34] on span "Point of Sale" at bounding box center [292, 34] width 62 height 9
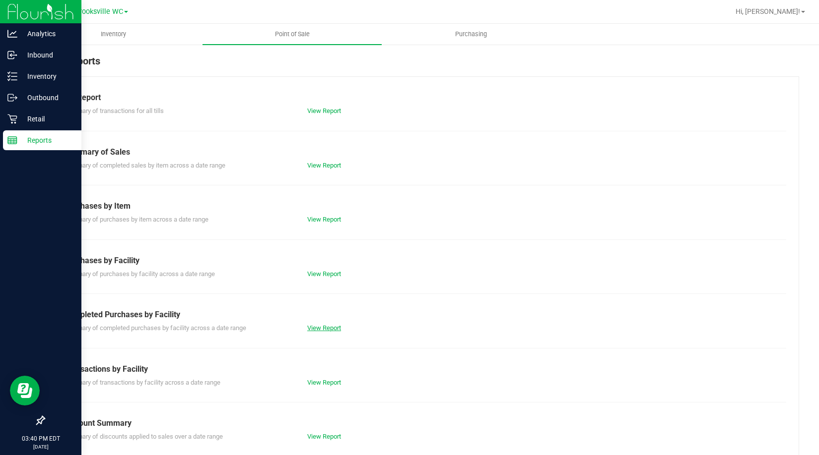
click at [321, 328] on link "View Report" at bounding box center [324, 327] width 34 height 7
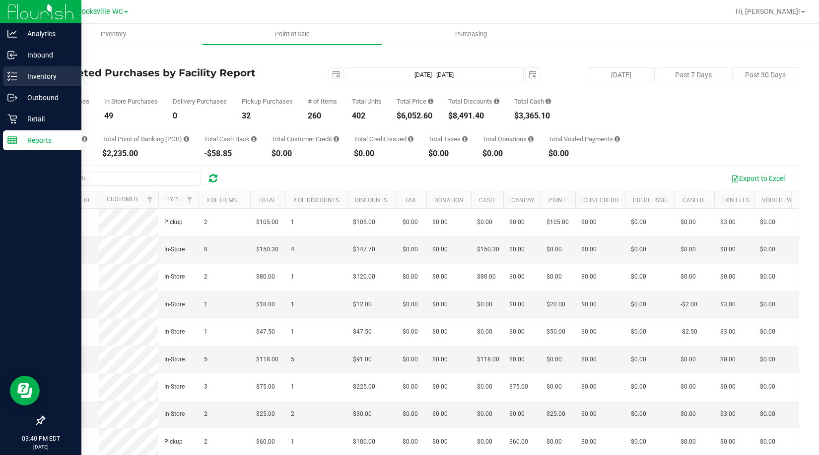
click at [32, 77] on p "Inventory" at bounding box center [47, 76] width 60 height 12
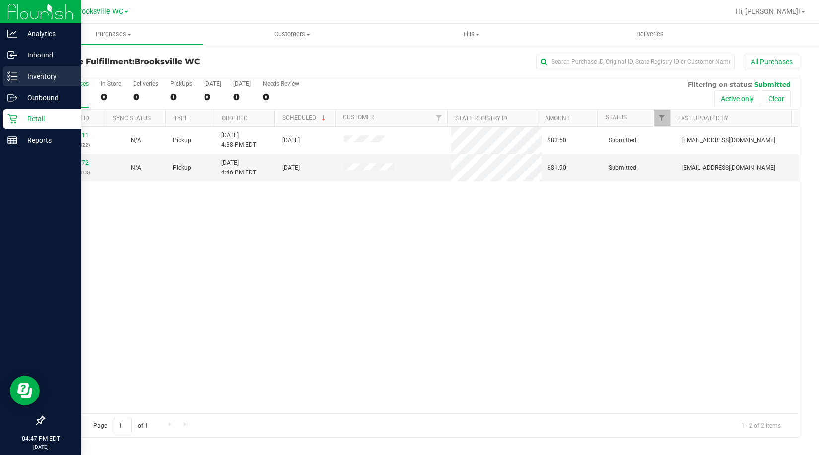
click at [33, 71] on p "Inventory" at bounding box center [47, 76] width 60 height 12
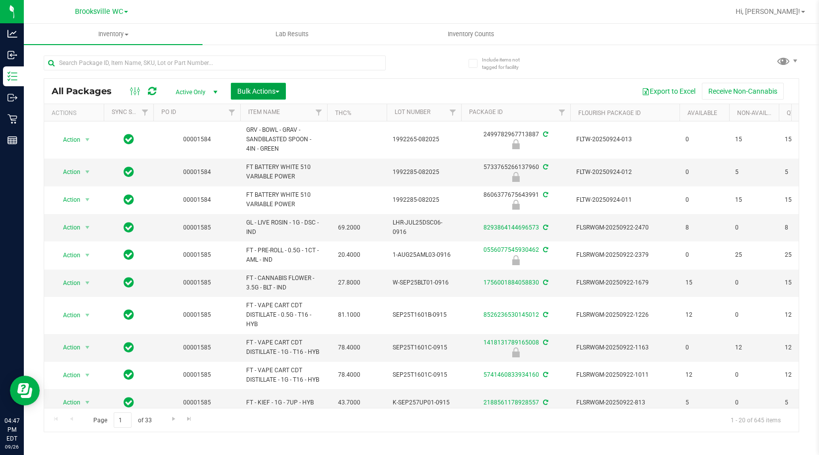
click at [270, 90] on span "Bulk Actions" at bounding box center [258, 91] width 42 height 8
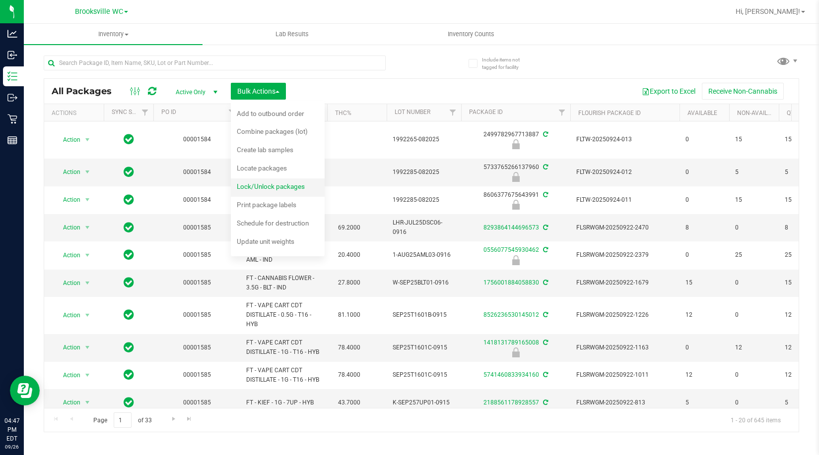
click at [270, 183] on span "Lock/Unlock packages" at bounding box center [271, 187] width 68 height 8
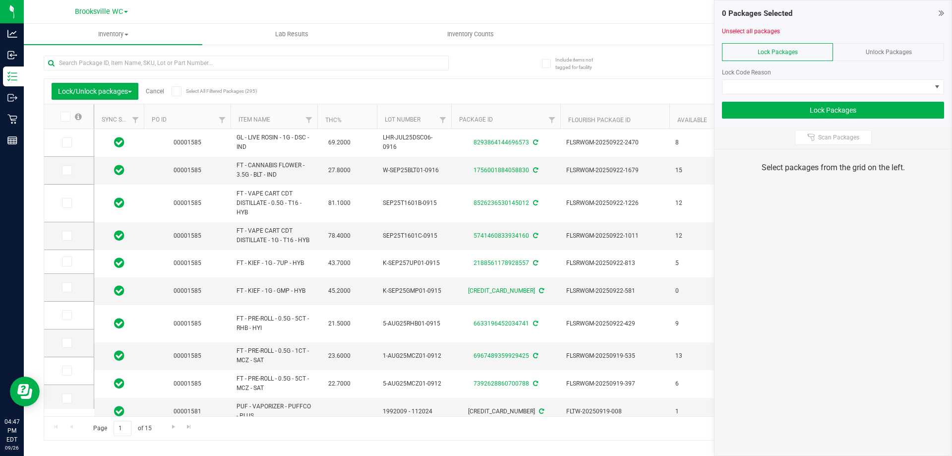
click at [818, 11] on div "0 Packages Selected" at bounding box center [833, 13] width 222 height 11
click at [818, 12] on icon at bounding box center [941, 13] width 5 height 10
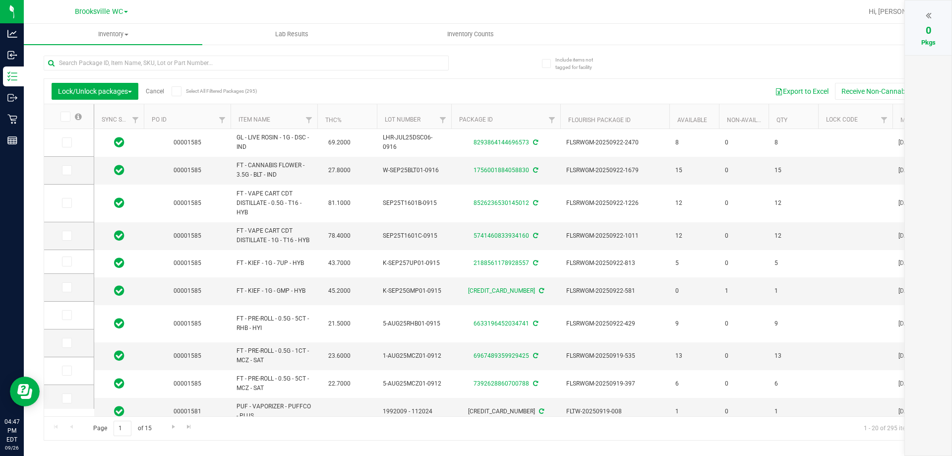
click at [276, 120] on th "Item Name" at bounding box center [274, 116] width 87 height 25
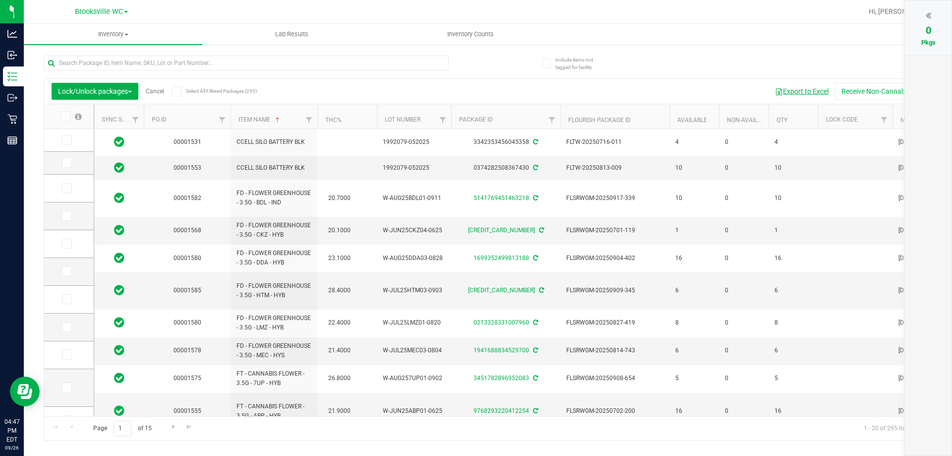
click at [798, 89] on button "Export to Excel" at bounding box center [802, 91] width 66 height 17
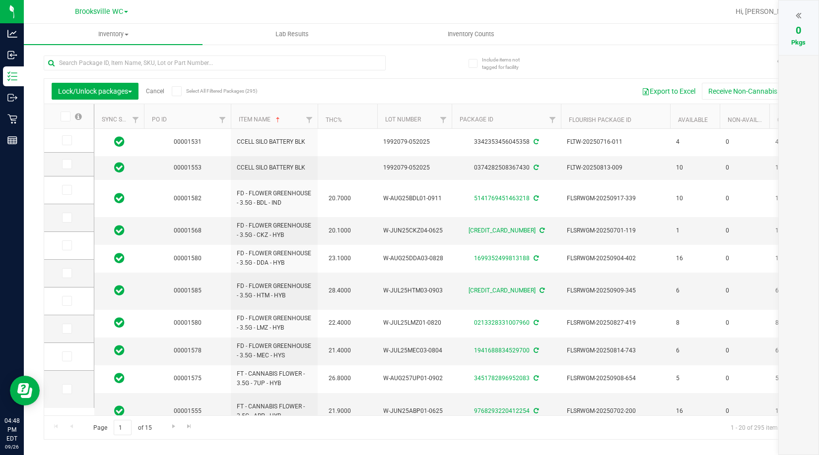
click at [153, 94] on link "Cancel" at bounding box center [155, 91] width 18 height 7
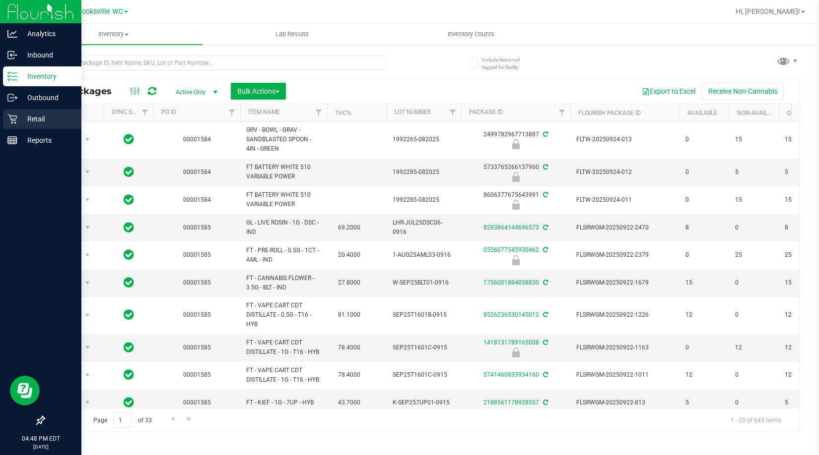
click at [24, 119] on p "Retail" at bounding box center [47, 119] width 60 height 12
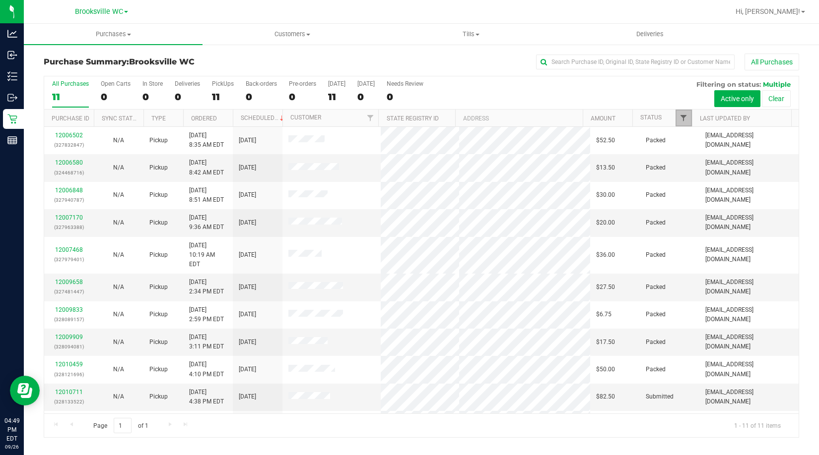
click at [684, 117] on span "Filter" at bounding box center [683, 118] width 8 height 8
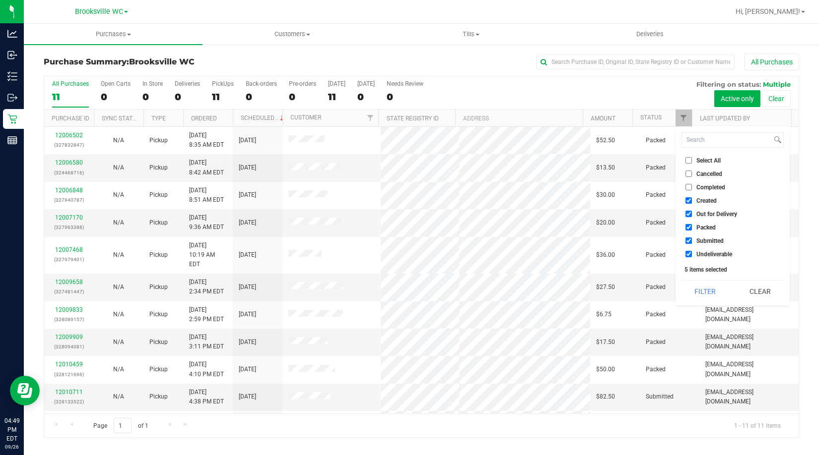
click at [705, 201] on span "Created" at bounding box center [706, 201] width 20 height 6
click at [692, 201] on input "Created" at bounding box center [688, 200] width 6 height 6
checkbox input "false"
click at [704, 212] on span "Out for Delivery" at bounding box center [716, 214] width 41 height 6
click at [692, 212] on input "Out for Delivery" at bounding box center [688, 214] width 6 height 6
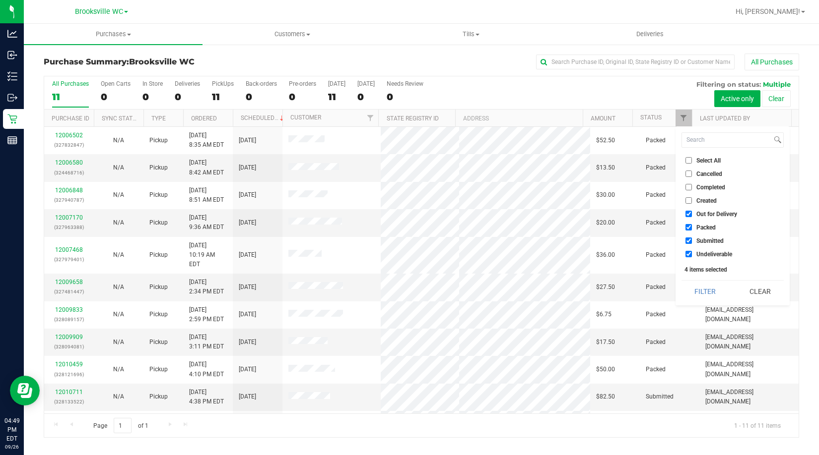
checkbox input "false"
click at [702, 226] on span "Packed" at bounding box center [705, 228] width 19 height 6
click at [692, 226] on input "Packed" at bounding box center [688, 227] width 6 height 6
checkbox input "false"
click at [707, 253] on span "Undeliverable" at bounding box center [714, 255] width 36 height 6
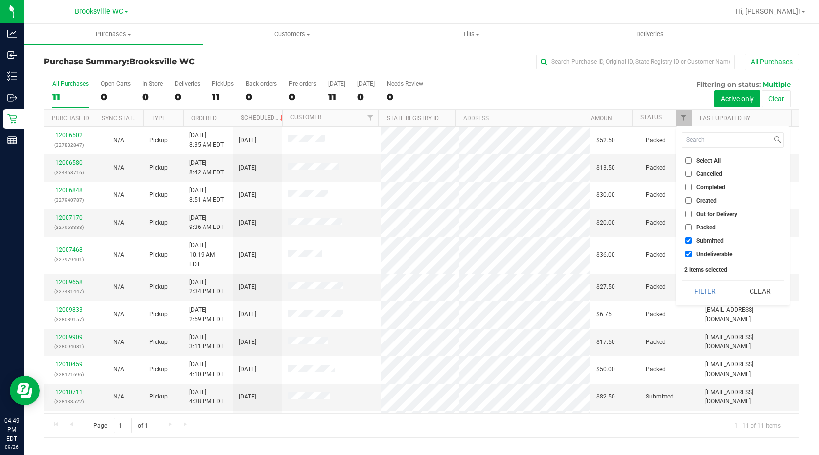
click at [692, 253] on input "Undeliverable" at bounding box center [688, 254] width 6 height 6
checkbox input "false"
click at [709, 297] on button "Filter" at bounding box center [705, 292] width 48 height 22
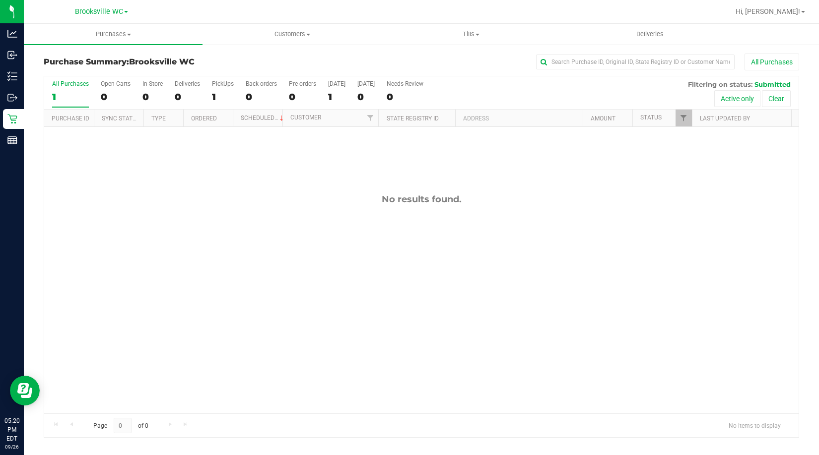
click at [111, 205] on div "No results found." at bounding box center [421, 199] width 754 height 11
drag, startPoint x: 66, startPoint y: 244, endPoint x: 109, endPoint y: 26, distance: 222.0
click at [67, 241] on div "No results found." at bounding box center [421, 304] width 754 height 354
drag, startPoint x: 117, startPoint y: 160, endPoint x: 134, endPoint y: 152, distance: 18.6
click at [117, 160] on div "No results found." at bounding box center [421, 304] width 754 height 354
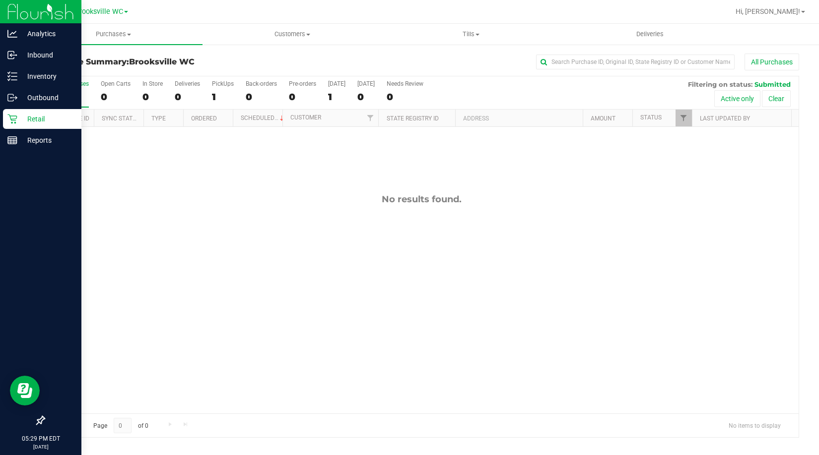
drag, startPoint x: 34, startPoint y: 288, endPoint x: 41, endPoint y: 279, distance: 11.7
click at [34, 288] on div at bounding box center [40, 281] width 81 height 259
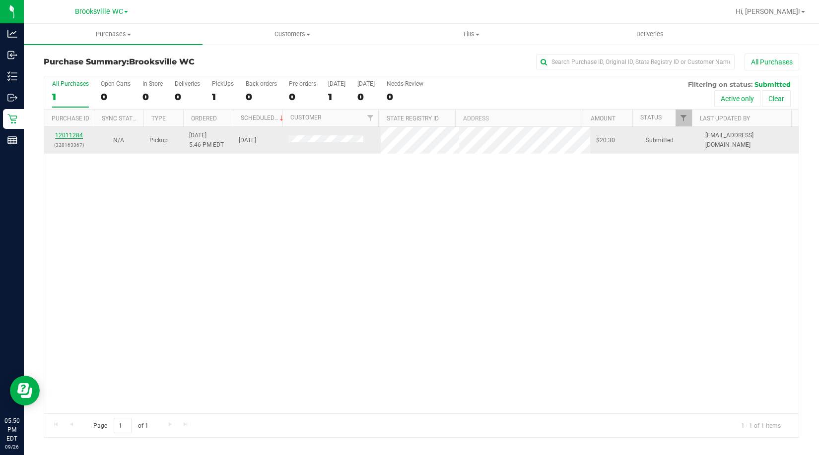
click at [66, 133] on link "12011284" at bounding box center [69, 135] width 28 height 7
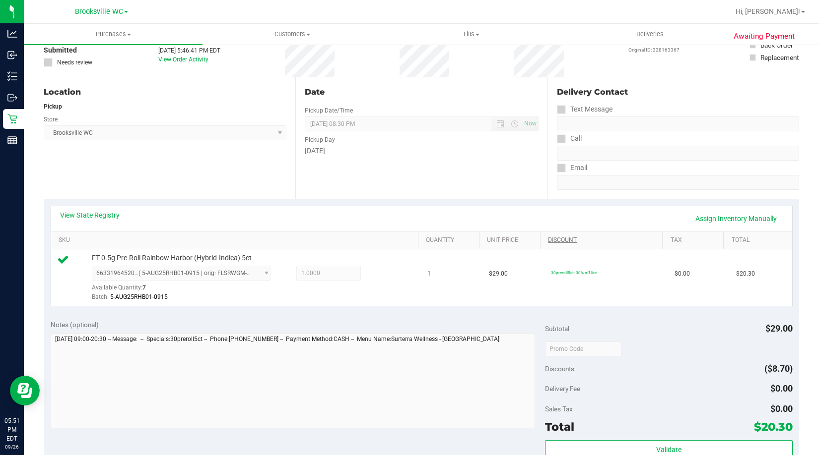
scroll to position [149, 0]
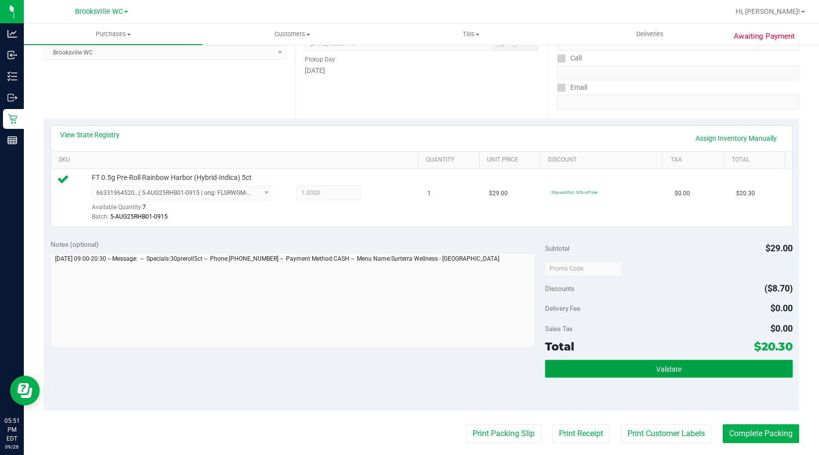
click at [627, 365] on button "Validate" at bounding box center [668, 369] width 247 height 18
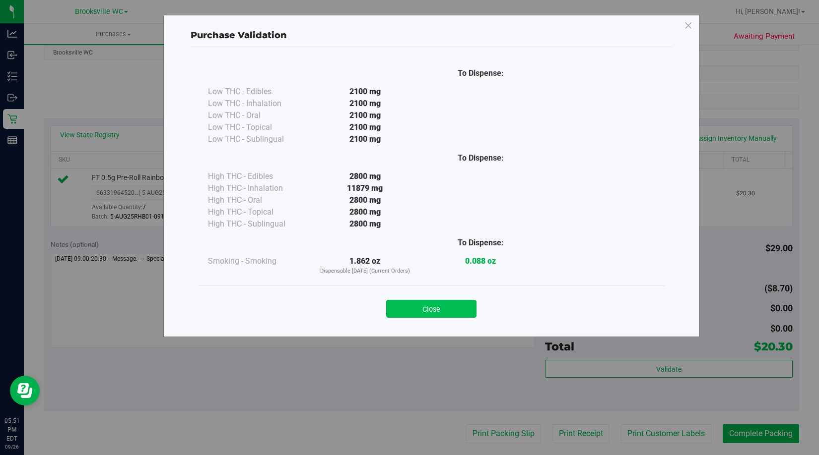
click at [446, 302] on button "Close" at bounding box center [431, 309] width 90 height 18
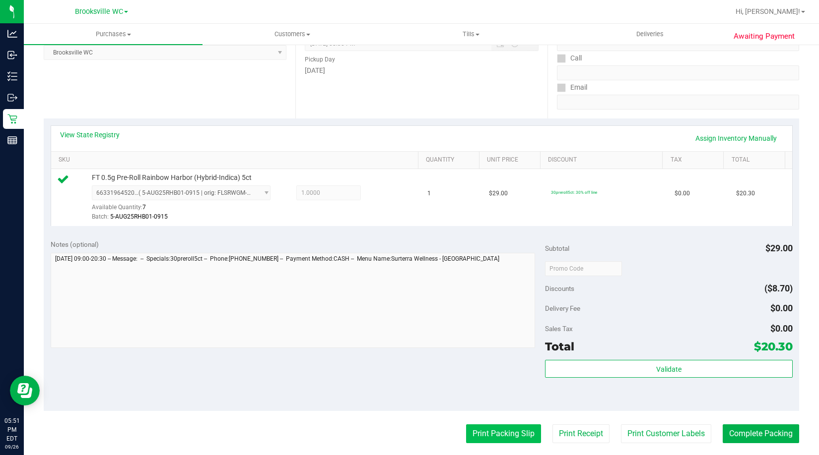
click at [499, 436] on button "Print Packing Slip" at bounding box center [503, 434] width 75 height 19
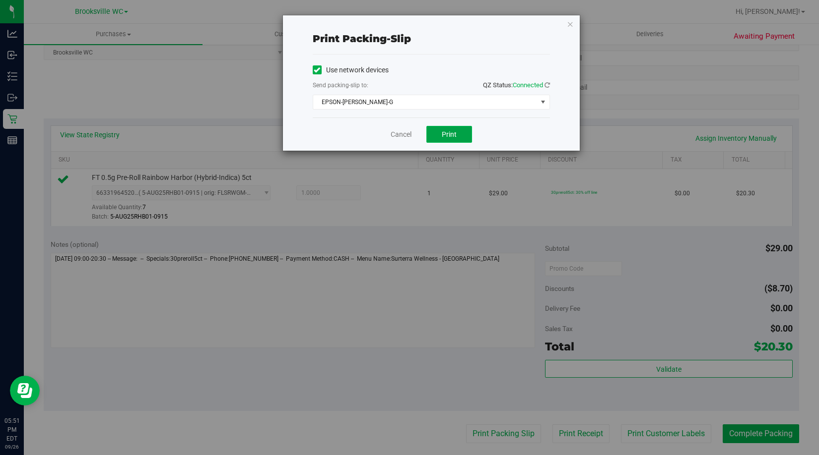
click at [449, 131] on span "Print" at bounding box center [449, 134] width 15 height 8
click at [570, 23] on icon "button" at bounding box center [570, 24] width 7 height 12
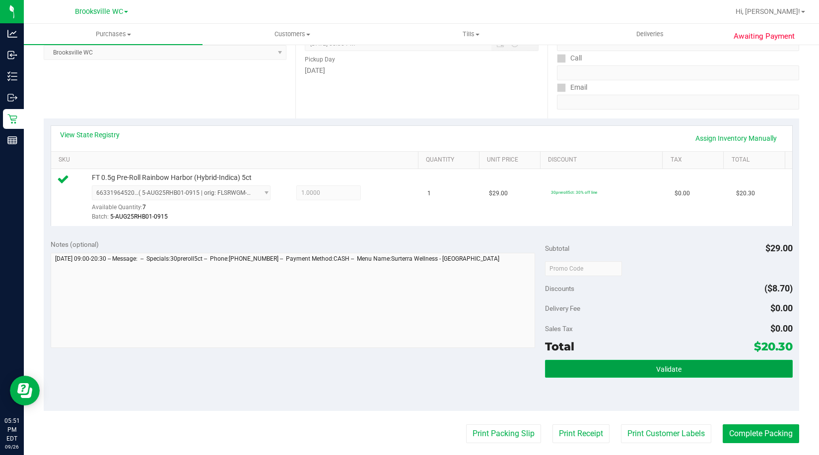
click at [607, 374] on button "Validate" at bounding box center [668, 369] width 247 height 18
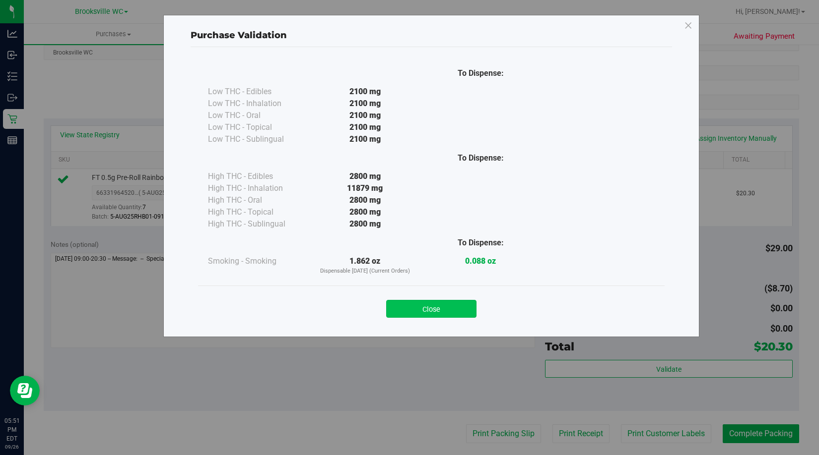
click at [452, 317] on button "Close" at bounding box center [431, 309] width 90 height 18
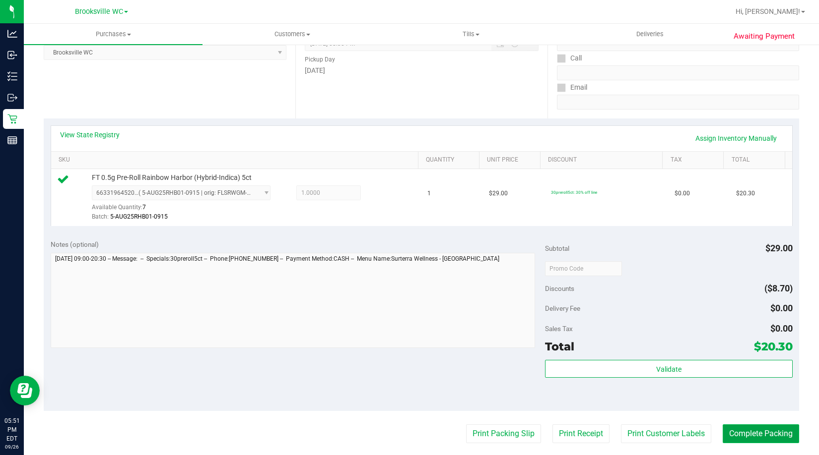
click at [757, 428] on button "Complete Packing" at bounding box center [760, 434] width 76 height 19
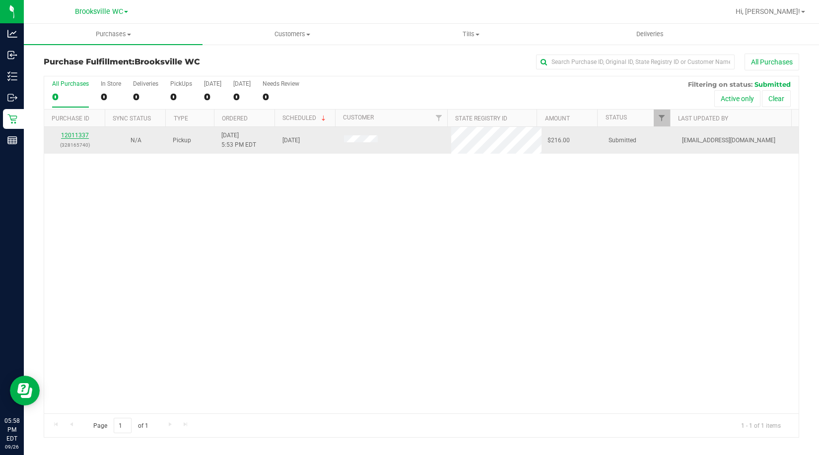
click at [74, 138] on link "12011337" at bounding box center [75, 135] width 28 height 7
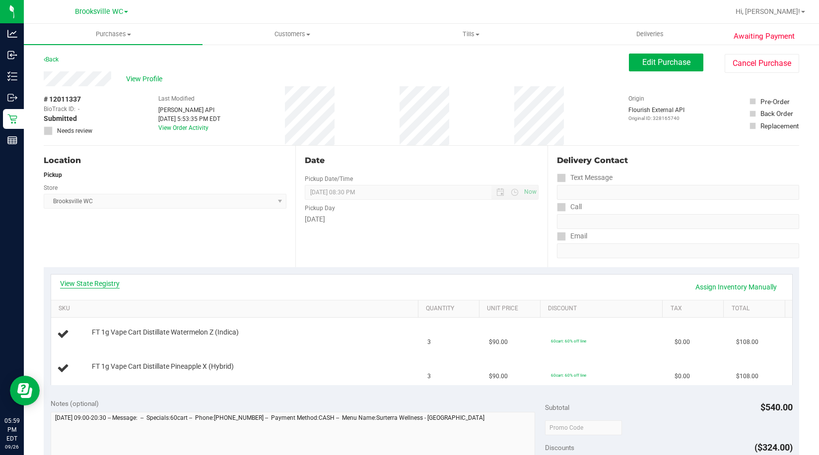
click at [96, 280] on link "View State Registry" at bounding box center [90, 284] width 60 height 10
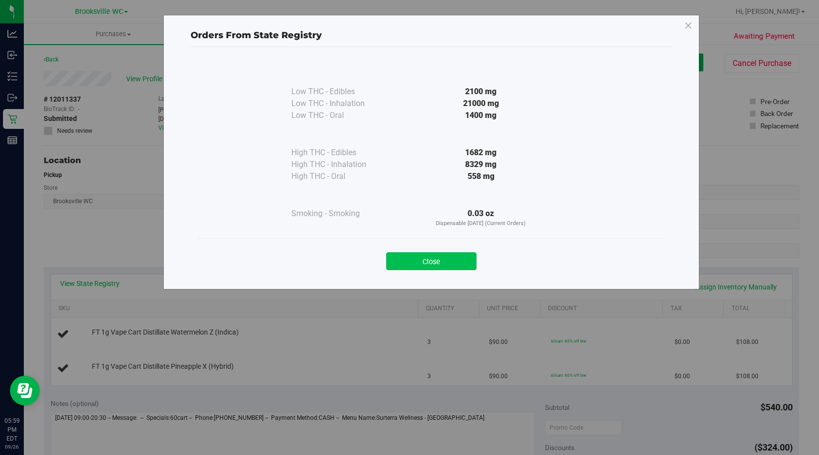
click at [407, 262] on button "Close" at bounding box center [431, 262] width 90 height 18
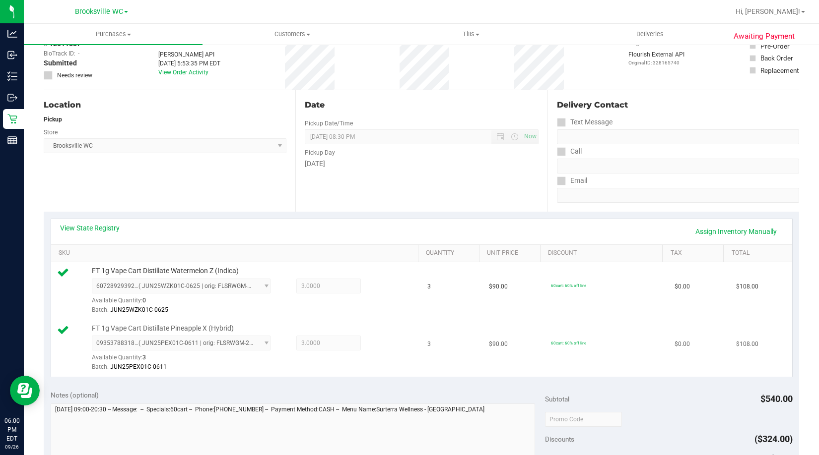
scroll to position [248, 0]
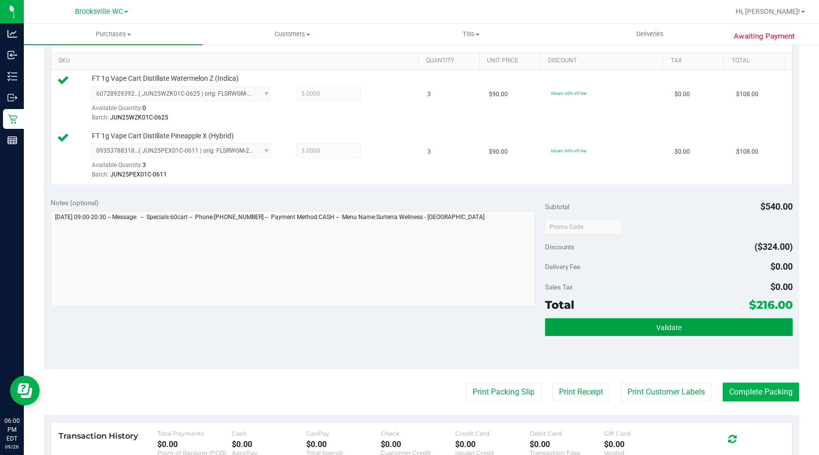
click at [644, 332] on button "Validate" at bounding box center [668, 327] width 247 height 18
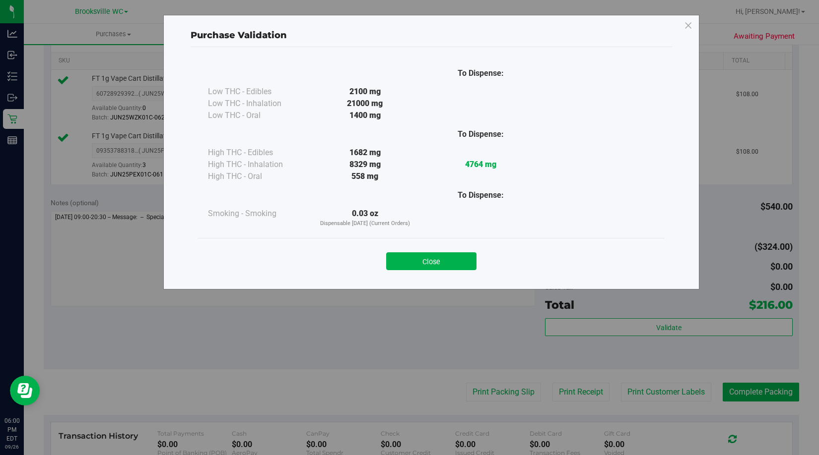
click at [446, 252] on div "Close" at bounding box center [430, 258] width 451 height 25
click at [445, 255] on button "Close" at bounding box center [431, 262] width 90 height 18
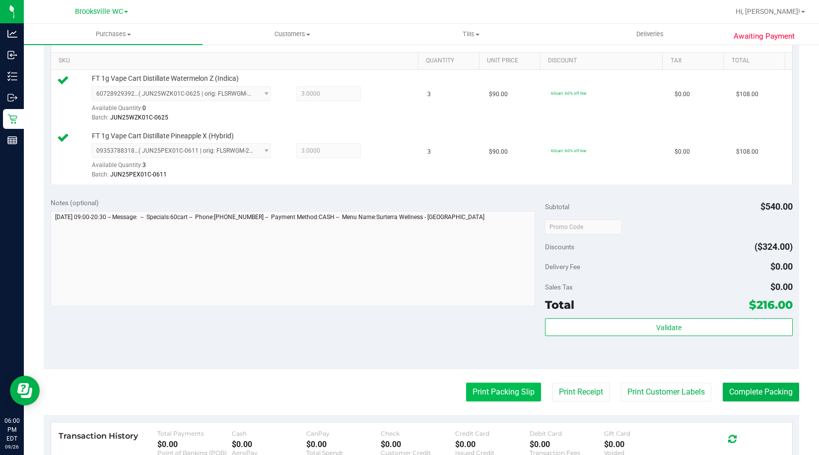
click at [490, 389] on button "Print Packing Slip" at bounding box center [503, 392] width 75 height 19
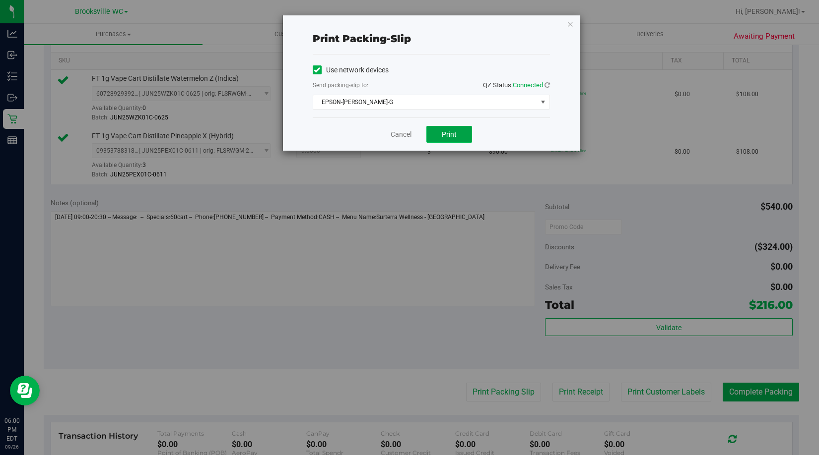
click at [446, 131] on span "Print" at bounding box center [449, 134] width 15 height 8
click at [567, 23] on icon "button" at bounding box center [570, 24] width 7 height 12
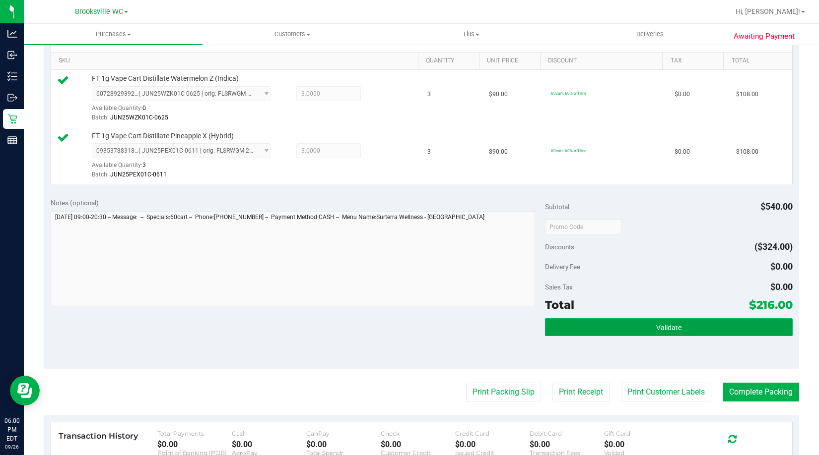
click at [615, 320] on button "Validate" at bounding box center [668, 327] width 247 height 18
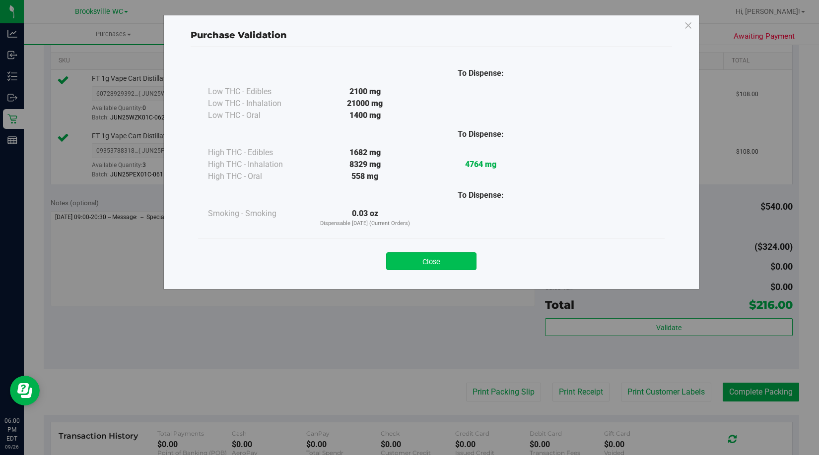
click at [441, 253] on button "Close" at bounding box center [431, 262] width 90 height 18
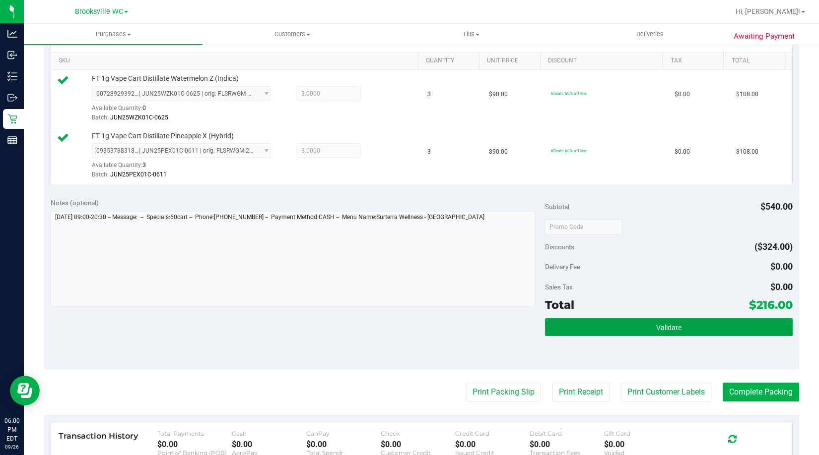
click at [586, 330] on button "Validate" at bounding box center [668, 327] width 247 height 18
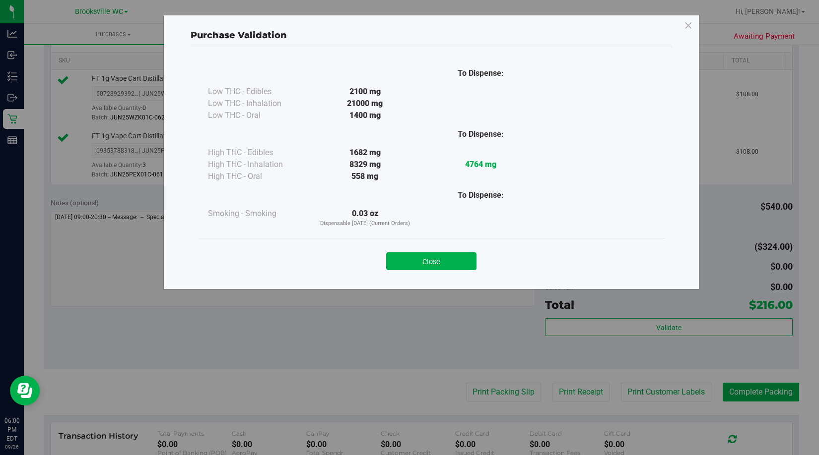
drag, startPoint x: 420, startPoint y: 244, endPoint x: 423, endPoint y: 262, distance: 18.2
click at [419, 245] on div "Close" at bounding box center [431, 258] width 466 height 40
drag, startPoint x: 423, startPoint y: 262, endPoint x: 464, endPoint y: 275, distance: 43.1
click at [424, 262] on button "Close" at bounding box center [431, 262] width 90 height 18
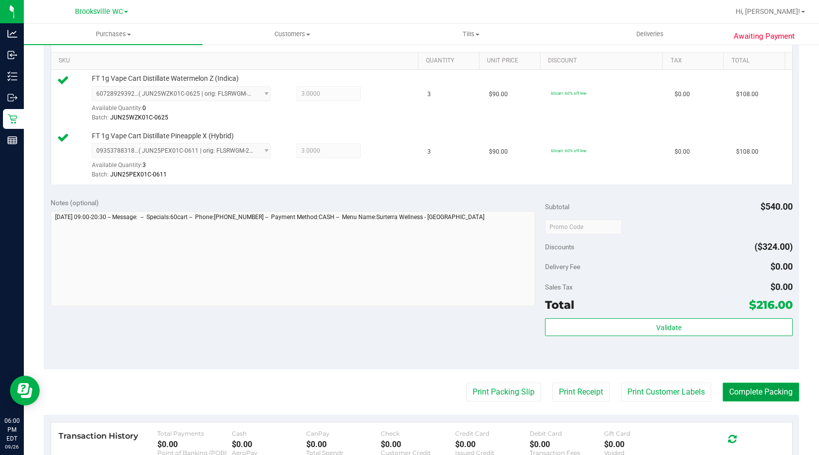
click at [747, 394] on button "Complete Packing" at bounding box center [760, 392] width 76 height 19
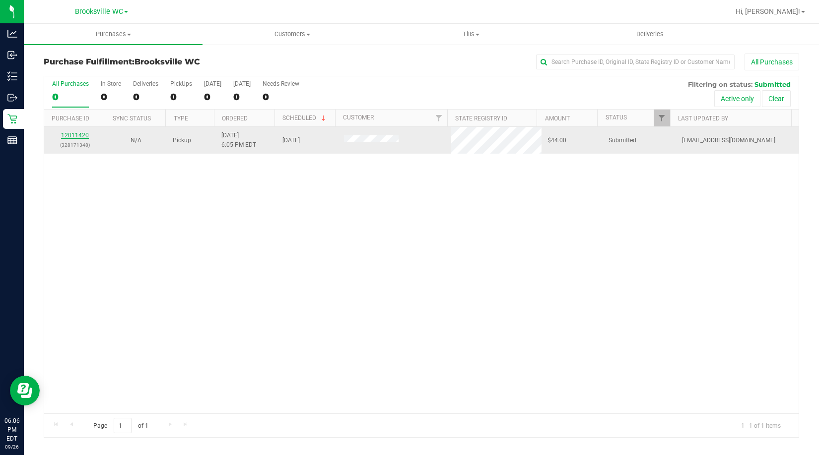
click at [75, 136] on link "12011420" at bounding box center [75, 135] width 28 height 7
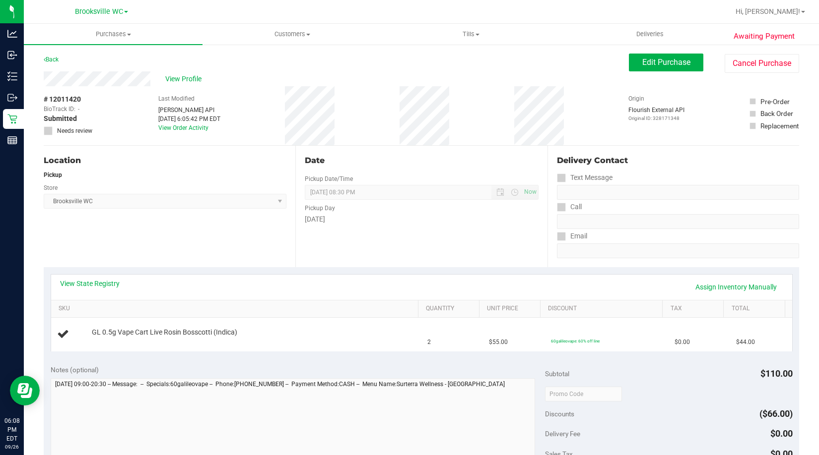
click at [104, 60] on div "Back Edit Purchase Cancel Purchase" at bounding box center [421, 63] width 755 height 18
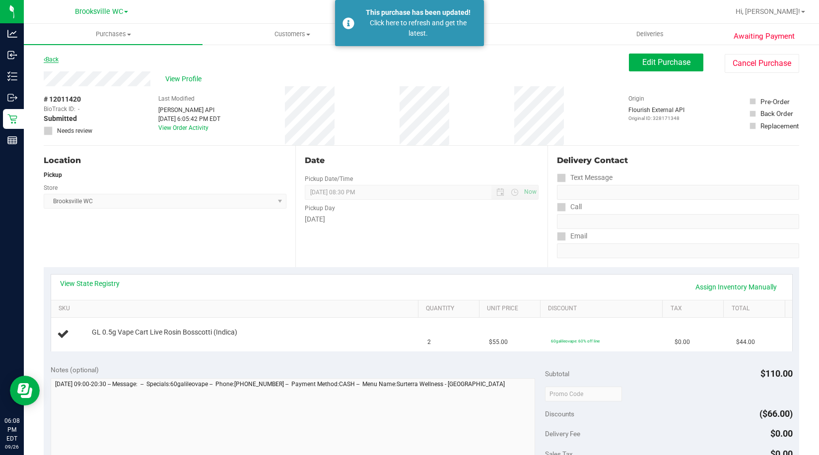
click at [53, 61] on link "Back" at bounding box center [51, 59] width 15 height 7
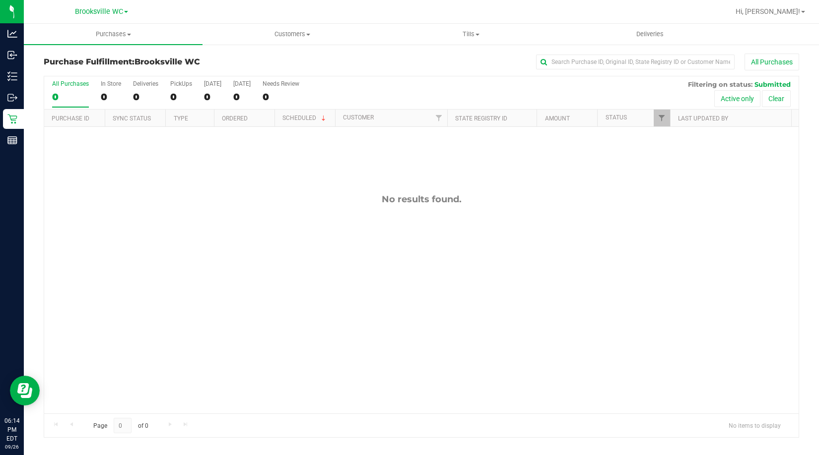
click at [84, 187] on div "No results found." at bounding box center [421, 304] width 754 height 354
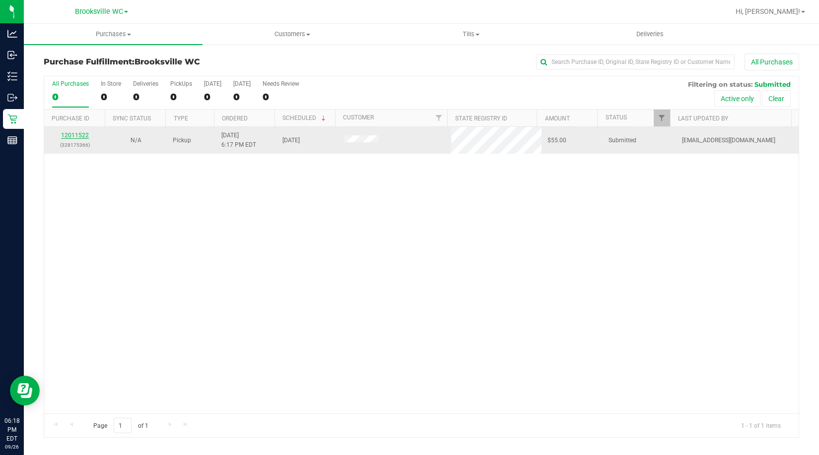
click at [77, 135] on link "12011522" at bounding box center [75, 135] width 28 height 7
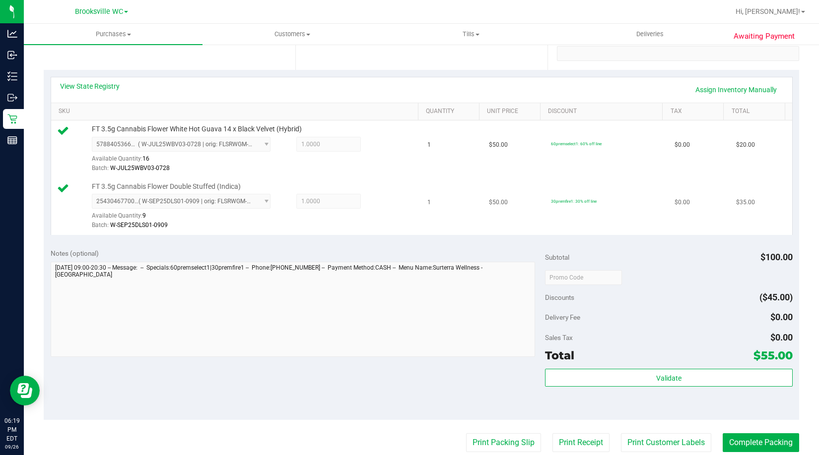
scroll to position [198, 0]
click at [575, 390] on div "Validate" at bounding box center [668, 390] width 247 height 45
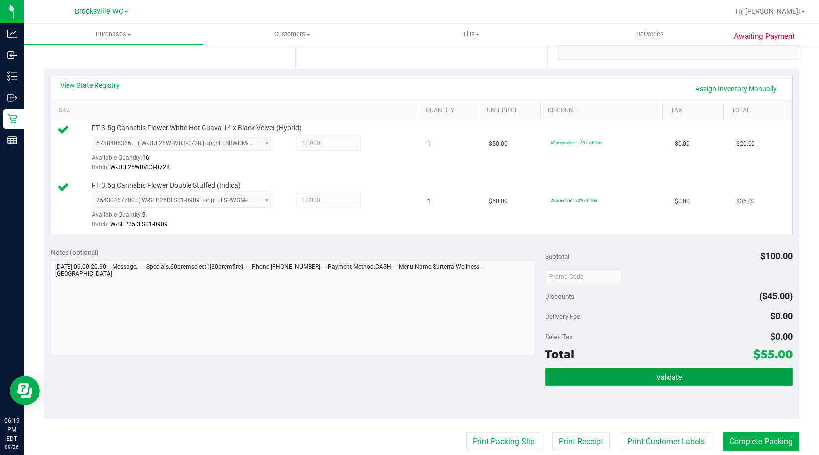
click at [575, 377] on button "Validate" at bounding box center [668, 377] width 247 height 18
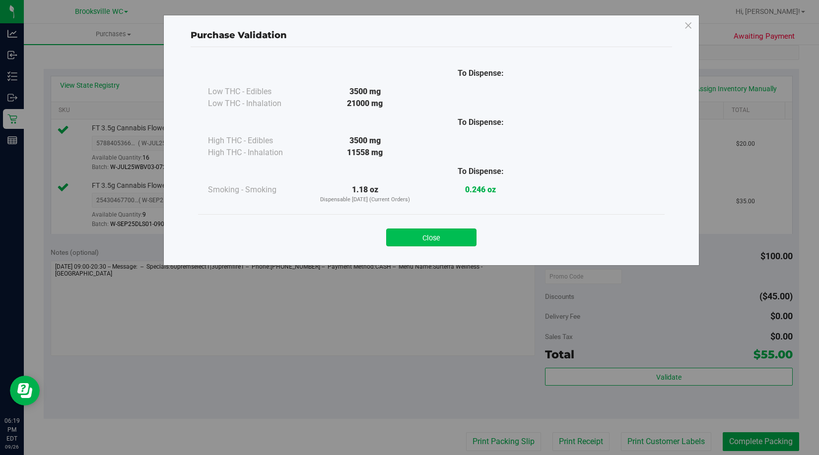
click at [438, 230] on button "Close" at bounding box center [431, 238] width 90 height 18
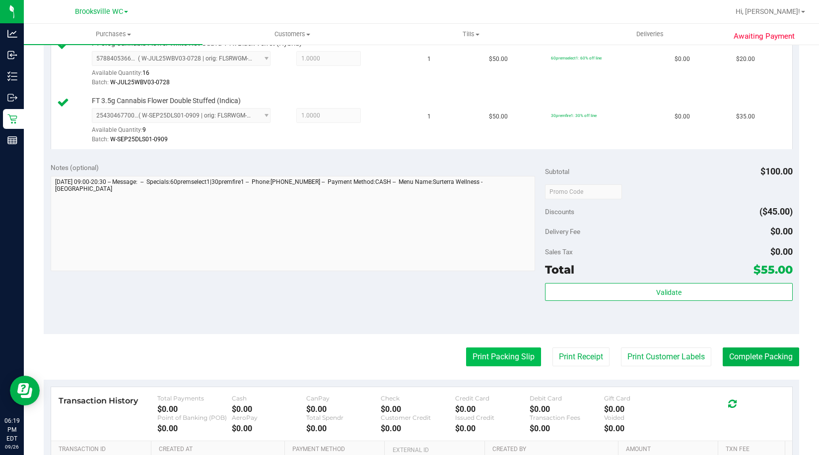
scroll to position [347, 0]
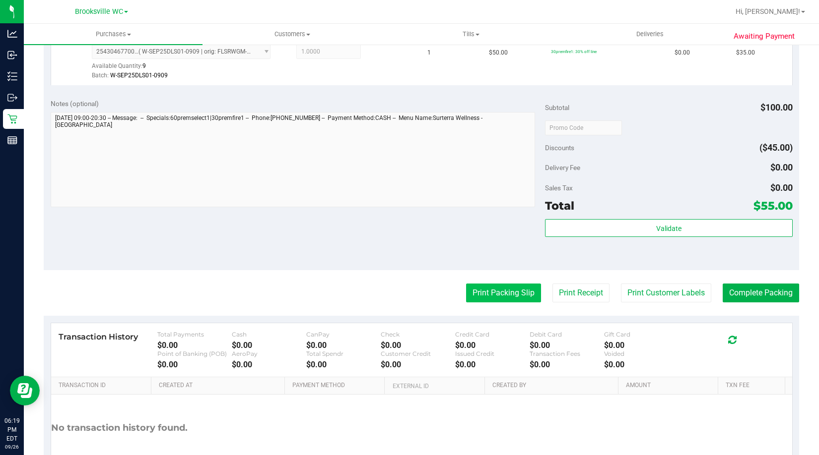
click at [498, 292] on button "Print Packing Slip" at bounding box center [503, 293] width 75 height 19
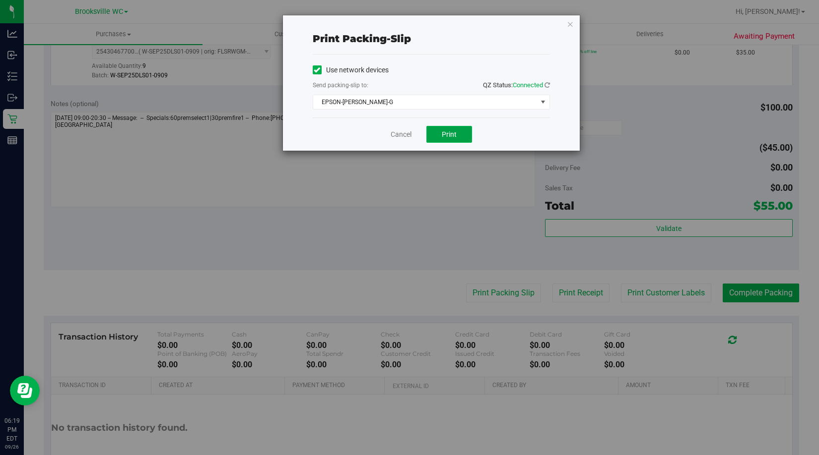
click at [462, 136] on button "Print" at bounding box center [449, 134] width 46 height 17
click at [569, 19] on icon "button" at bounding box center [570, 24] width 7 height 12
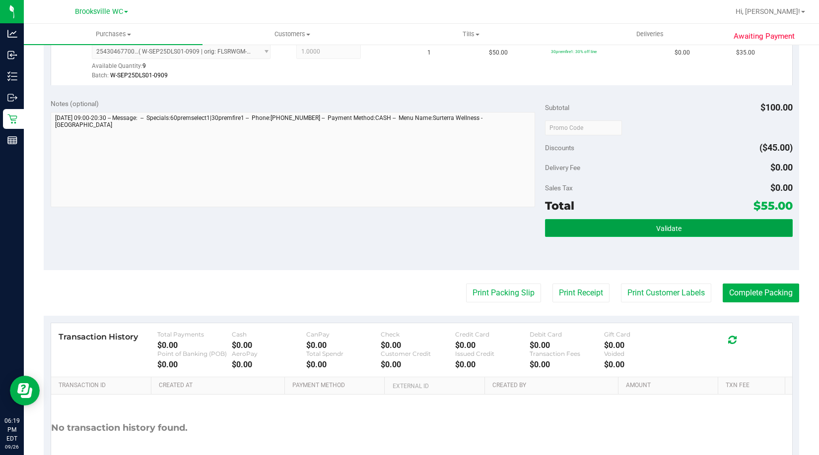
click at [624, 220] on button "Validate" at bounding box center [668, 228] width 247 height 18
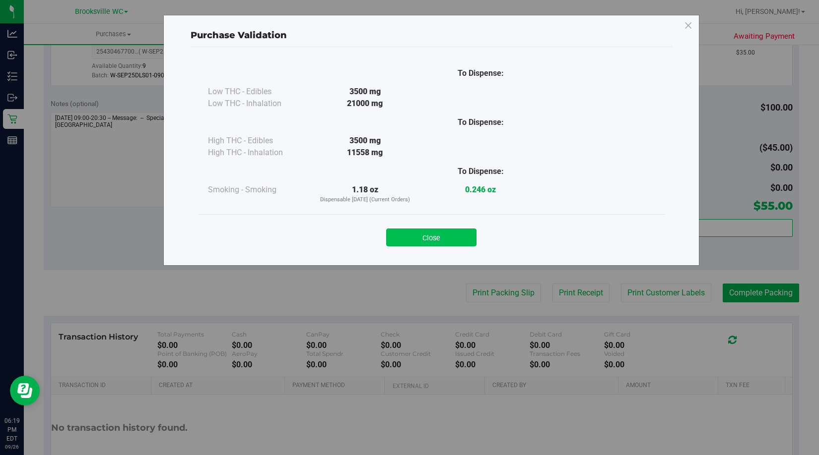
click at [438, 237] on button "Close" at bounding box center [431, 238] width 90 height 18
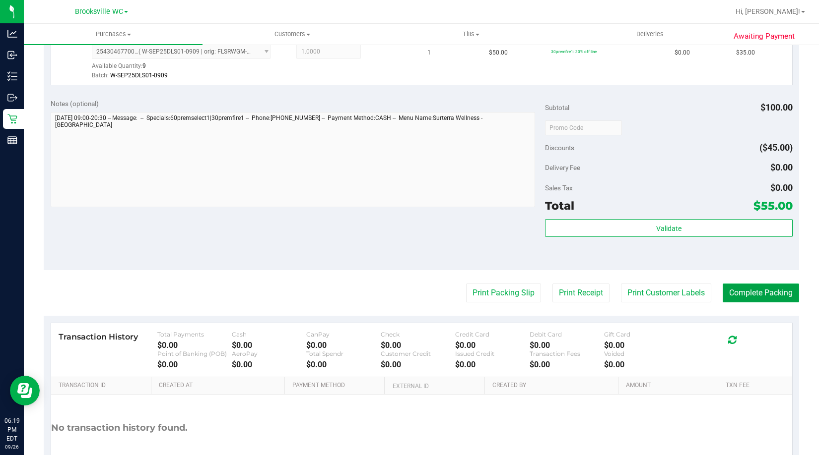
click at [751, 296] on button "Complete Packing" at bounding box center [760, 293] width 76 height 19
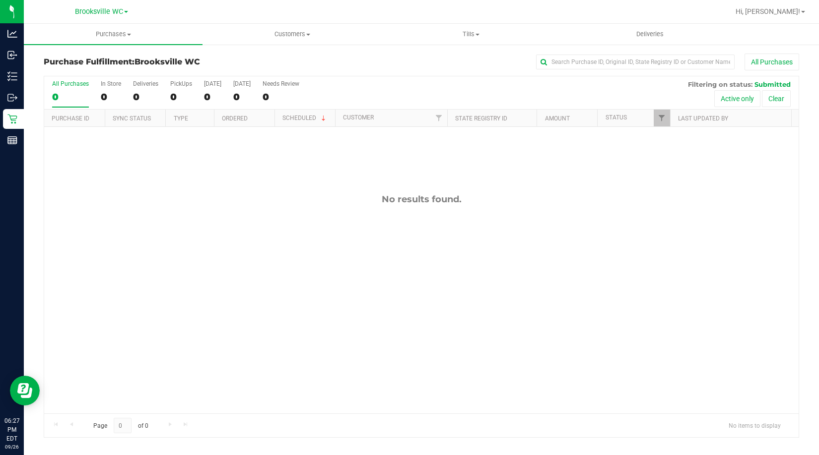
click at [52, 252] on div "No results found." at bounding box center [421, 304] width 754 height 354
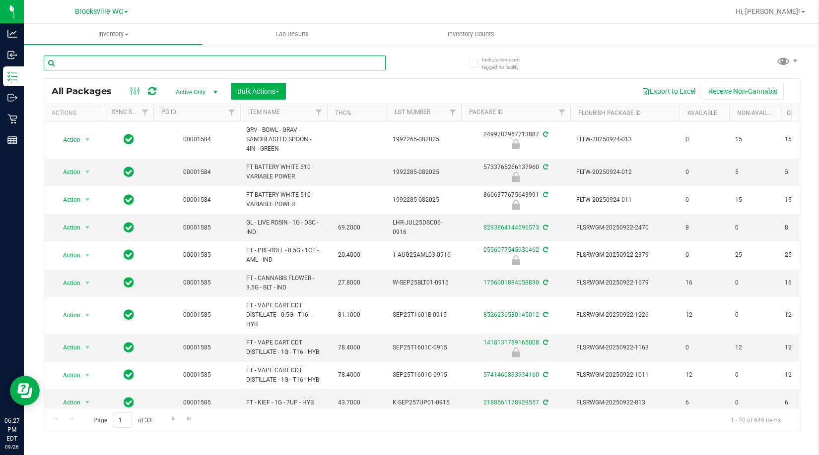
click at [161, 63] on input "text" at bounding box center [215, 63] width 342 height 15
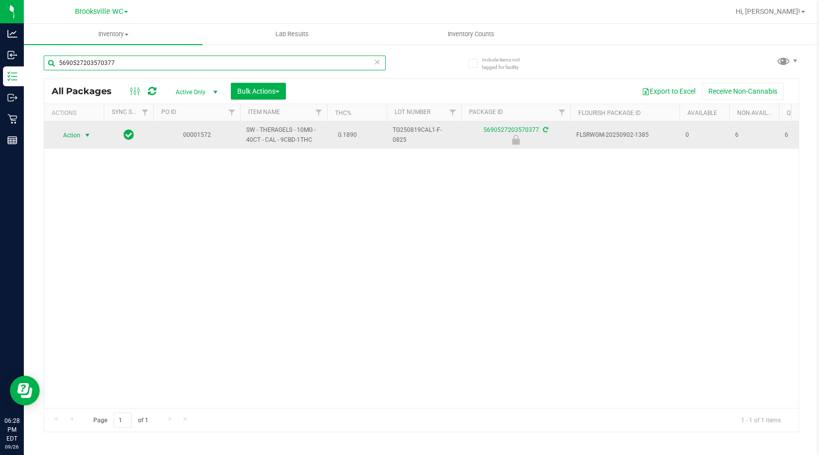
type input "5690527203570377"
click at [82, 138] on span "select" at bounding box center [87, 135] width 12 height 14
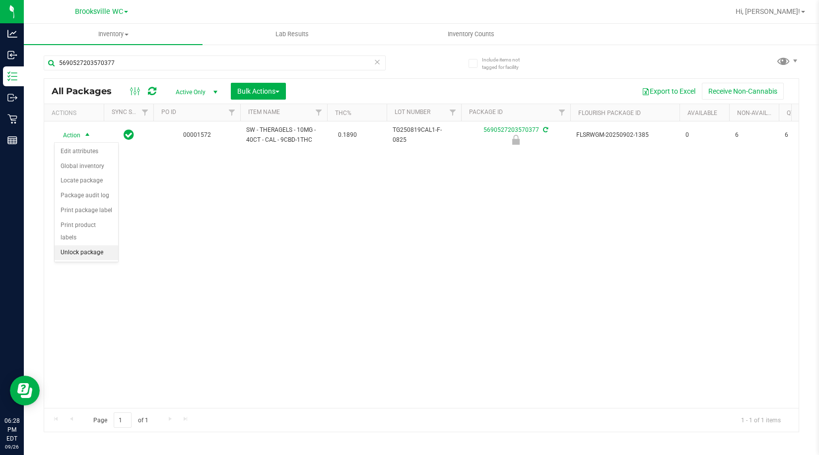
click at [79, 246] on li "Unlock package" at bounding box center [86, 253] width 63 height 15
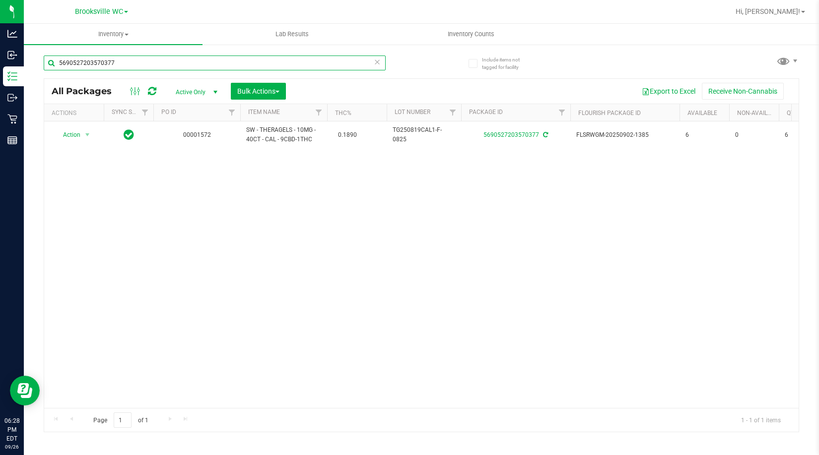
click at [117, 62] on input "5690527203570377" at bounding box center [215, 63] width 342 height 15
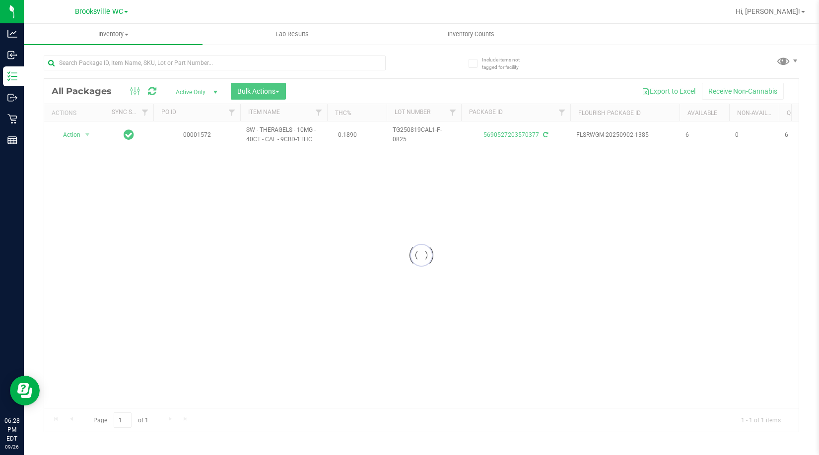
click at [34, 83] on div "Include items not tagged for facility Loading... All Packages Active Only Activ…" at bounding box center [421, 195] width 795 height 303
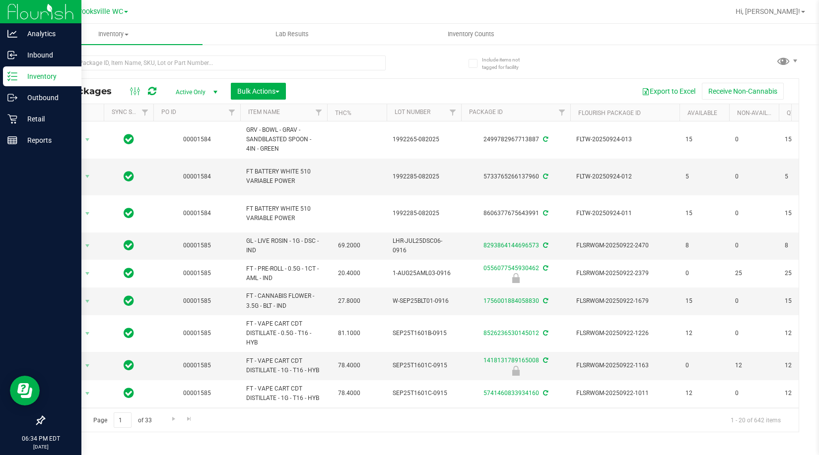
click at [19, 255] on div at bounding box center [40, 281] width 81 height 259
